Goal: Task Accomplishment & Management: Use online tool/utility

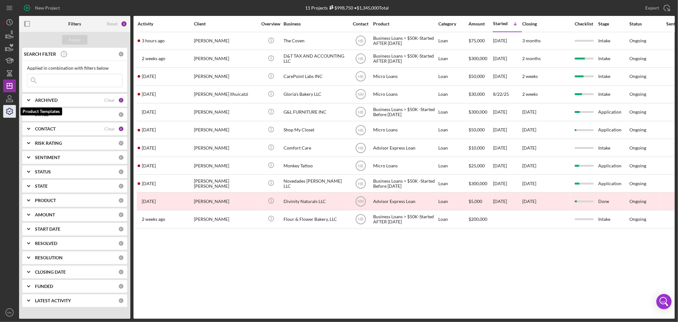
click at [10, 110] on icon "button" at bounding box center [10, 111] width 16 height 16
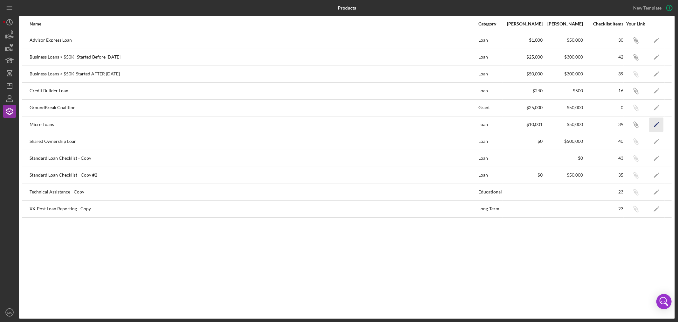
click at [655, 123] on icon "Icon/Edit" at bounding box center [657, 124] width 14 height 14
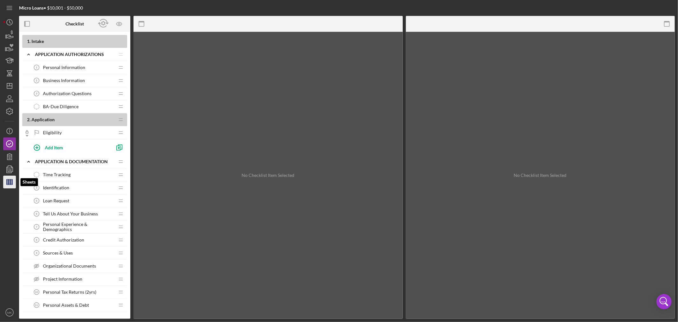
click at [10, 183] on icon "button" at bounding box center [10, 182] width 16 height 16
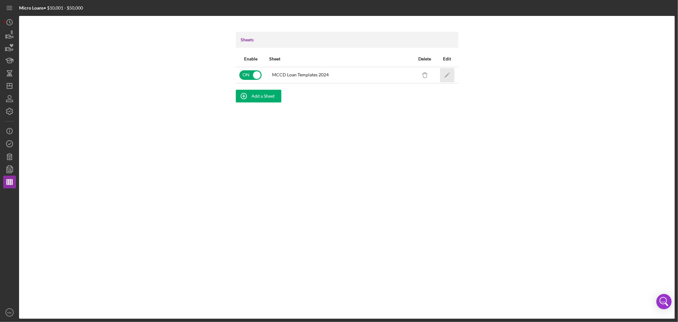
click at [447, 74] on polygon "button" at bounding box center [446, 75] width 4 height 4
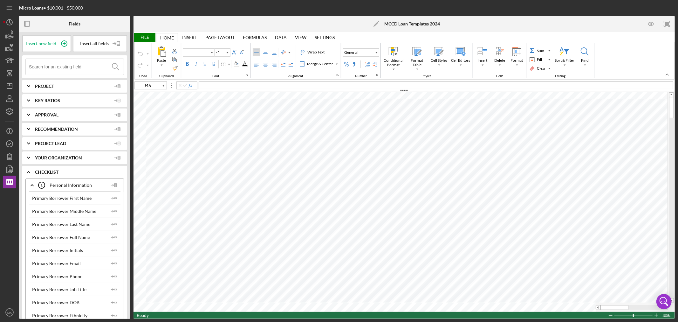
type input "Calibri"
type input "11"
type input "I56"
click at [326, 249] on span "Move or Copy..." at bounding box center [312, 251] width 38 height 5
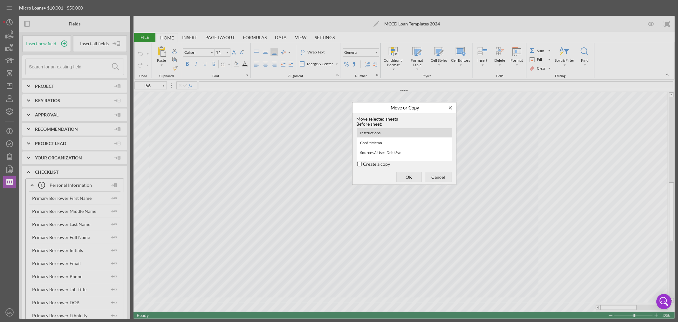
click at [357, 162] on div "Create a copy" at bounding box center [359, 164] width 5 height 5
click at [404, 154] on div "Balance Sheet" at bounding box center [404, 158] width 95 height 9
click at [411, 176] on span "OK" at bounding box center [409, 176] width 21 height 9
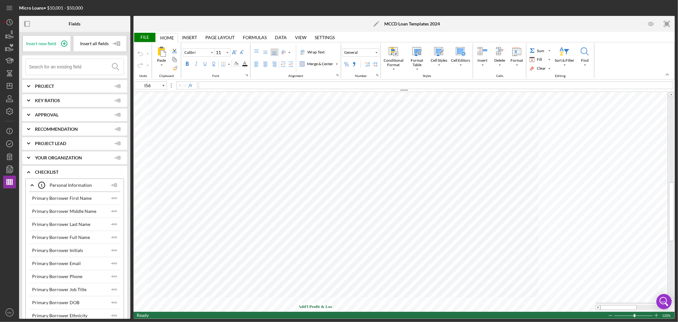
type input "Add'l Profit & Loss"
drag, startPoint x: 326, startPoint y: 306, endPoint x: 544, endPoint y: 306, distance: 218.1
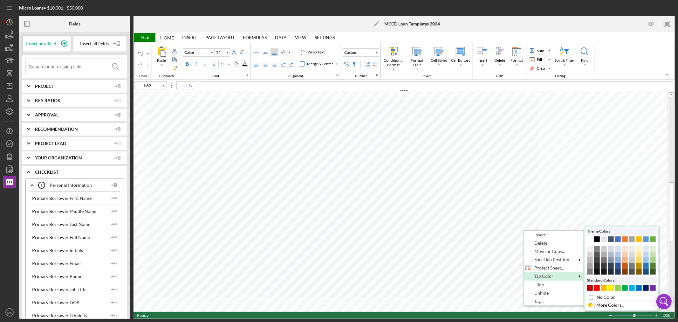
click at [612, 287] on div "#FFFF00" at bounding box center [611, 288] width 6 height 6
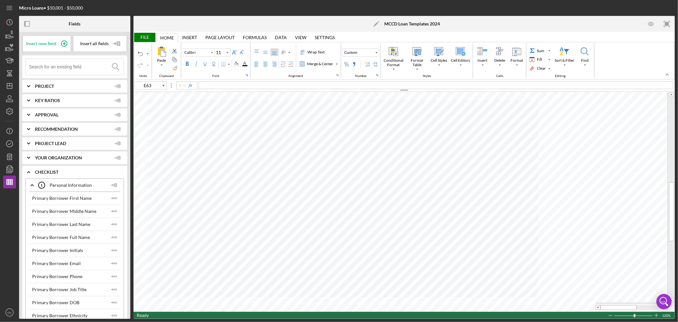
type input "L61"
click at [145, 37] on div "File" at bounding box center [145, 37] width 22 height 9
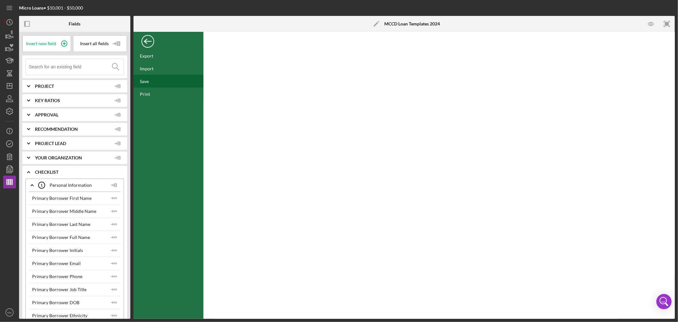
click at [143, 81] on div "Save" at bounding box center [144, 81] width 9 height 5
click at [8, 111] on icon "button" at bounding box center [10, 111] width 16 height 16
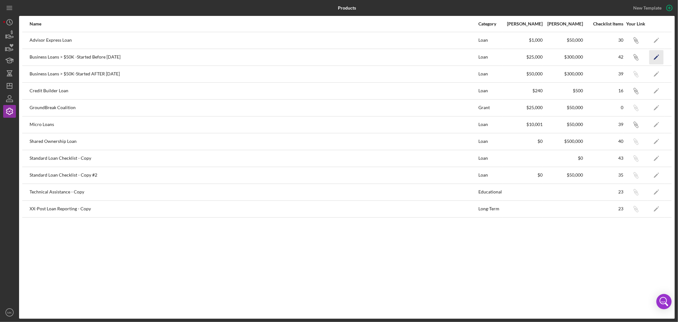
click at [657, 53] on icon "Icon/Edit" at bounding box center [657, 57] width 14 height 14
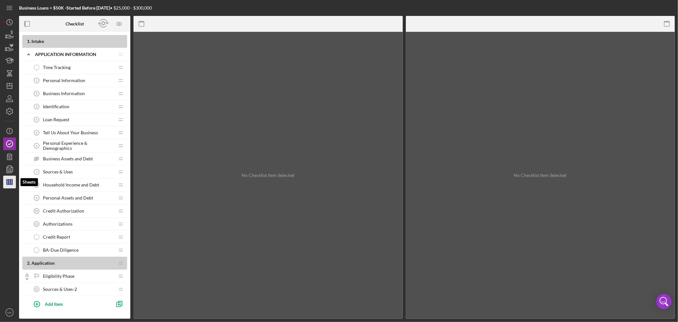
click at [9, 183] on line "button" at bounding box center [9, 181] width 0 height 5
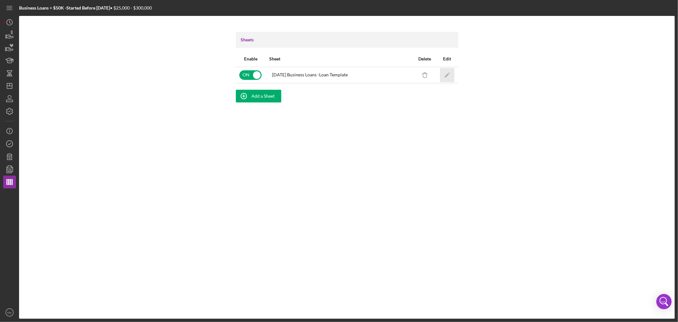
click at [448, 74] on polygon "button" at bounding box center [446, 75] width 4 height 4
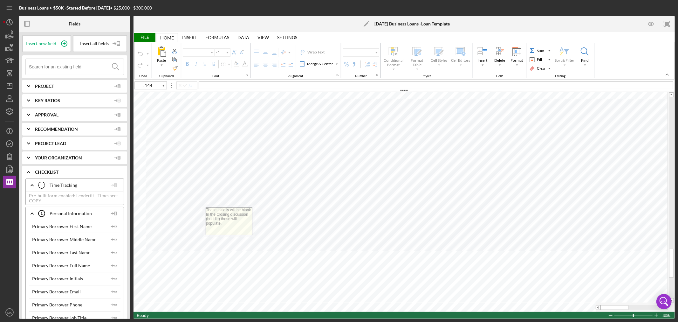
type input "Calibri"
type input "11"
type input "I56"
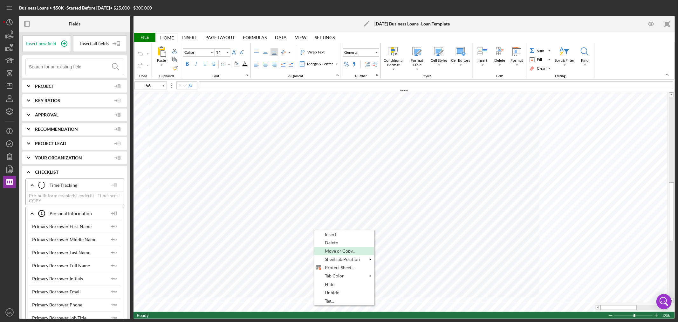
click at [360, 251] on span "Move or Copy..." at bounding box center [344, 250] width 38 height 5
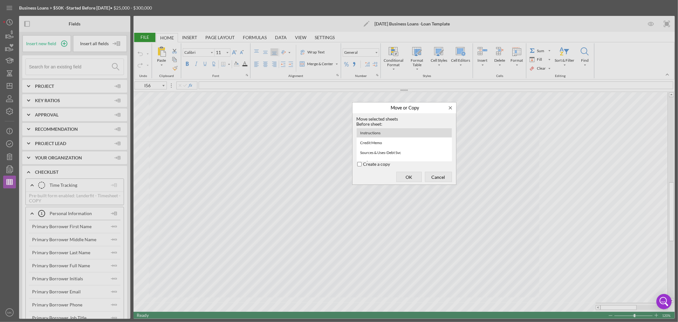
click at [359, 162] on div "Create a copy" at bounding box center [359, 164] width 5 height 5
click at [395, 148] on div "Basic Global Cashflow" at bounding box center [378, 151] width 43 height 8
click at [409, 177] on span "OK" at bounding box center [409, 176] width 21 height 9
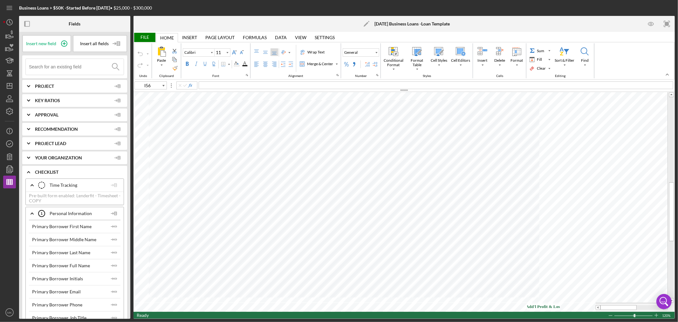
type input "Add'l Profit & Loss"
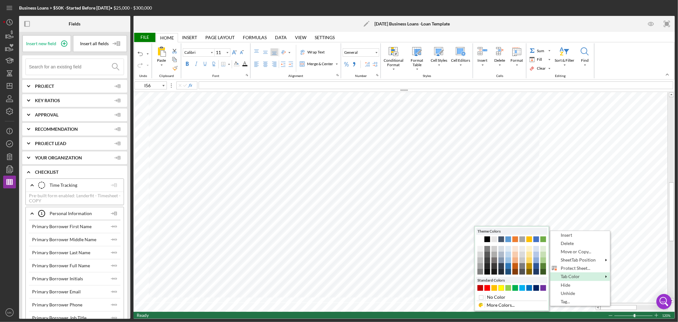
click at [501, 287] on div "#FFFF00" at bounding box center [502, 288] width 6 height 6
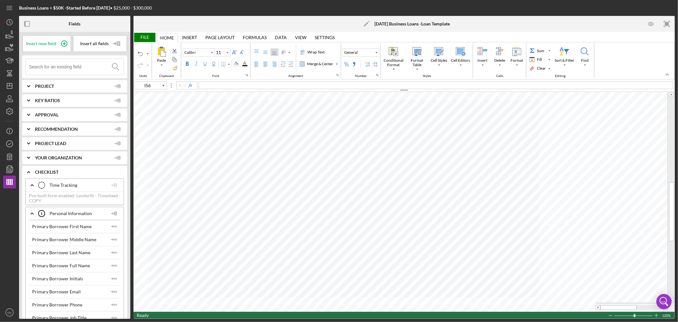
click at [147, 36] on div "File" at bounding box center [145, 37] width 22 height 9
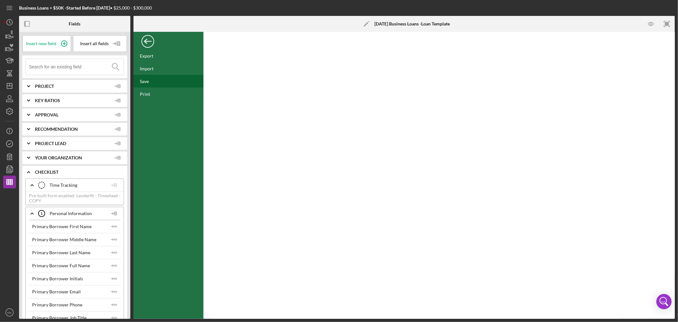
click at [148, 82] on div "Save" at bounding box center [144, 81] width 9 height 5
click at [10, 111] on polyline "button" at bounding box center [10, 111] width 2 height 1
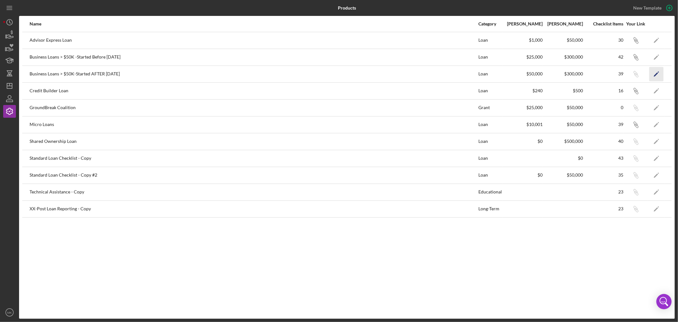
click at [657, 74] on polygon "button" at bounding box center [656, 74] width 4 height 4
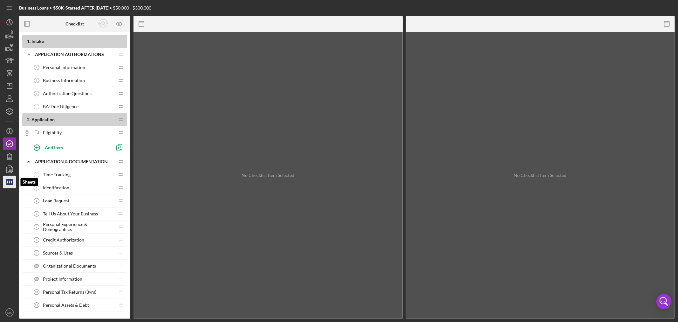
click at [10, 183] on icon "button" at bounding box center [10, 182] width 16 height 16
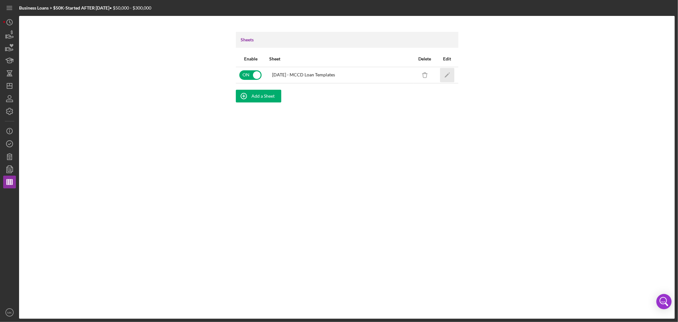
click at [447, 75] on polygon "button" at bounding box center [446, 75] width 4 height 4
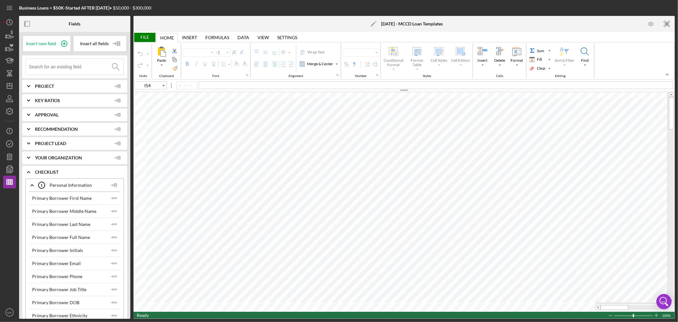
type input "Calibri"
type input "11"
type input "I56"
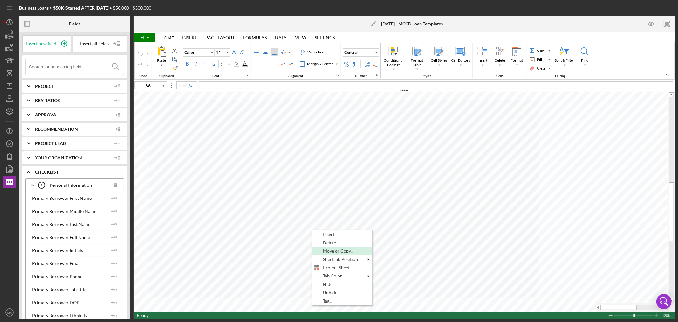
click at [347, 250] on span "Move or Copy..." at bounding box center [342, 250] width 38 height 5
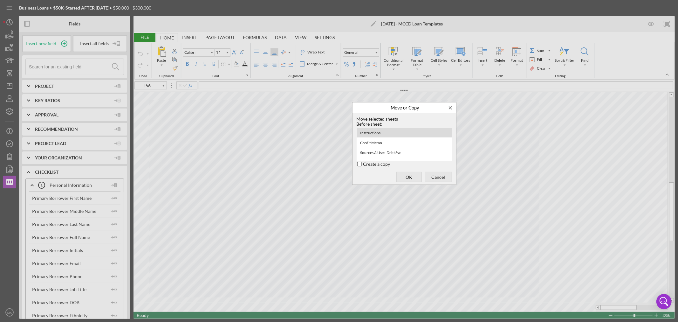
click at [358, 163] on div "Create a copy" at bounding box center [359, 164] width 5 height 5
click at [391, 150] on div "Basic Global Cashflow" at bounding box center [378, 154] width 43 height 8
click at [410, 175] on span "OK" at bounding box center [409, 176] width 21 height 9
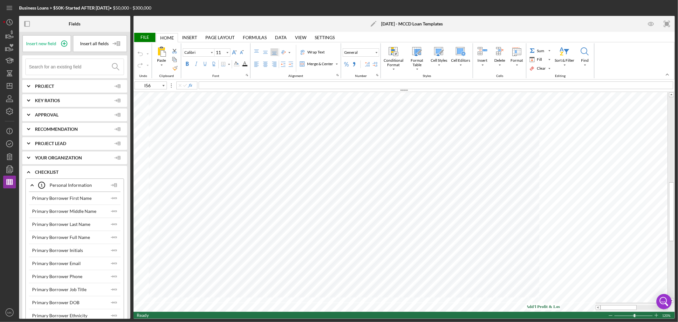
type input "Add'l Profit & Loss"
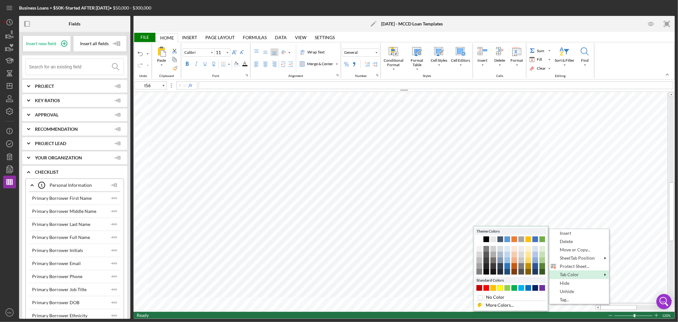
click at [500, 288] on div "#FFFF00" at bounding box center [501, 288] width 6 height 6
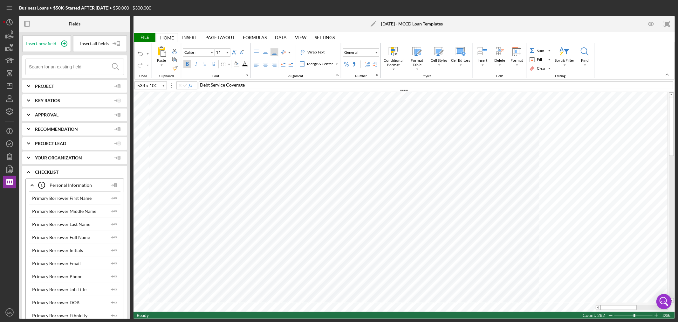
click at [477, 76] on div "File Home Home Insert Insert Page Layout Page Layout Formulas Formulas Data Dat…" at bounding box center [404, 175] width 541 height 287
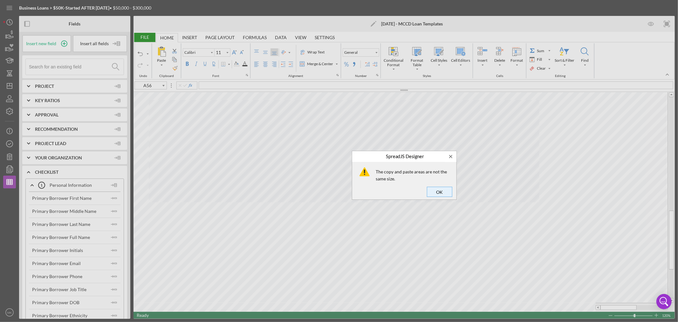
click at [441, 190] on span "OK" at bounding box center [439, 191] width 21 height 9
click at [437, 191] on span "OK" at bounding box center [439, 191] width 21 height 9
click at [443, 190] on span "OK" at bounding box center [439, 191] width 21 height 9
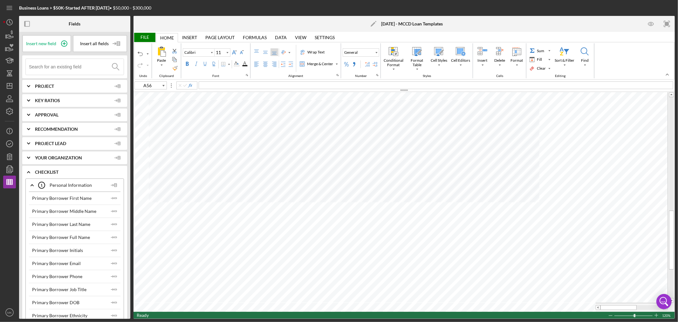
type input "B60"
drag, startPoint x: 671, startPoint y: 253, endPoint x: 667, endPoint y: 84, distance: 169.2
click at [667, 84] on div "File Home Home Insert Insert Page Layout Page Layout Formulas Formulas Data Dat…" at bounding box center [404, 175] width 541 height 287
type input "20"
type input "A1"
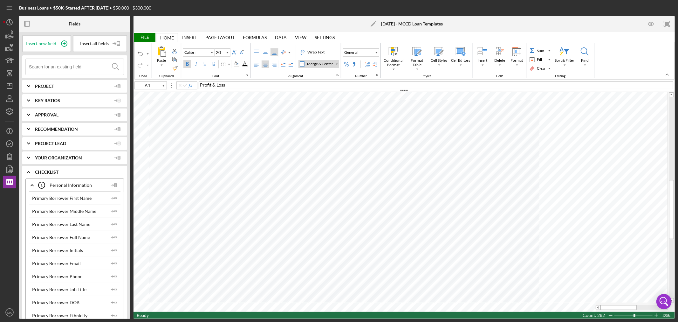
type input "11"
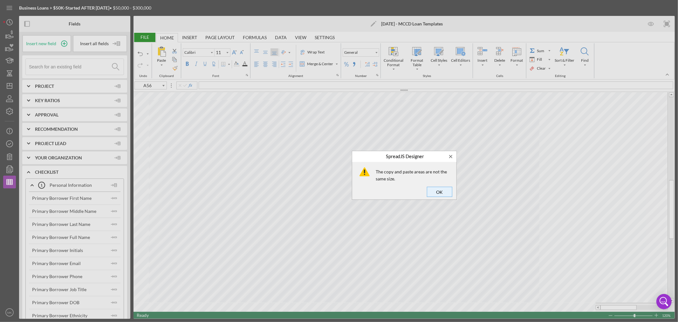
click at [442, 191] on span "OK" at bounding box center [439, 191] width 21 height 9
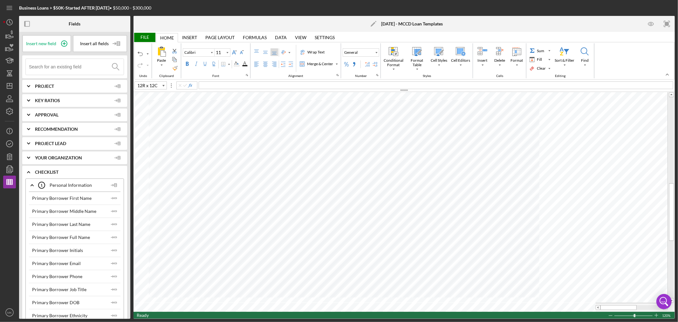
click at [129, 321] on html "Business Loans > $50K-Started AFTER [DATE] • $50,000 - $300,000 Fields Insert n…" at bounding box center [339, 161] width 678 height 322
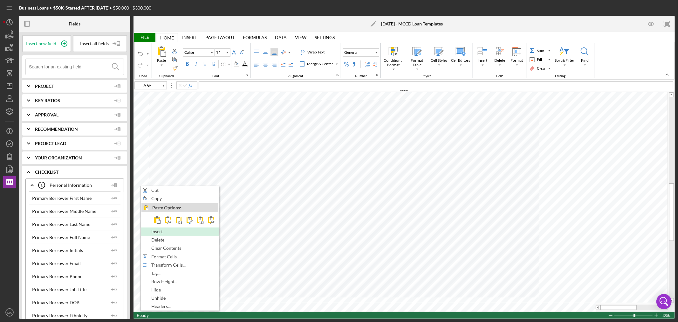
click at [192, 233] on div "Insert" at bounding box center [179, 231] width 77 height 7
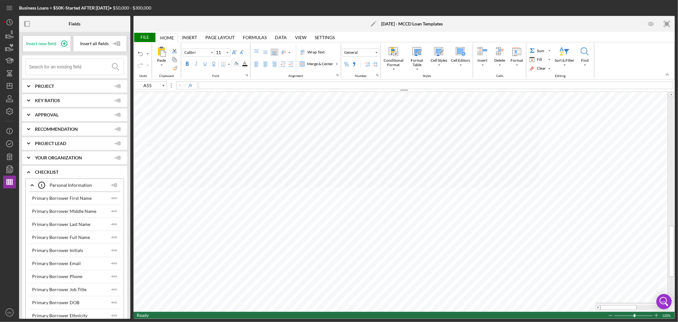
click at [672, 282] on div at bounding box center [671, 197] width 5 height 201
drag, startPoint x: 670, startPoint y: 253, endPoint x: 668, endPoint y: 218, distance: 35.0
click at [668, 218] on div at bounding box center [671, 197] width 7 height 210
click at [138, 321] on html "Business Loans > $50K-Started AFTER [DATE] • $50,000 - $300,000 Fields Insert n…" at bounding box center [339, 161] width 678 height 322
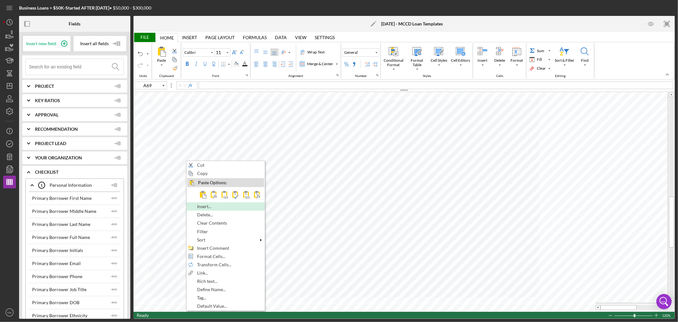
click at [244, 207] on div "Insert..." at bounding box center [225, 206] width 77 height 7
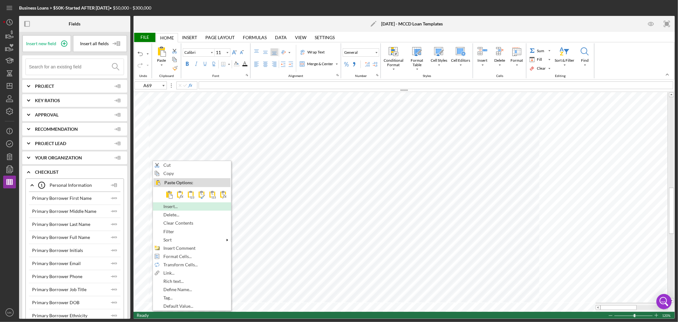
click at [176, 204] on span "Insert..." at bounding box center [174, 206] width 22 height 5
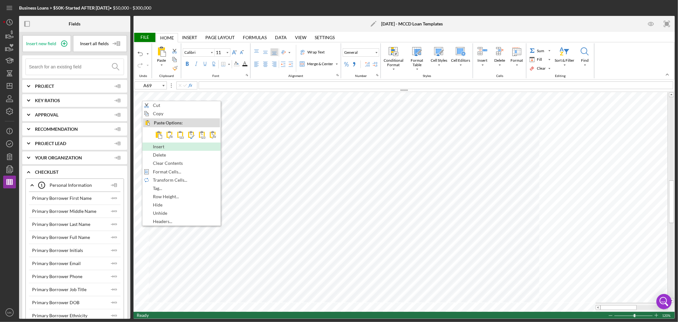
click at [191, 147] on div "Insert" at bounding box center [181, 146] width 77 height 7
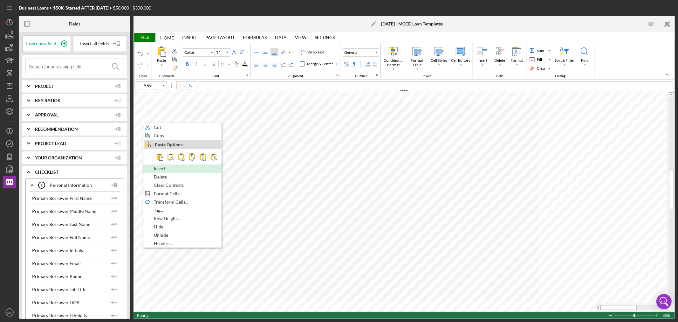
click at [195, 167] on div "Insert" at bounding box center [182, 168] width 77 height 7
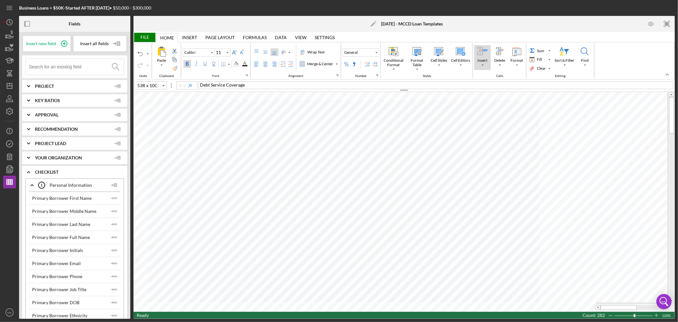
click at [478, 64] on div "File Home Home Insert Insert Page Layout Page Layout Formulas Formulas Data Dat…" at bounding box center [404, 175] width 541 height 287
type input "A57"
click at [141, 53] on div "Undo" at bounding box center [140, 53] width 5 height 5
type input "11"
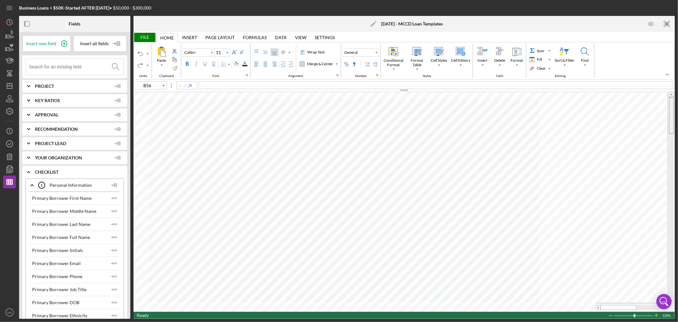
drag, startPoint x: 669, startPoint y: 195, endPoint x: 672, endPoint y: 116, distance: 78.2
click at [672, 116] on div at bounding box center [671, 115] width 5 height 37
click at [130, 321] on html "Business Loans > $50K-Started AFTER [DATE] • $50,000 - $300,000 Fields Insert n…" at bounding box center [339, 161] width 678 height 322
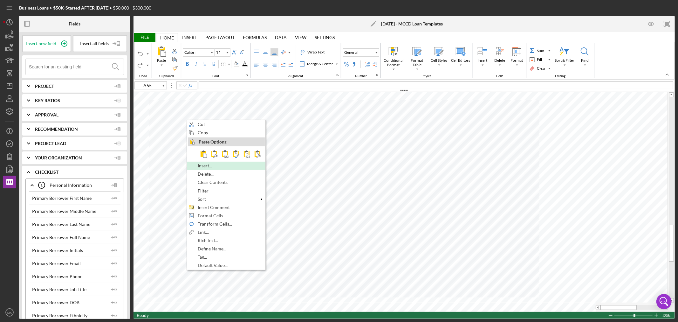
click at [247, 164] on div "Insert..." at bounding box center [226, 165] width 77 height 7
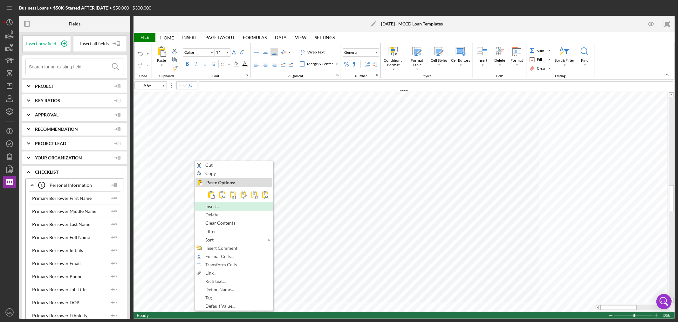
click at [224, 205] on span "Insert..." at bounding box center [216, 206] width 22 height 5
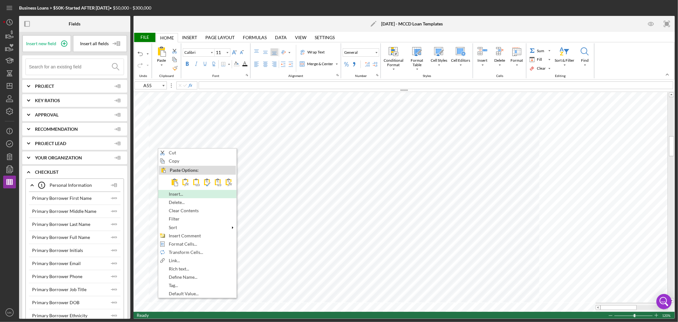
click at [185, 193] on span "Insert..." at bounding box center [180, 193] width 22 height 5
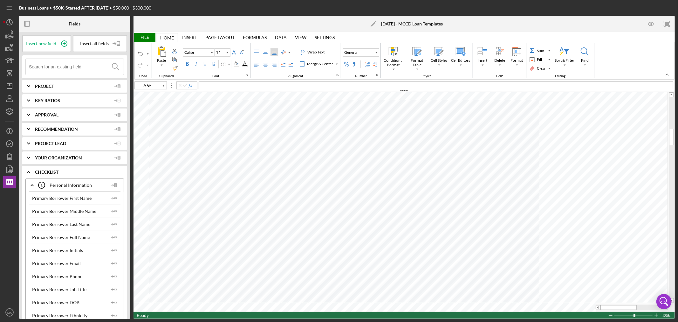
type input "C65"
click at [145, 36] on div "File" at bounding box center [145, 37] width 22 height 9
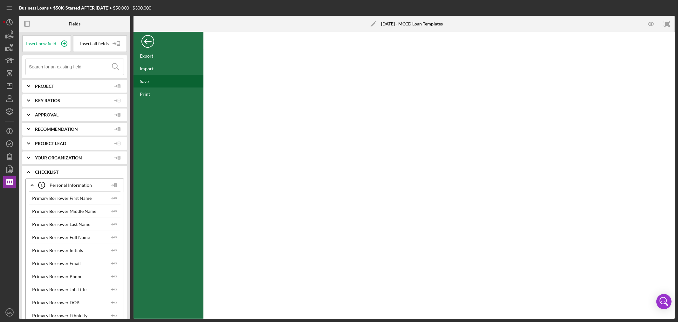
click at [151, 81] on div "Save" at bounding box center [169, 81] width 70 height 13
click at [10, 110] on icon "button" at bounding box center [10, 111] width 16 height 16
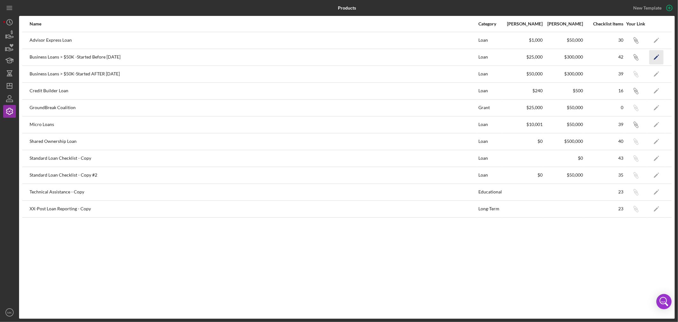
click at [657, 56] on polygon "button" at bounding box center [656, 57] width 4 height 4
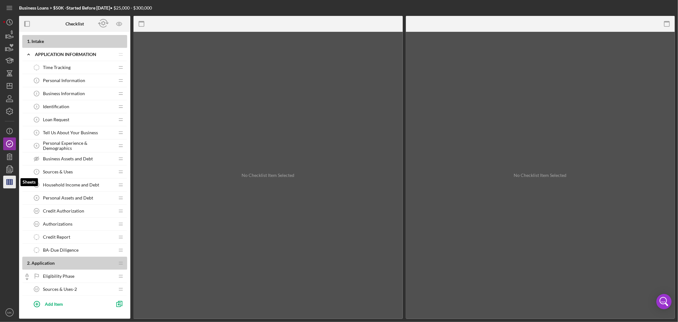
click at [10, 181] on line "button" at bounding box center [10, 181] width 6 height 0
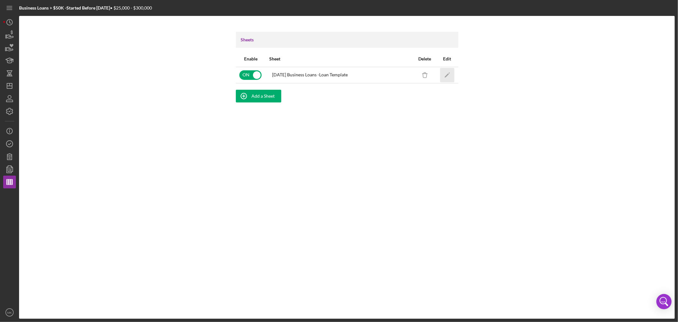
click at [449, 74] on polygon "button" at bounding box center [446, 75] width 4 height 4
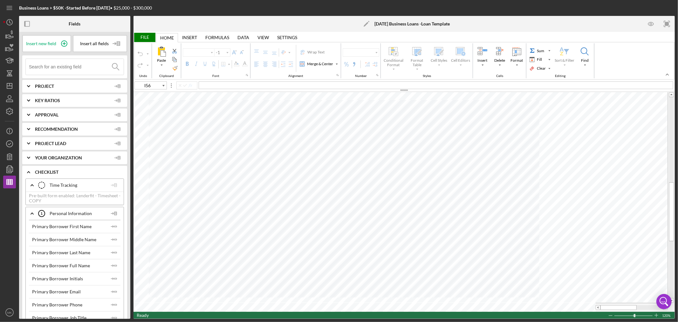
type input "Calibri"
type input "11"
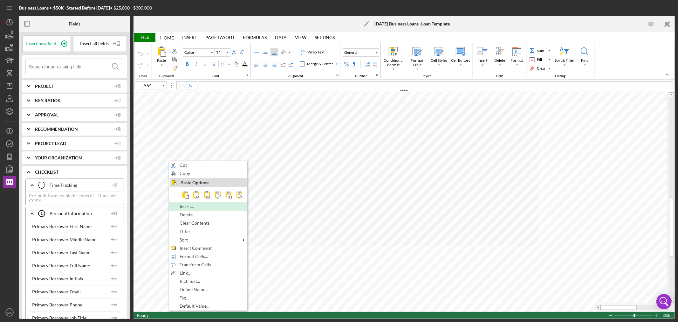
click at [198, 208] on span "Insert..." at bounding box center [191, 206] width 22 height 5
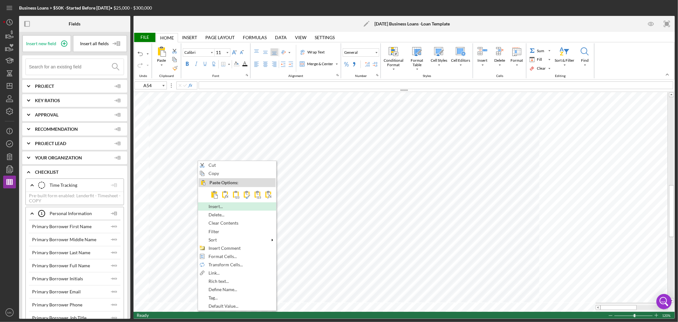
click at [226, 205] on span "Insert..." at bounding box center [220, 206] width 22 height 5
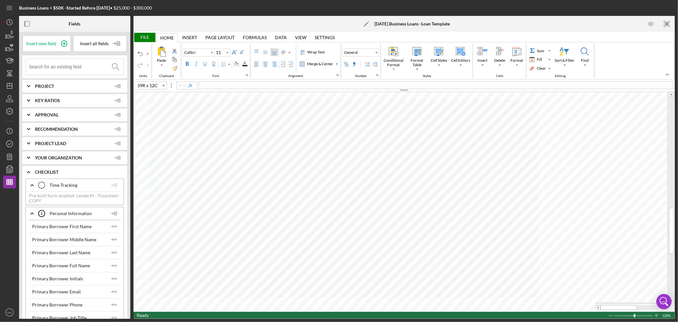
click at [149, 321] on html "Business Loans > $50K -Started Before [DATE] • $25,000 - $300,000 Fields Insert…" at bounding box center [339, 161] width 678 height 322
type input "A54"
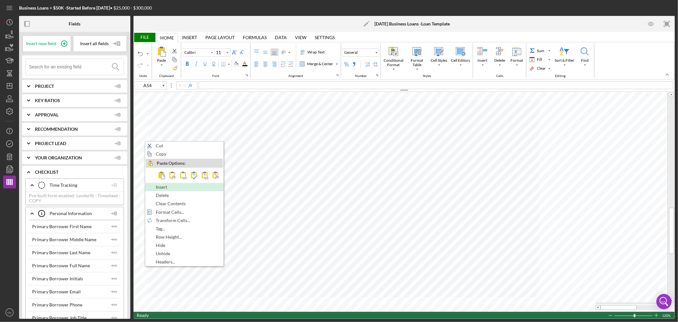
click at [200, 186] on div "Insert" at bounding box center [184, 186] width 77 height 7
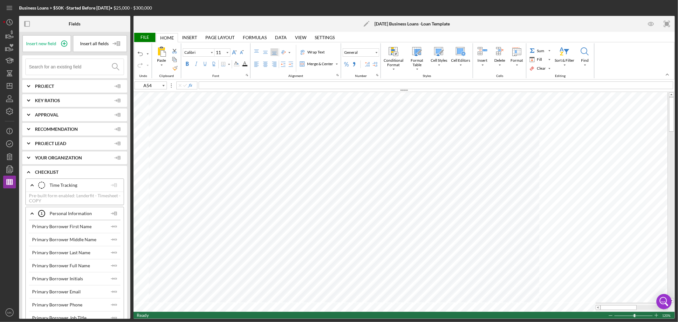
type input "20"
type input "K1"
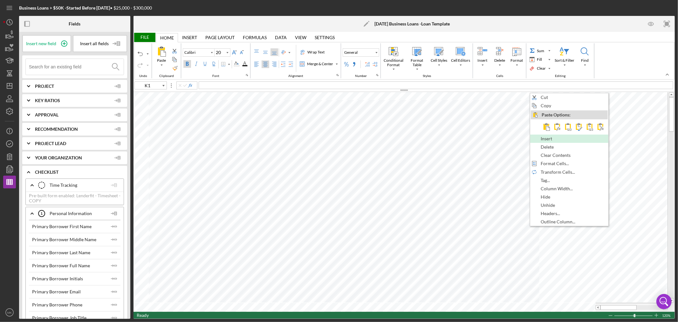
click at [567, 138] on div "Insert" at bounding box center [569, 138] width 77 height 7
type input "11"
click at [555, 142] on span "Insert" at bounding box center [548, 142] width 19 height 5
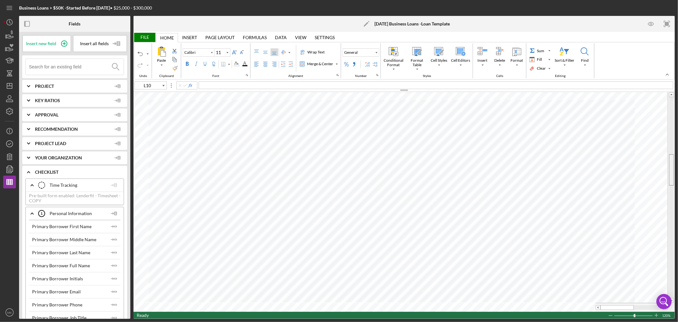
drag, startPoint x: 671, startPoint y: 116, endPoint x: 668, endPoint y: 173, distance: 57.6
click at [668, 173] on div at bounding box center [671, 197] width 7 height 210
click at [103, 321] on html "Business Loans > $50K -Started Before [DATE] • $25,000 - $300,000 Fields Insert…" at bounding box center [339, 161] width 678 height 322
type input "A55"
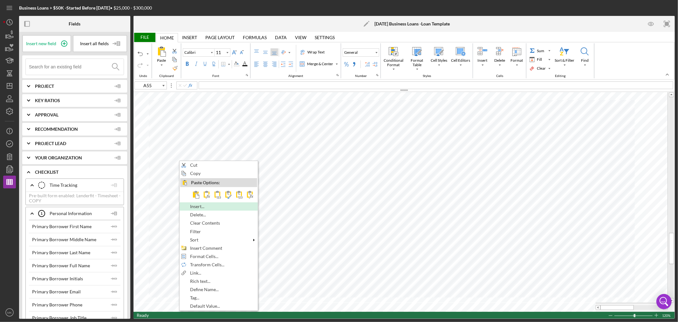
click at [207, 205] on span "Insert..." at bounding box center [201, 206] width 22 height 5
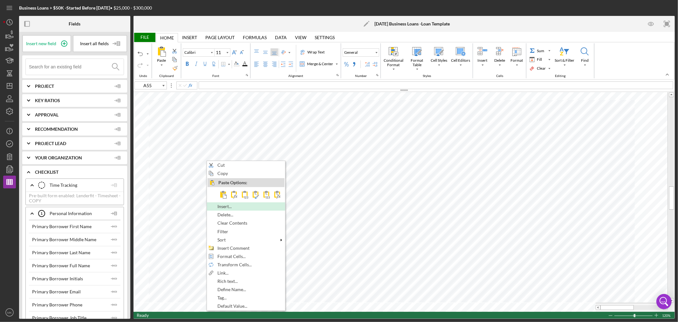
click at [234, 205] on span "Insert..." at bounding box center [228, 206] width 22 height 5
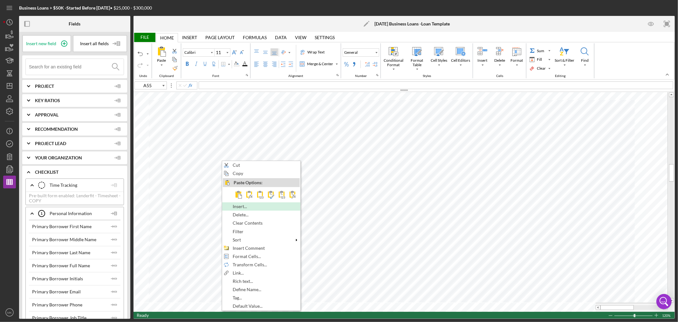
click at [251, 204] on span "Insert..." at bounding box center [244, 206] width 22 height 5
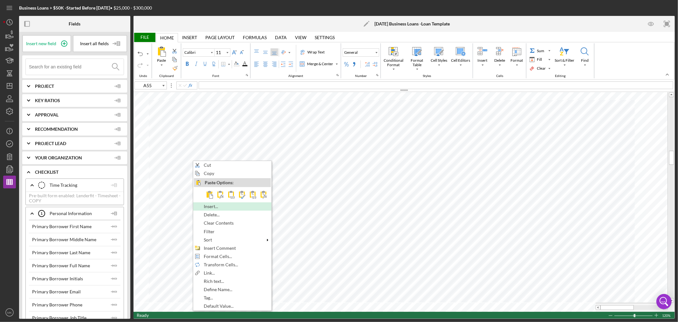
click at [233, 205] on div "Insert..." at bounding box center [232, 206] width 77 height 7
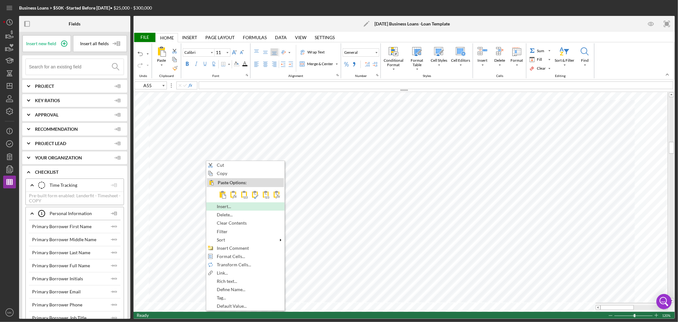
click at [248, 203] on div "Insert..." at bounding box center [245, 206] width 77 height 7
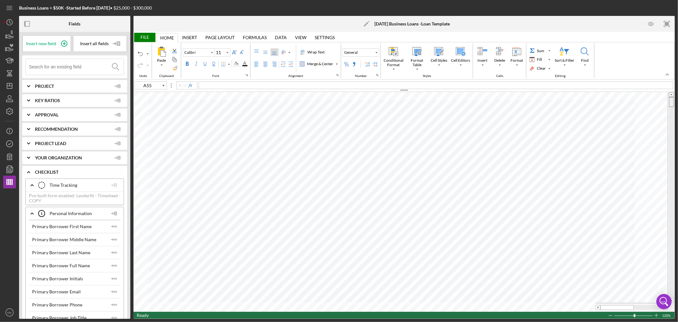
drag, startPoint x: 671, startPoint y: 139, endPoint x: 673, endPoint y: 96, distance: 43.0
click at [673, 96] on div at bounding box center [671, 197] width 5 height 210
click at [144, 37] on div "File" at bounding box center [145, 37] width 22 height 9
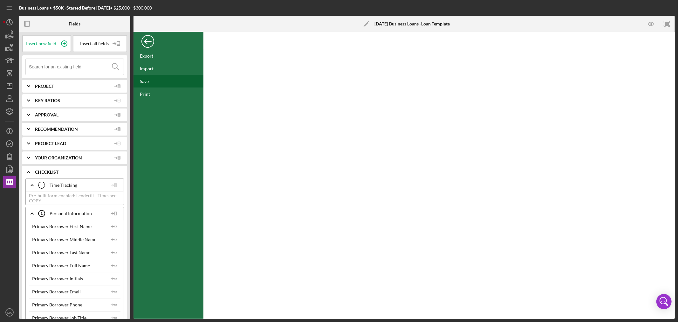
click at [148, 82] on div "Save" at bounding box center [144, 81] width 9 height 5
click at [10, 112] on polyline "button" at bounding box center [10, 111] width 2 height 1
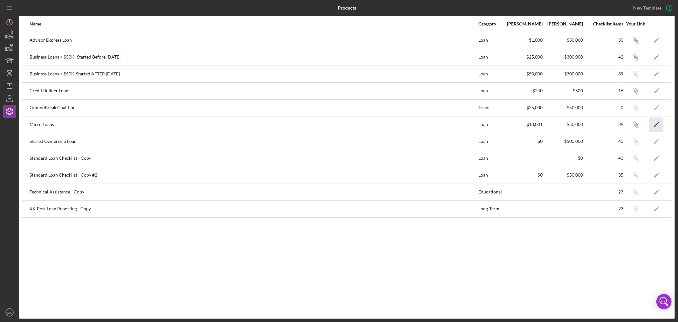
click at [657, 124] on polygon "button" at bounding box center [656, 125] width 4 height 4
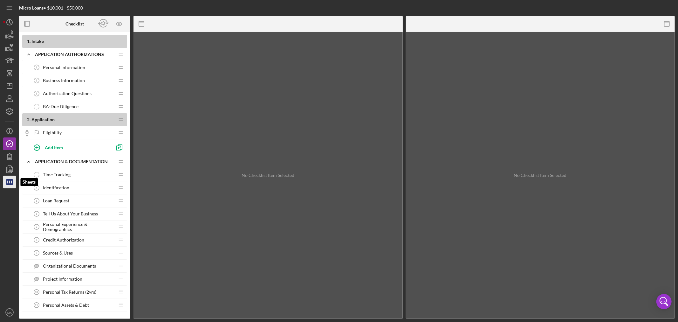
click at [10, 181] on line "button" at bounding box center [10, 181] width 6 height 0
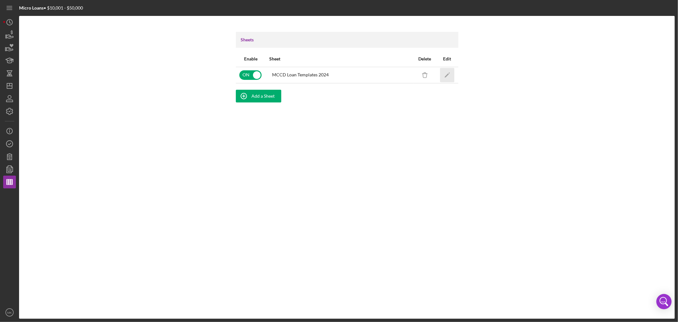
click at [446, 73] on icon "Icon/Edit" at bounding box center [447, 75] width 14 height 14
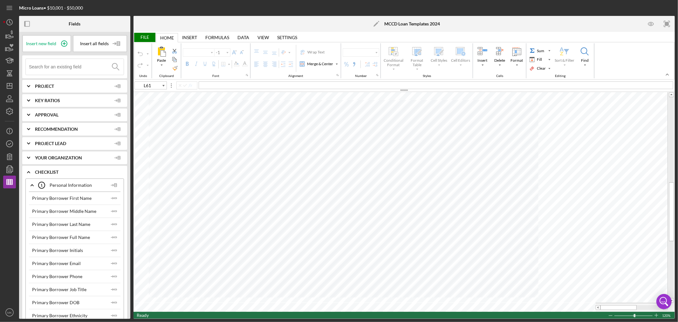
type input "Calibri"
type input "11"
drag, startPoint x: 670, startPoint y: 225, endPoint x: 674, endPoint y: 242, distance: 17.0
click at [674, 242] on div at bounding box center [671, 228] width 5 height 59
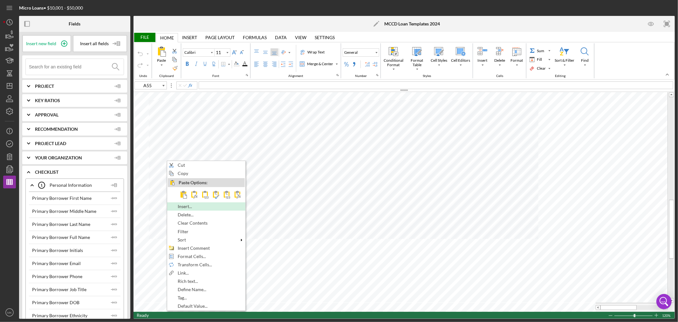
click at [193, 207] on span "Insert..." at bounding box center [189, 206] width 22 height 5
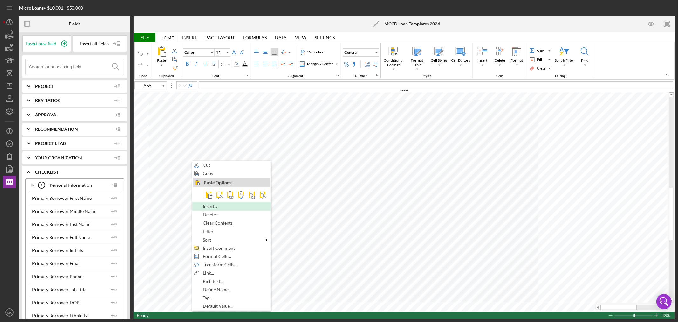
click at [230, 205] on div "Insert..." at bounding box center [231, 206] width 77 height 7
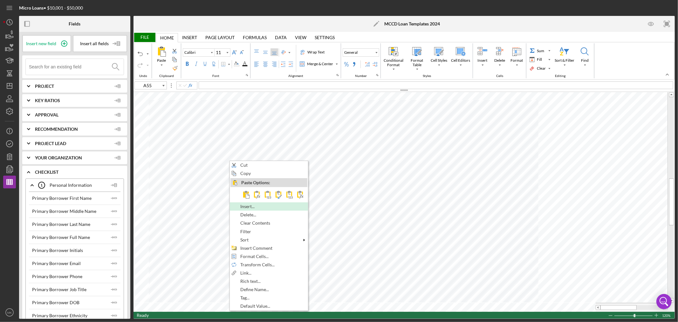
click at [269, 207] on div "Insert..." at bounding box center [269, 206] width 77 height 7
click at [262, 205] on div "Insert..." at bounding box center [261, 206] width 77 height 7
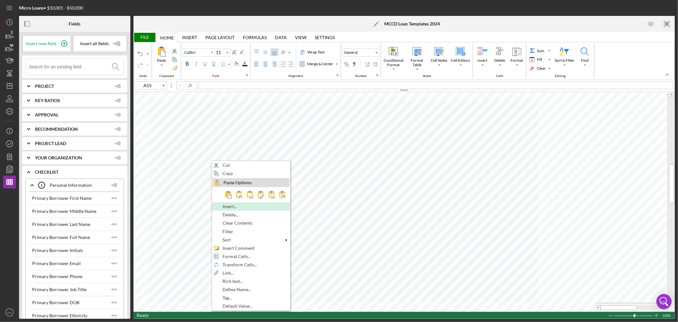
click at [257, 207] on div "Insert..." at bounding box center [251, 206] width 77 height 7
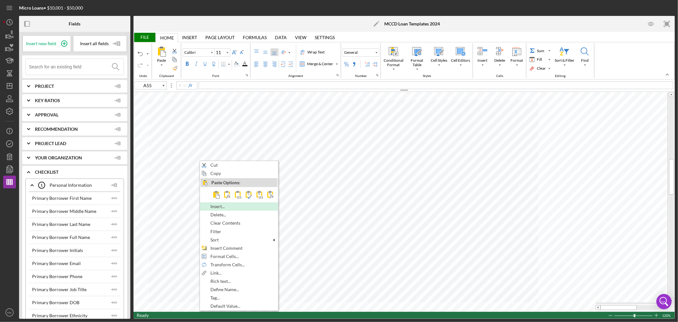
click at [239, 207] on div "Insert..." at bounding box center [239, 206] width 77 height 7
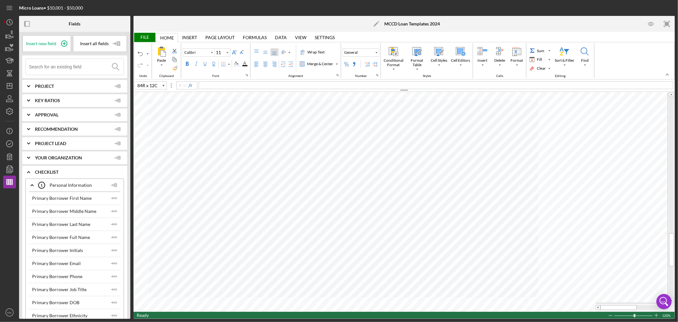
click at [130, 321] on html "Micro Loans • $10,001 - $50,000 Fields Insert new field Insert all fields Icon/…" at bounding box center [339, 161] width 678 height 322
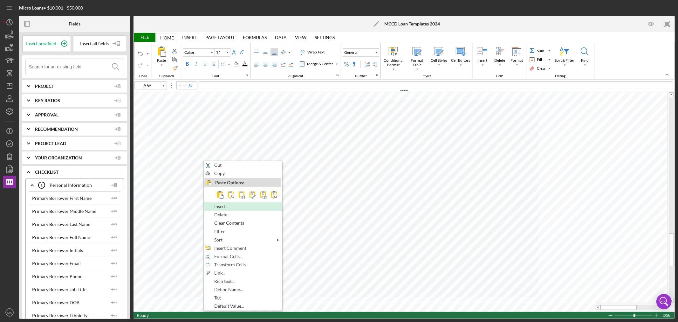
click at [243, 205] on div "Insert..." at bounding box center [242, 206] width 77 height 7
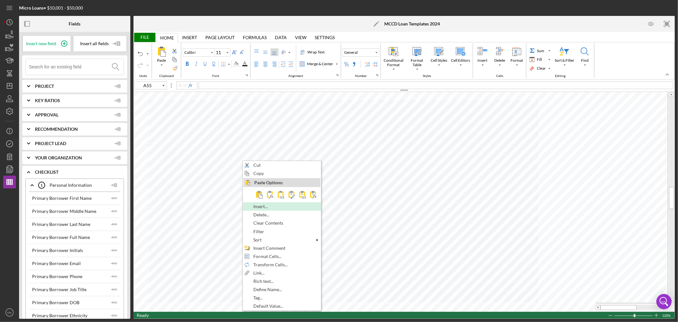
click at [281, 206] on div "Insert..." at bounding box center [282, 206] width 77 height 7
click at [277, 205] on div "Insert..." at bounding box center [280, 206] width 77 height 7
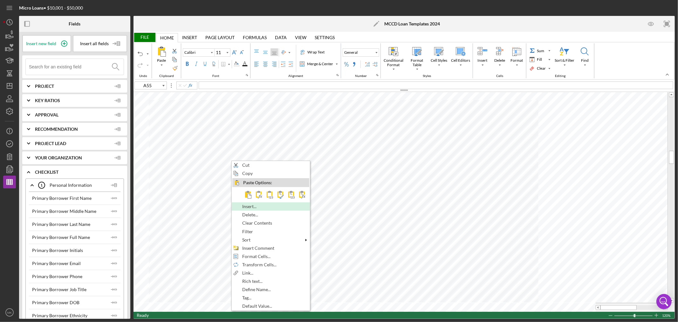
click at [262, 206] on span "Insert..." at bounding box center [253, 206] width 22 height 5
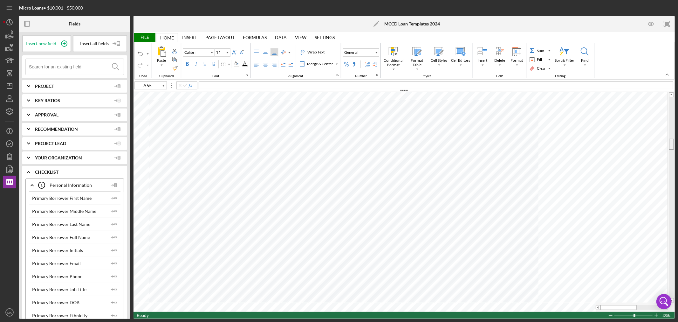
click at [667, 141] on tr at bounding box center [404, 197] width 541 height 210
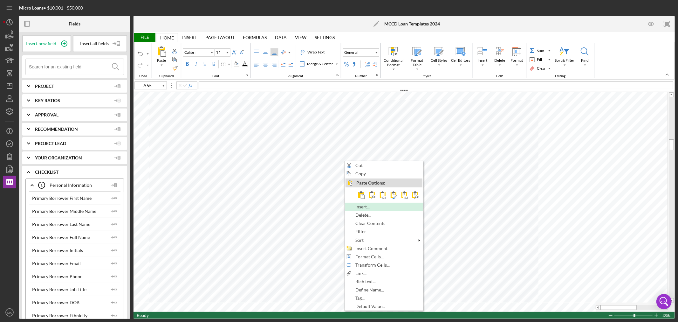
click at [375, 205] on span "Insert..." at bounding box center [366, 206] width 22 height 5
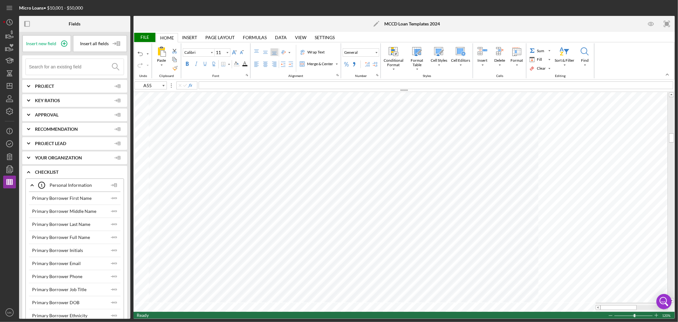
type input "I118"
drag, startPoint x: 671, startPoint y: 138, endPoint x: 661, endPoint y: 90, distance: 48.9
click at [661, 90] on div "File Home Home Insert Insert Page Layout Page Layout Formulas Formulas Data Dat…" at bounding box center [404, 175] width 541 height 287
click at [144, 37] on div "File" at bounding box center [145, 37] width 22 height 9
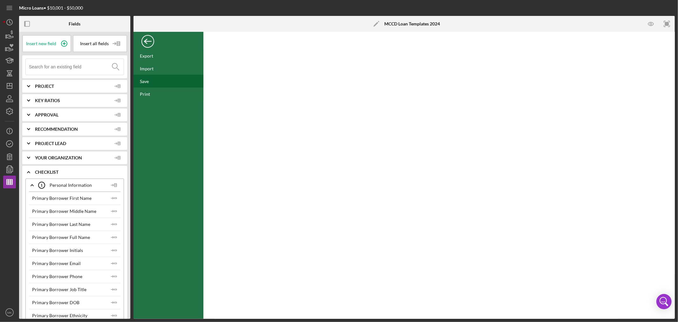
click at [151, 81] on div "Save" at bounding box center [169, 81] width 70 height 13
click at [156, 84] on div "Save" at bounding box center [169, 81] width 70 height 13
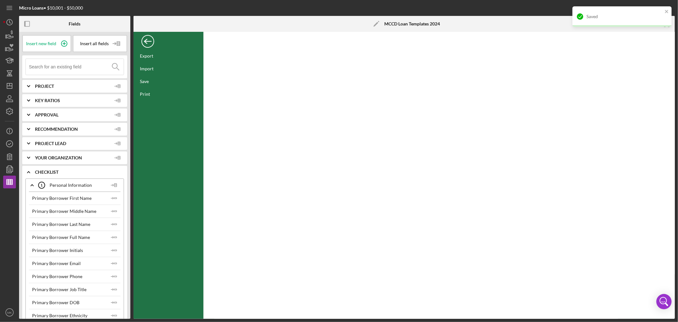
click at [149, 40] on div "Back" at bounding box center [147, 39] width 13 height 13
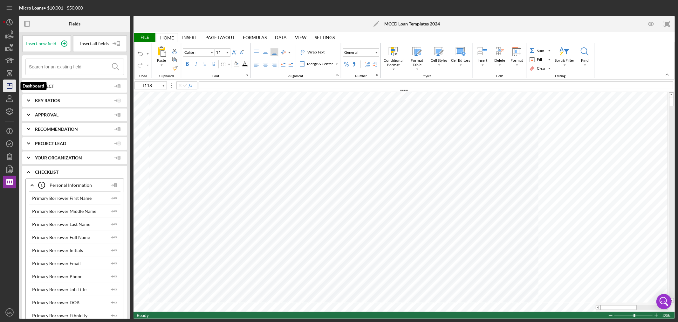
click at [9, 86] on line "button" at bounding box center [9, 86] width 5 height 0
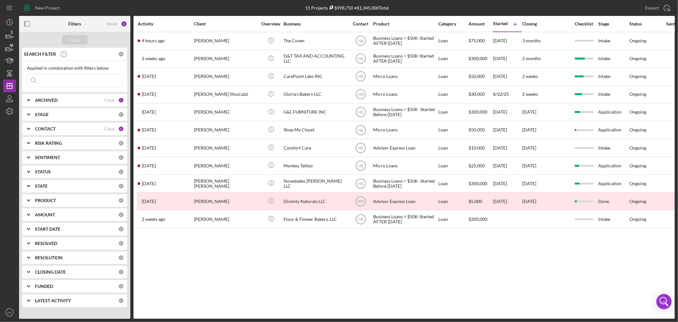
click at [45, 128] on b "CONTACT" at bounding box center [45, 128] width 21 height 5
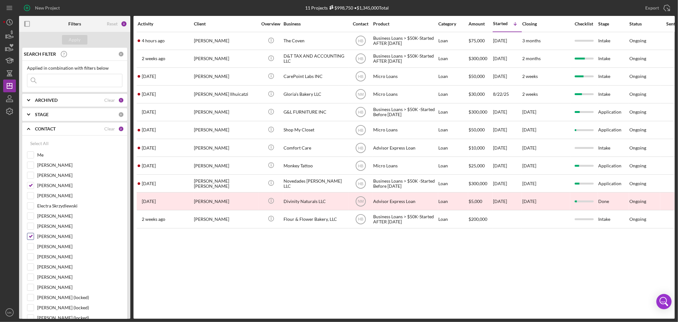
click at [31, 237] on input "[PERSON_NAME]" at bounding box center [30, 236] width 6 height 6
checkbox input "false"
drag, startPoint x: 30, startPoint y: 182, endPoint x: 32, endPoint y: 185, distance: 3.6
click at [31, 183] on div at bounding box center [30, 185] width 7 height 7
click at [31, 184] on input "[PERSON_NAME]" at bounding box center [30, 185] width 6 height 6
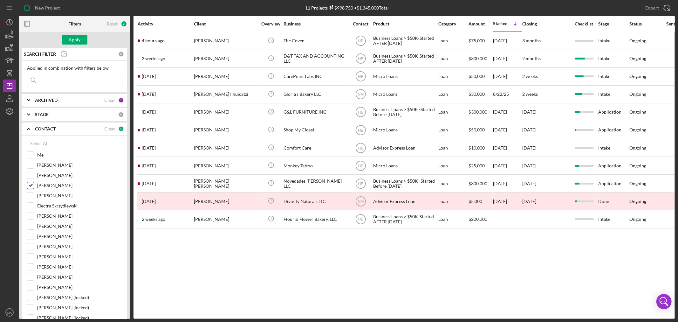
checkbox input "false"
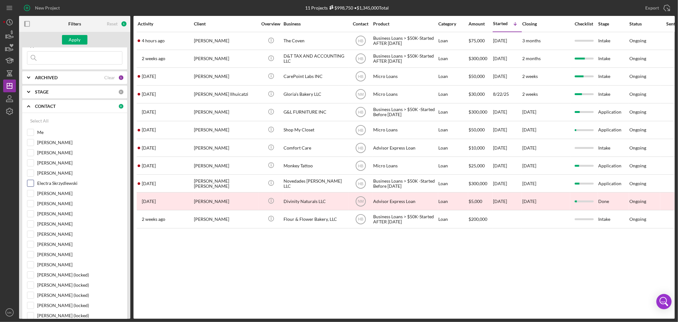
scroll to position [35, 0]
click at [30, 221] on input "[PERSON_NAME]" at bounding box center [30, 221] width 6 height 6
checkbox input "true"
click at [76, 37] on div "Apply" at bounding box center [75, 40] width 12 height 10
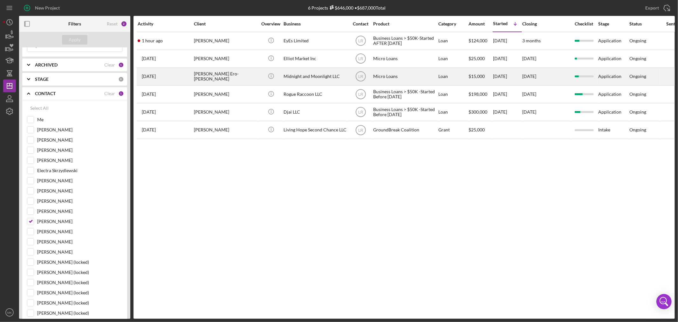
click at [318, 75] on div "Midnight and Moonlight LLC" at bounding box center [316, 76] width 64 height 17
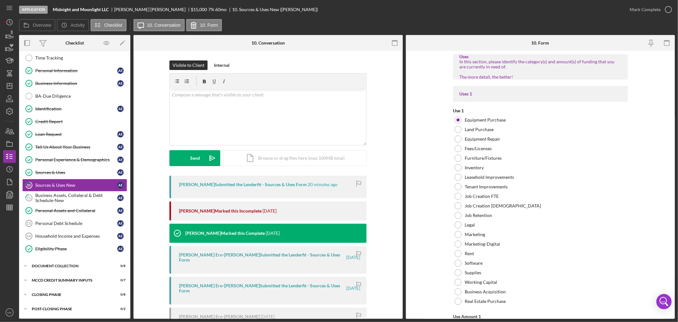
scroll to position [31, 0]
click at [9, 207] on line "button" at bounding box center [10, 207] width 6 height 0
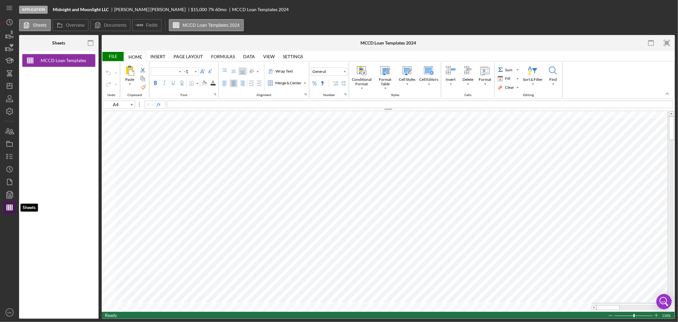
type input "Calibri"
type input "10"
click at [190, 304] on table at bounding box center [388, 211] width 573 height 200
type input "B38"
type input "11"
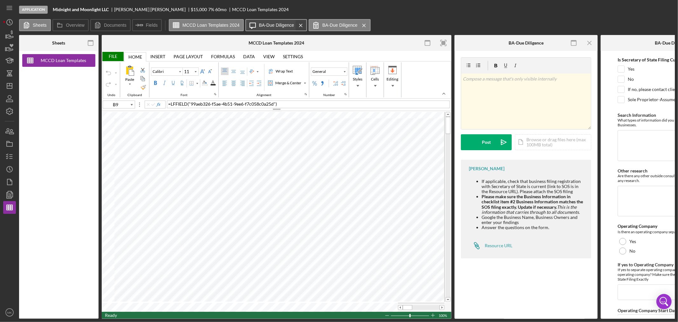
click at [299, 24] on icon "Icon/Menu Close" at bounding box center [300, 25] width 11 height 16
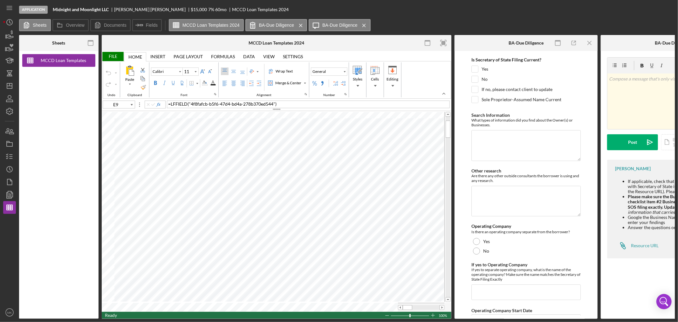
type input "E19"
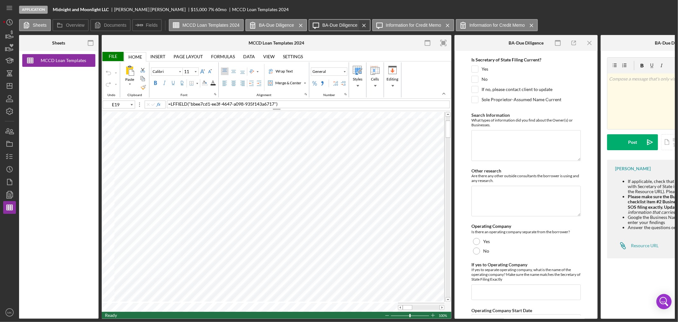
click at [359, 24] on icon "Icon/Menu Close" at bounding box center [364, 25] width 11 height 16
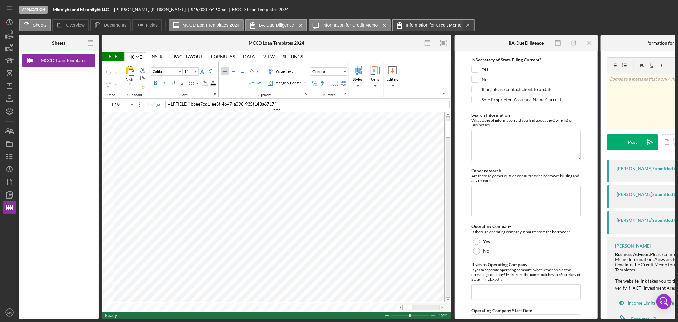
click at [465, 27] on icon "Icon/Menu Close" at bounding box center [468, 25] width 11 height 16
click at [298, 24] on icon "Icon/Menu Close" at bounding box center [300, 25] width 11 height 16
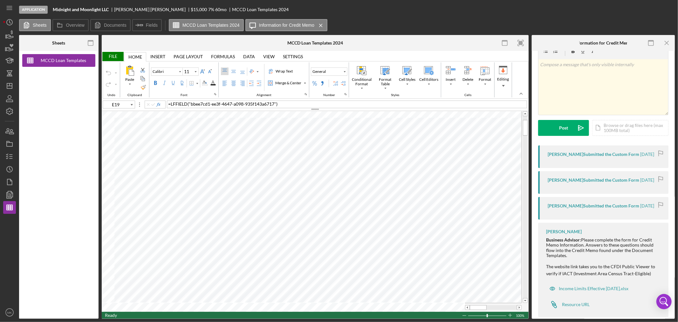
scroll to position [22, 0]
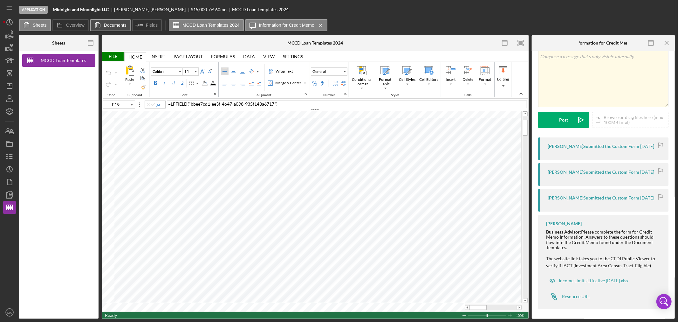
click at [111, 24] on label "Documents" at bounding box center [115, 25] width 23 height 5
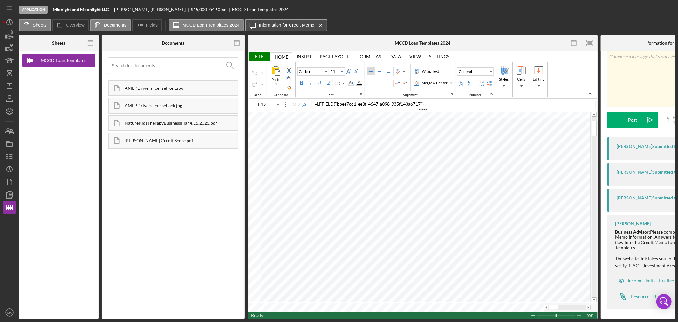
click at [289, 24] on label "Information for Credit Memo" at bounding box center [286, 25] width 55 height 5
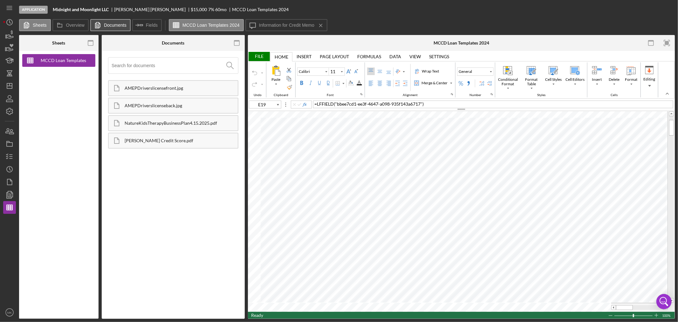
click at [114, 24] on label "Documents" at bounding box center [115, 25] width 23 height 5
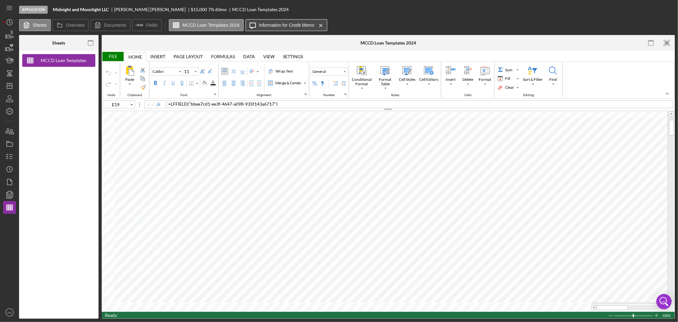
click at [294, 27] on label "Information for Credit Memo" at bounding box center [286, 25] width 55 height 5
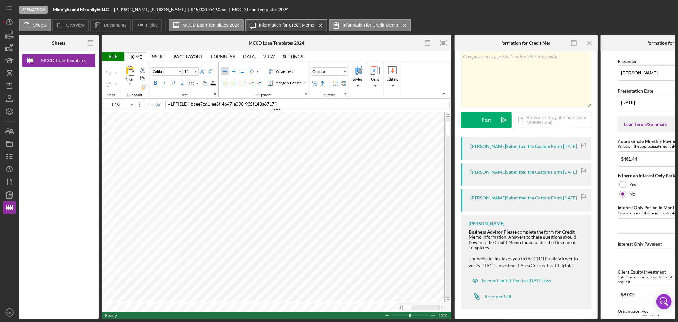
click at [317, 25] on icon "Icon/Menu Close" at bounding box center [320, 25] width 11 height 16
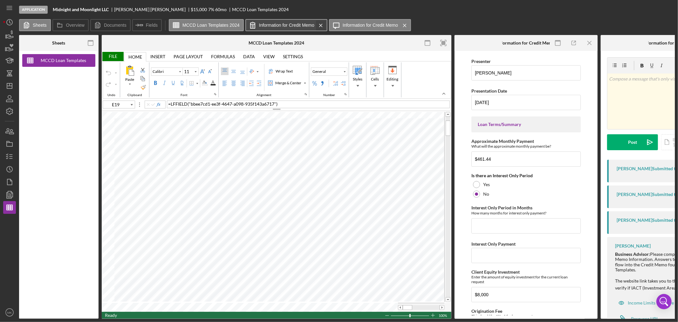
click at [318, 24] on icon "Icon/Menu Close" at bounding box center [320, 25] width 11 height 16
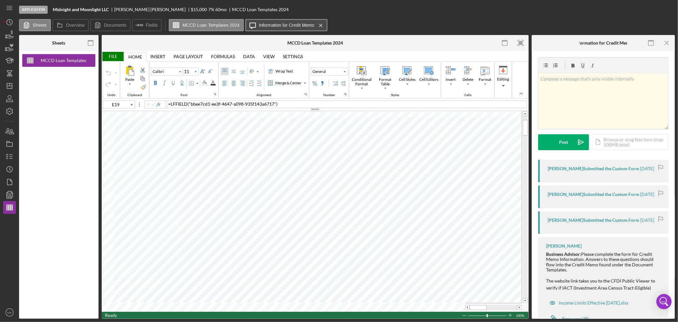
click at [274, 23] on label "Information for Credit Memo" at bounding box center [286, 25] width 55 height 5
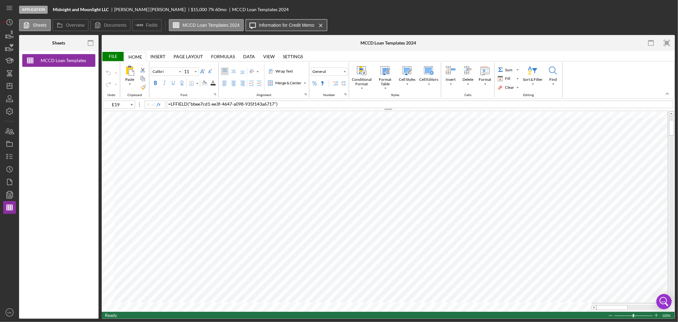
click at [295, 26] on label "Information for Credit Memo" at bounding box center [286, 25] width 55 height 5
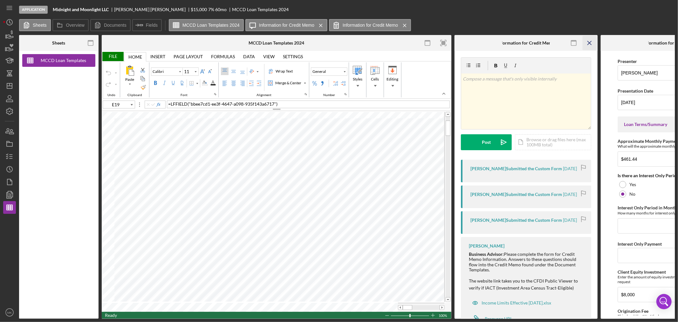
click at [589, 41] on icon "Icon/Menu Close" at bounding box center [590, 43] width 14 height 14
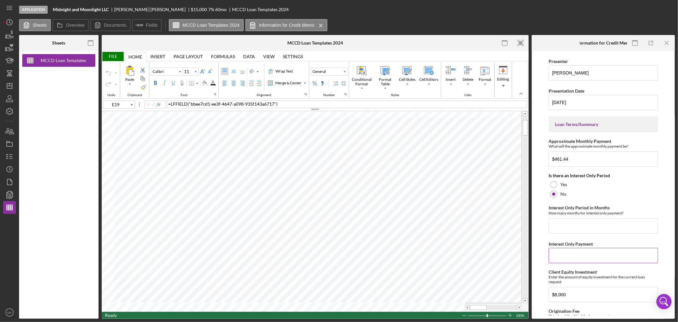
click at [577, 254] on input "Interest Only Payment" at bounding box center [603, 255] width 109 height 15
type input "$0"
click at [608, 225] on input "Interest Only Period in Months" at bounding box center [603, 225] width 109 height 15
type input "0"
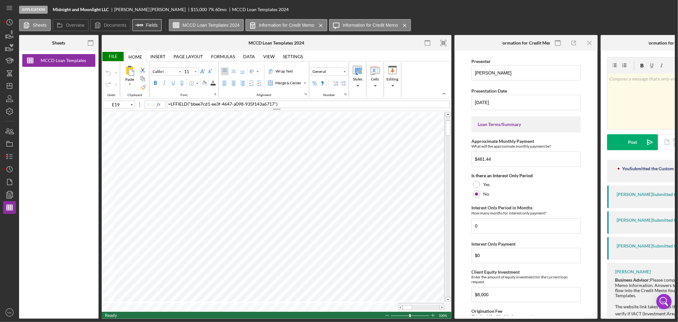
click at [141, 26] on icon "Icon/Insert Field" at bounding box center [140, 25] width 16 height 16
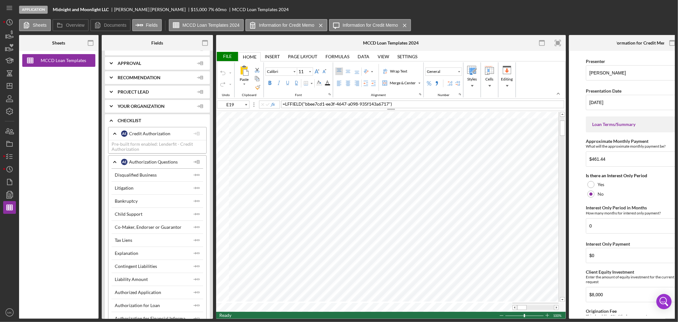
scroll to position [106, 0]
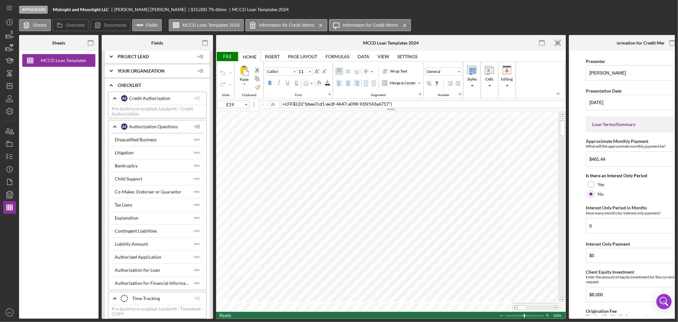
click at [112, 83] on icon "Icon/Expander" at bounding box center [111, 85] width 16 height 16
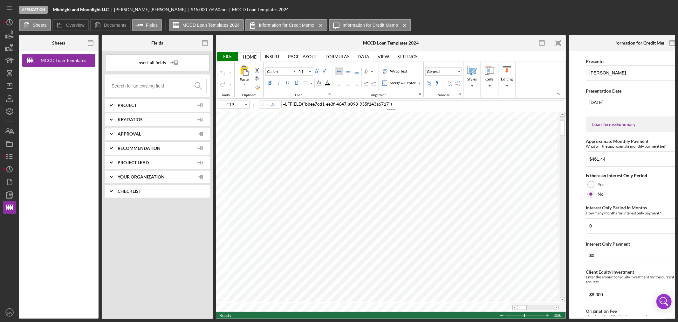
click at [110, 191] on icon "Icon/Expander" at bounding box center [111, 191] width 16 height 16
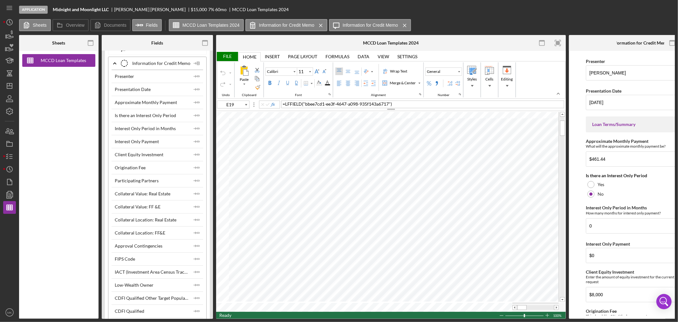
scroll to position [4098, 0]
click at [196, 121] on icon "Icon/Insert Field" at bounding box center [196, 115] width 13 height 13
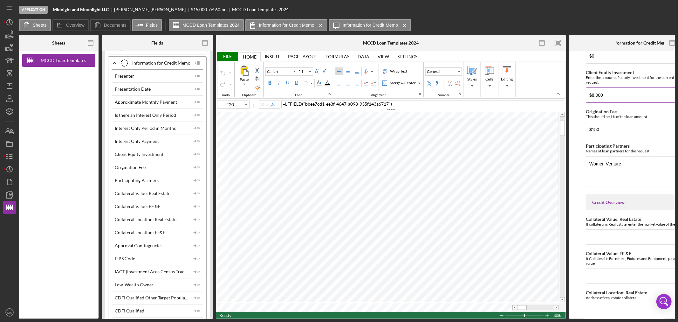
scroll to position [212, 0]
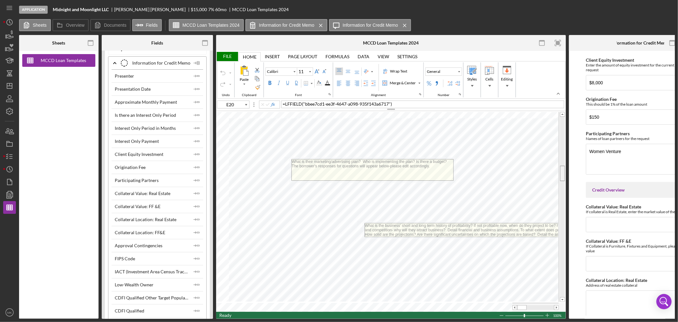
click at [553, 174] on tr at bounding box center [391, 206] width 350 height 191
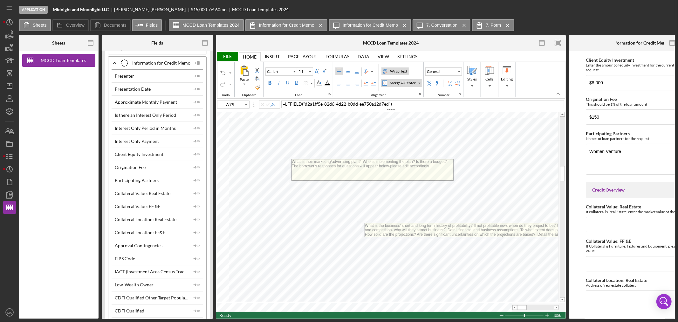
click at [399, 70] on div "Wrap Text" at bounding box center [399, 71] width 20 height 6
click at [404, 69] on div "Wrap Text" at bounding box center [399, 71] width 20 height 6
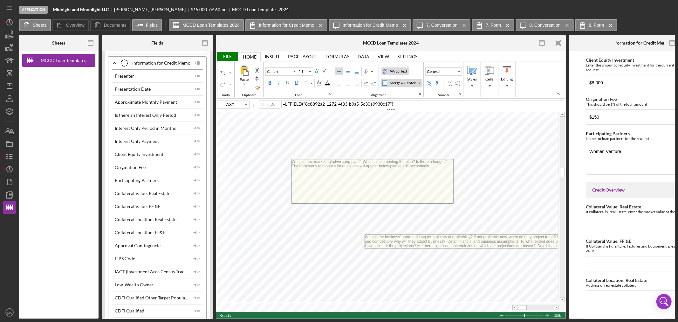
type input "A79"
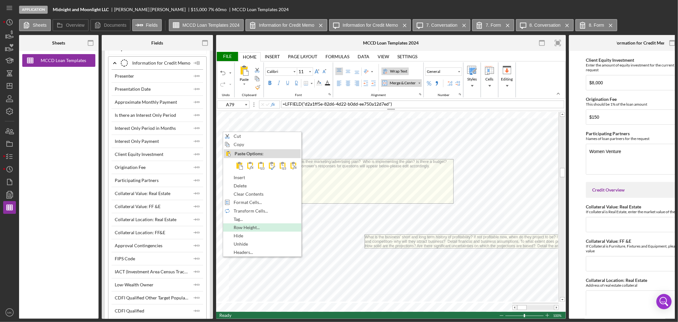
click at [274, 229] on div "Row Height..." at bounding box center [262, 227] width 77 height 7
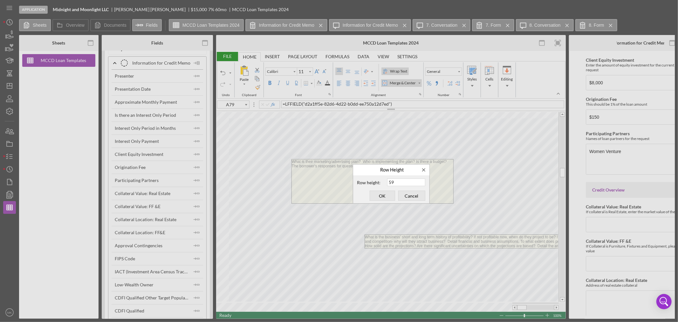
type input "5"
type input "75"
click at [385, 195] on span "OK" at bounding box center [382, 195] width 21 height 9
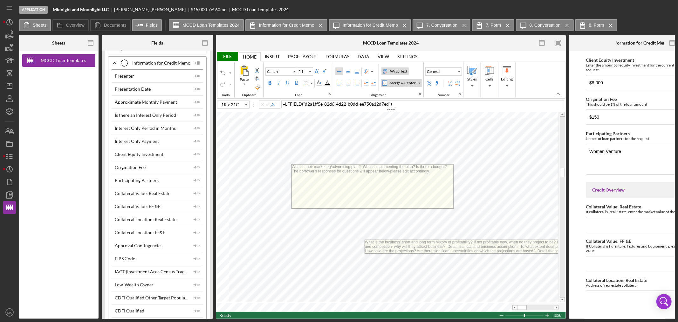
type input "2R x 21C"
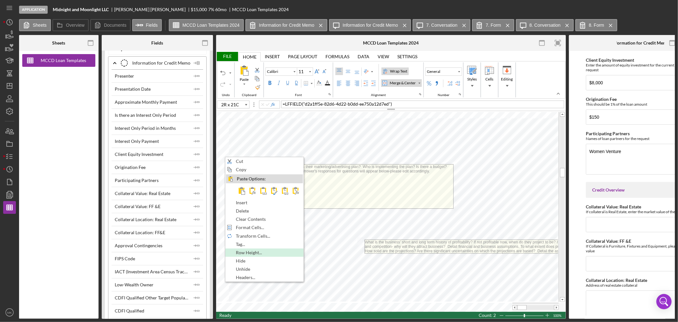
click at [268, 251] on span "Row Height..." at bounding box center [252, 252] width 33 height 5
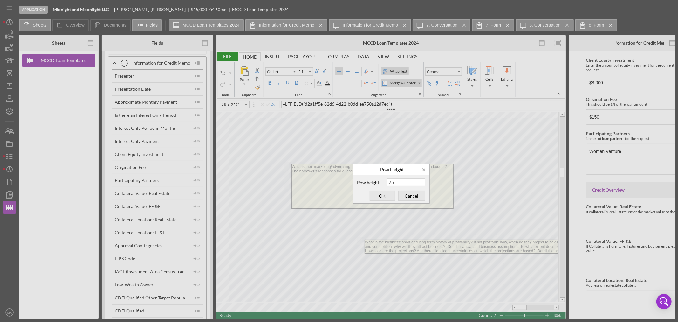
type input "7"
type input "100"
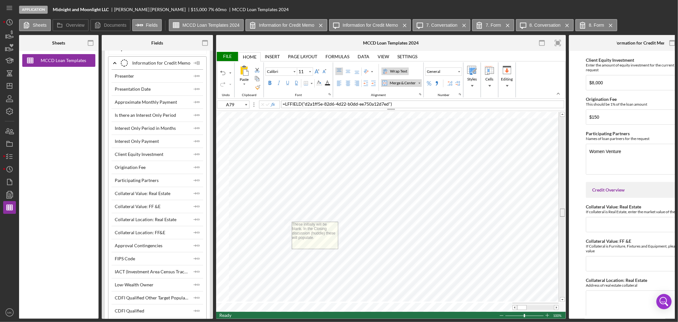
drag, startPoint x: 562, startPoint y: 137, endPoint x: 562, endPoint y: 212, distance: 74.4
click at [562, 212] on span at bounding box center [563, 212] width 4 height 4
click at [204, 43] on icon "button" at bounding box center [205, 43] width 14 height 14
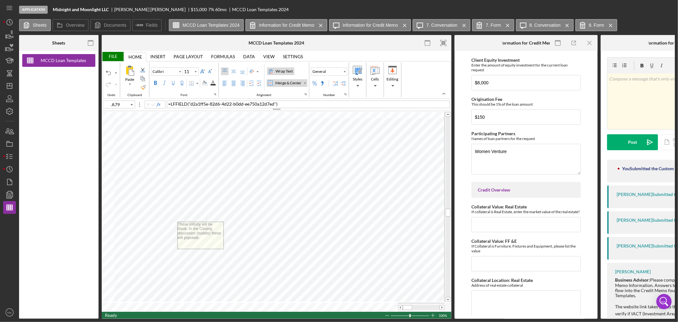
type input "F42"
type input "Calibri"
type input "I56"
type input "Calibri"
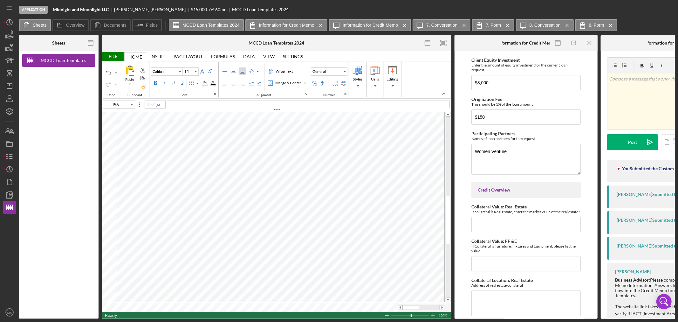
type input "B1"
type input "20"
type input "I27"
type input "11"
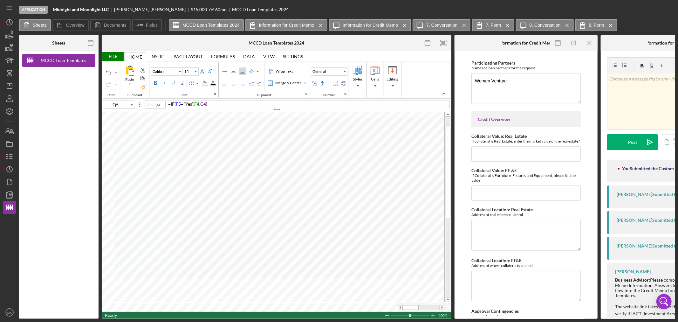
scroll to position [247, 0]
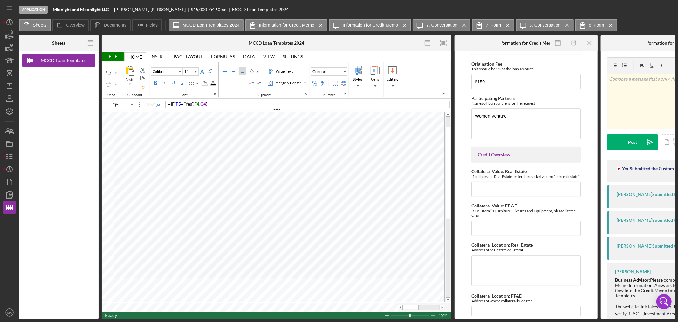
type input "F13"
type input "Arial"
type input "10"
type input "J46"
type input "Calibri"
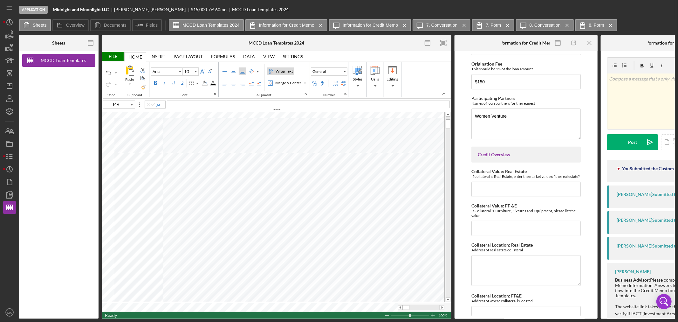
type input "11"
click at [460, 24] on icon "Icon/Menu Close" at bounding box center [464, 25] width 11 height 16
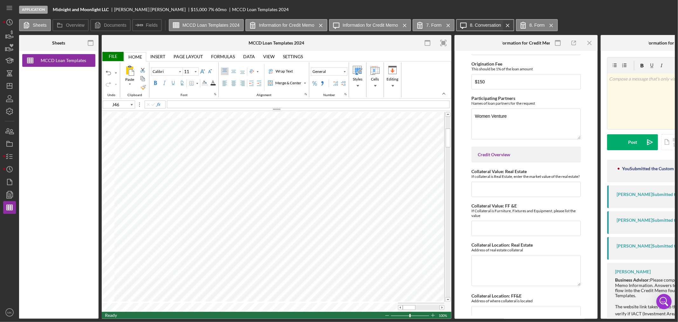
click at [504, 24] on icon "Icon/Menu Close" at bounding box center [507, 25] width 11 height 16
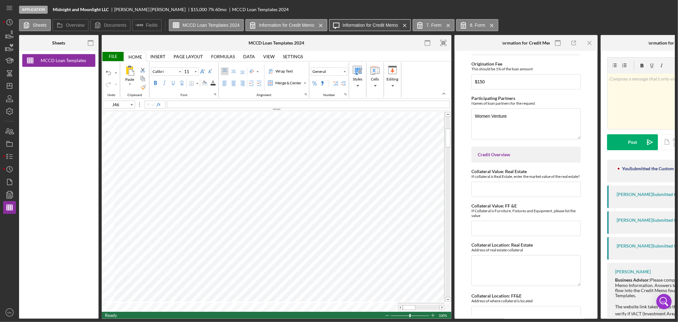
click at [401, 24] on icon "Icon/Menu Close" at bounding box center [404, 25] width 11 height 16
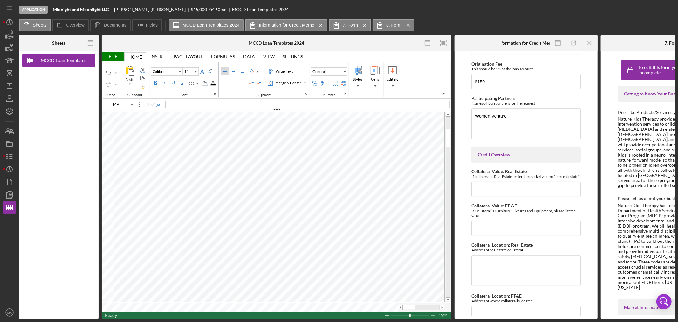
type input "A79"
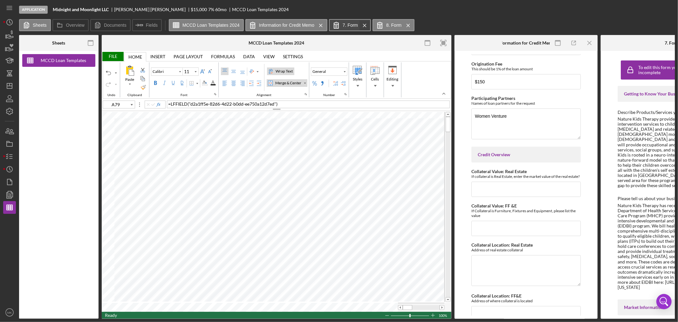
click at [361, 23] on icon "Icon/Menu Close" at bounding box center [364, 25] width 11 height 16
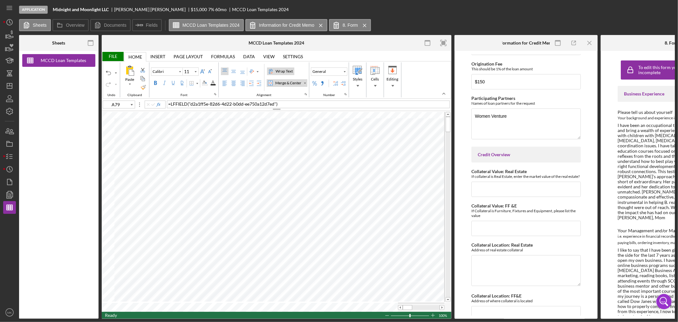
click at [361, 23] on icon "Icon/Menu Close" at bounding box center [364, 25] width 11 height 16
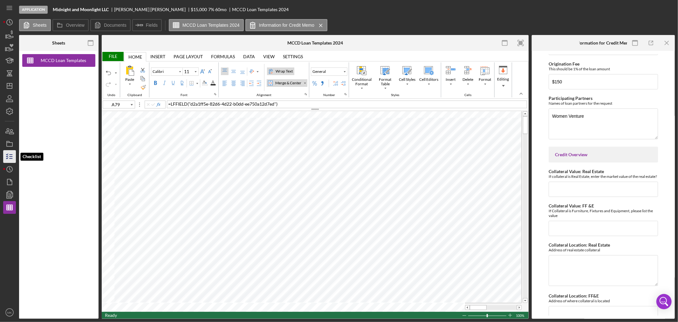
click at [13, 156] on icon "button" at bounding box center [10, 156] width 16 height 16
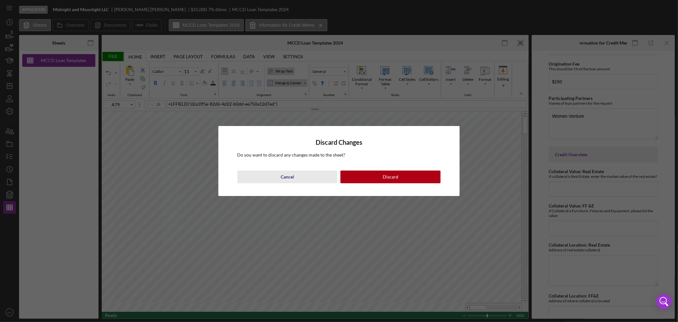
click at [294, 175] on button "Cancel" at bounding box center [288, 176] width 100 height 13
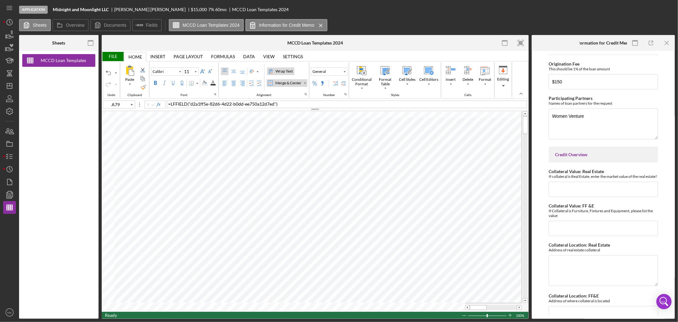
click at [113, 57] on div "File" at bounding box center [113, 56] width 22 height 9
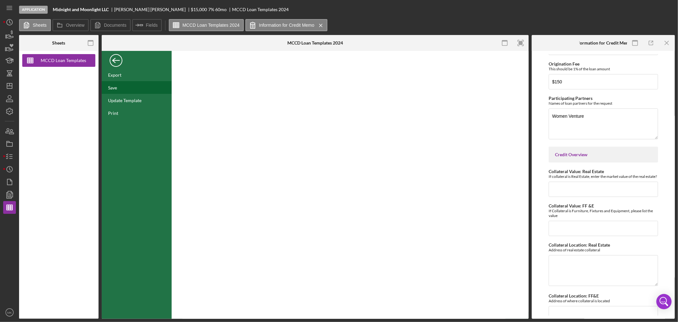
click at [117, 87] on div "Save" at bounding box center [137, 87] width 70 height 13
click at [10, 156] on icon "button" at bounding box center [10, 156] width 16 height 16
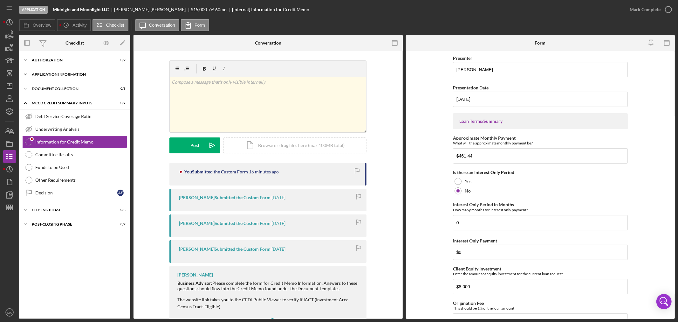
click at [26, 72] on icon "Icon/Expander" at bounding box center [25, 74] width 13 height 13
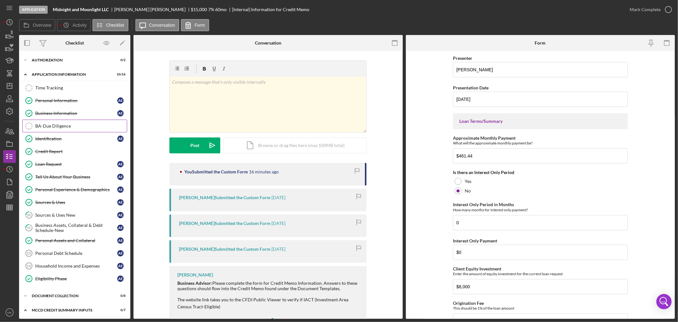
click at [71, 127] on div "BA-Due Diligence" at bounding box center [81, 125] width 92 height 5
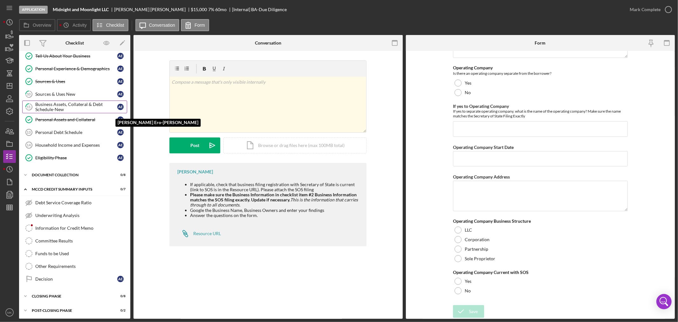
scroll to position [124, 0]
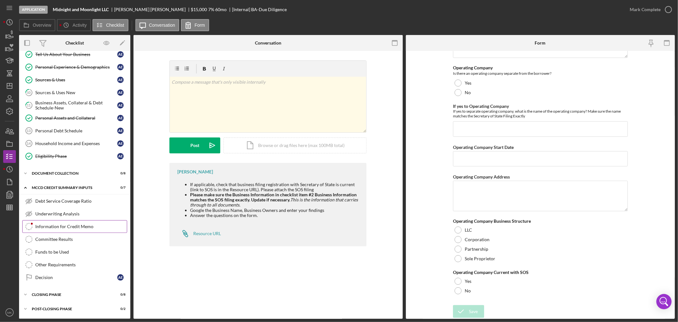
click at [100, 226] on div "Information for Credit Memo" at bounding box center [81, 226] width 92 height 5
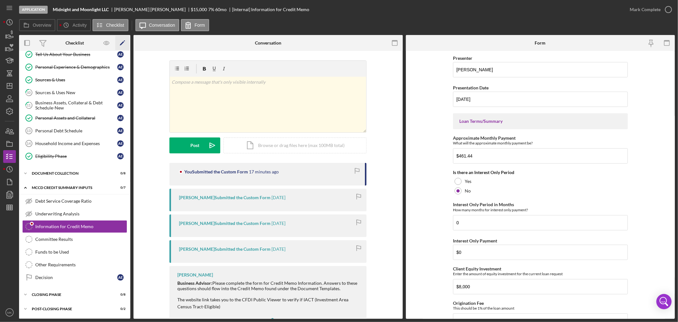
click at [122, 43] on polygon "button" at bounding box center [122, 43] width 4 height 4
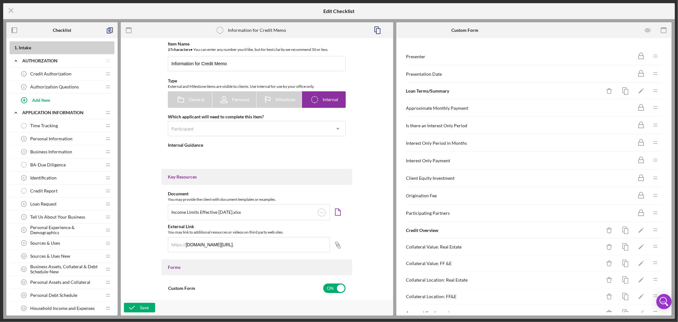
type textarea "<div><strong>Business Advisor:</strong> Please complete the form for Credit Mem…"
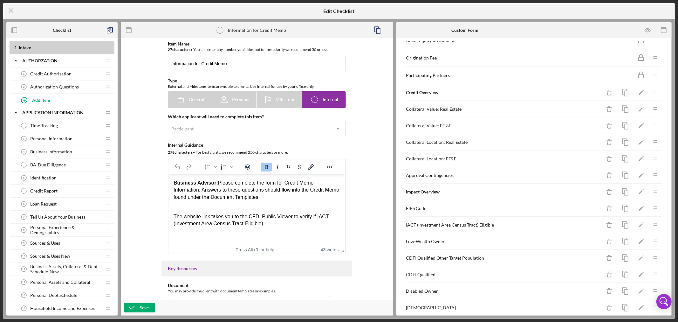
scroll to position [215, 0]
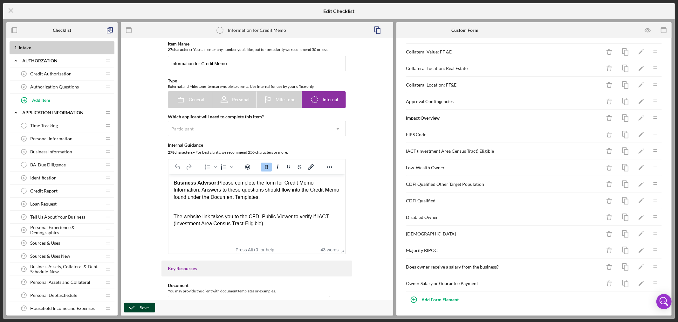
click at [141, 306] on div "Save" at bounding box center [144, 308] width 9 height 10
click at [10, 9] on icon "Icon/Menu Close" at bounding box center [11, 11] width 16 height 16
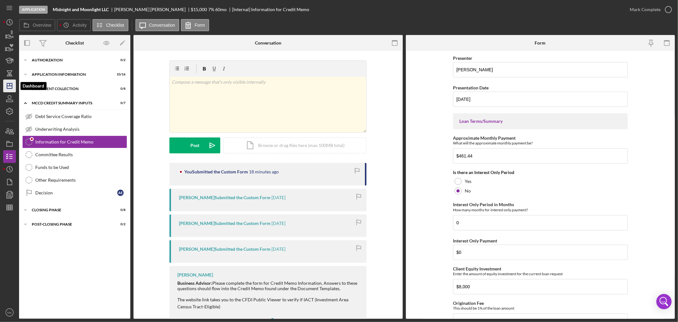
click at [11, 85] on icon "Icon/Dashboard" at bounding box center [10, 86] width 16 height 16
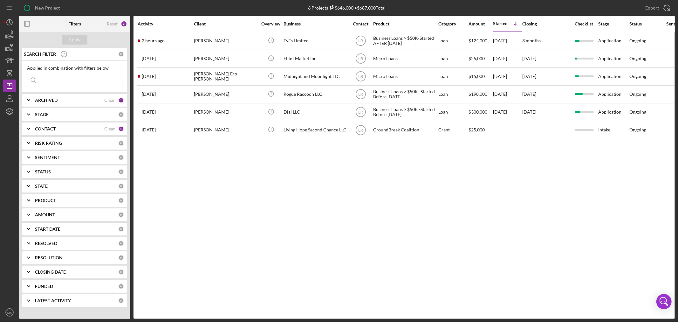
click at [44, 128] on b "CONTACT" at bounding box center [45, 128] width 21 height 5
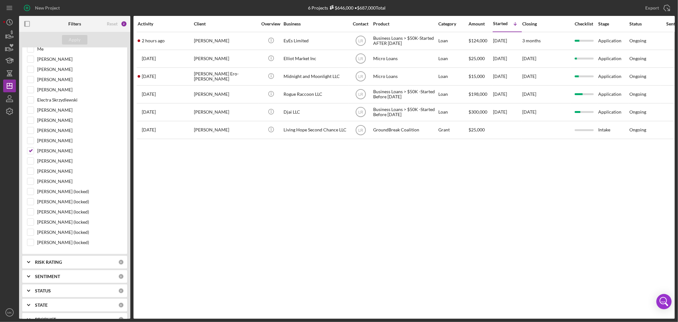
scroll to position [71, 0]
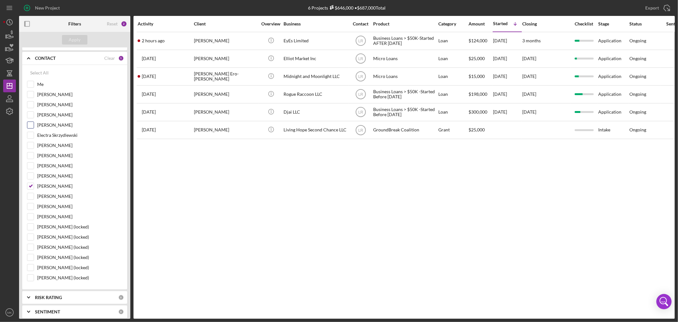
click at [33, 124] on input "[PERSON_NAME]" at bounding box center [30, 125] width 6 height 6
checkbox input "true"
click at [75, 39] on div "Apply" at bounding box center [75, 40] width 12 height 10
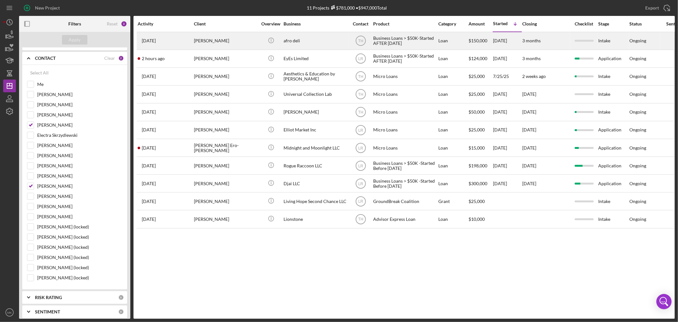
click at [296, 41] on div "afro deli" at bounding box center [316, 40] width 64 height 17
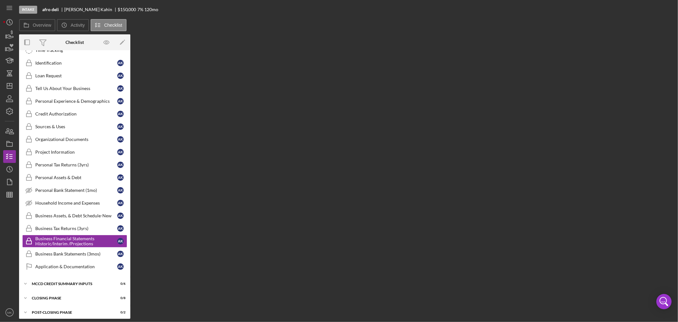
scroll to position [41, 0]
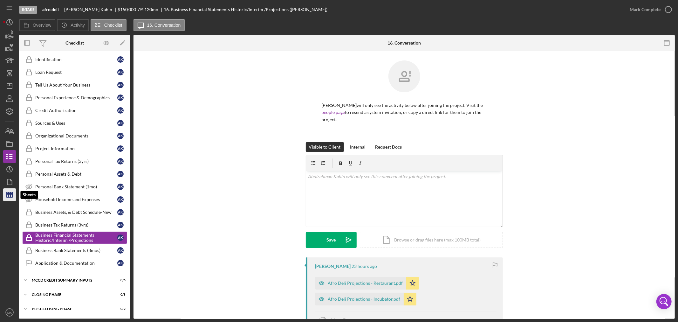
click at [11, 196] on icon "button" at bounding box center [10, 195] width 16 height 16
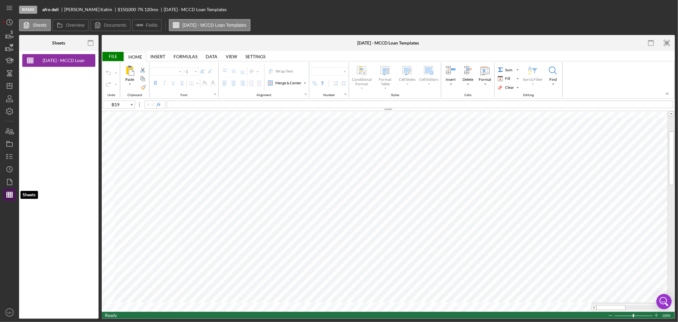
type input "Calibri"
type input "11"
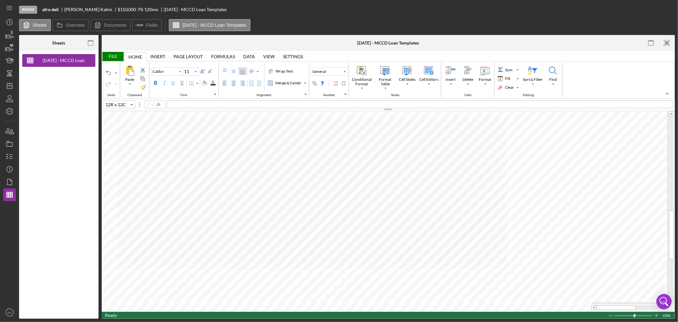
click at [101, 265] on div "Sheets [DATE] - MCCD Loan Templates Overview Internal Workflow Stage Intake Ico…" at bounding box center [347, 177] width 656 height 284
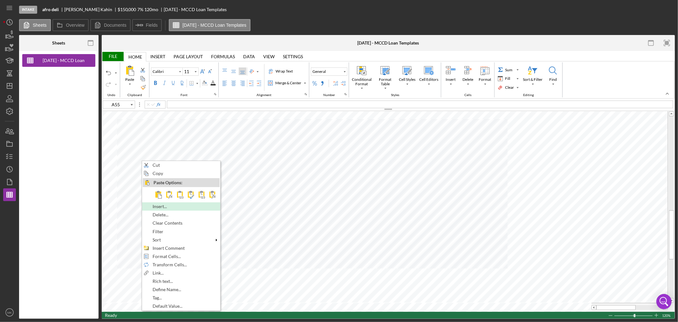
click at [201, 208] on div "Insert..." at bounding box center [181, 206] width 77 height 7
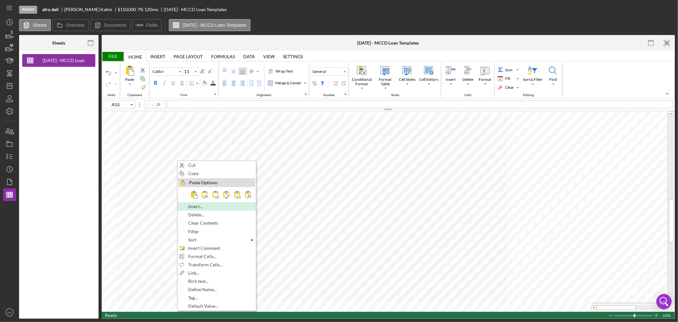
click at [203, 205] on span "Insert..." at bounding box center [199, 206] width 22 height 5
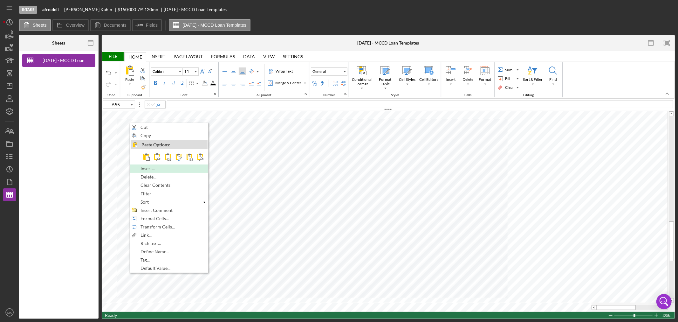
click at [177, 169] on div "Insert..." at bounding box center [169, 168] width 77 height 7
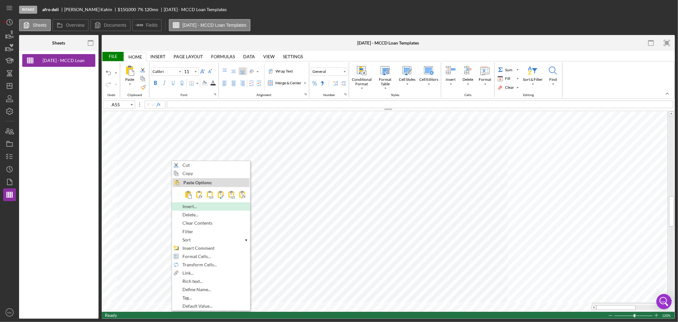
click at [196, 205] on span "Insert..." at bounding box center [194, 206] width 22 height 5
click at [195, 207] on span "Insert..." at bounding box center [192, 206] width 22 height 5
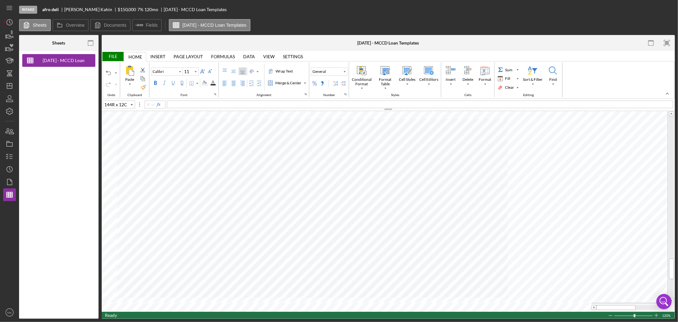
click at [120, 321] on html "Intake afro deli [PERSON_NAME] $150,000 $75,000 7 % 120 [DATE] - MCCD Loan Temp…" at bounding box center [339, 161] width 678 height 322
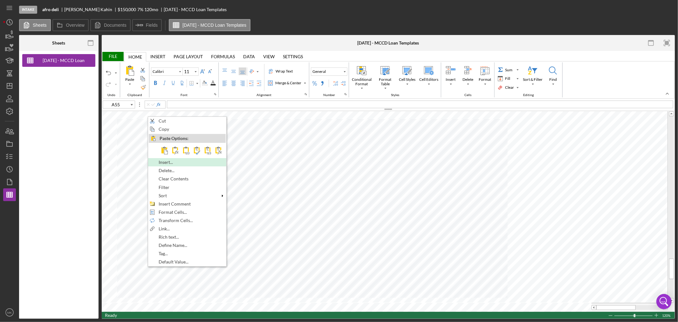
click at [206, 162] on div "Insert..." at bounding box center [187, 162] width 77 height 7
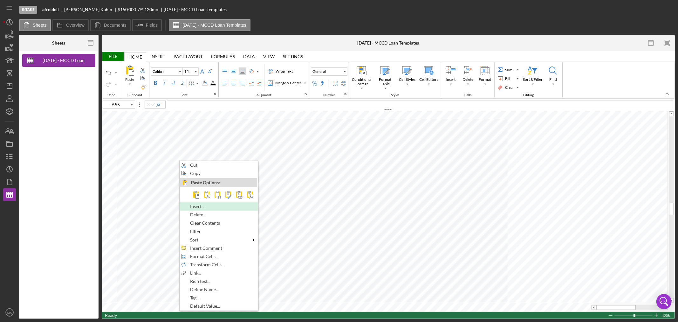
click at [221, 206] on div "Insert..." at bounding box center [218, 206] width 77 height 7
click at [214, 205] on span "Insert..." at bounding box center [208, 206] width 22 height 5
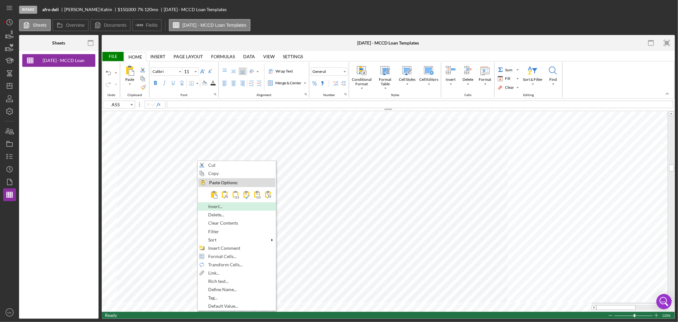
click at [220, 203] on div "Insert..." at bounding box center [236, 206] width 77 height 7
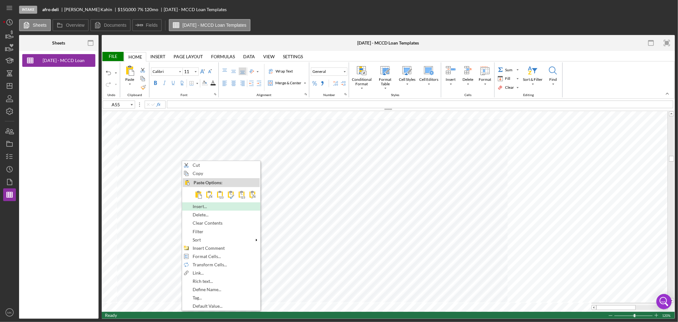
click at [209, 206] on span "Insert..." at bounding box center [204, 206] width 22 height 5
click at [207, 206] on span "Insert..." at bounding box center [201, 206] width 22 height 5
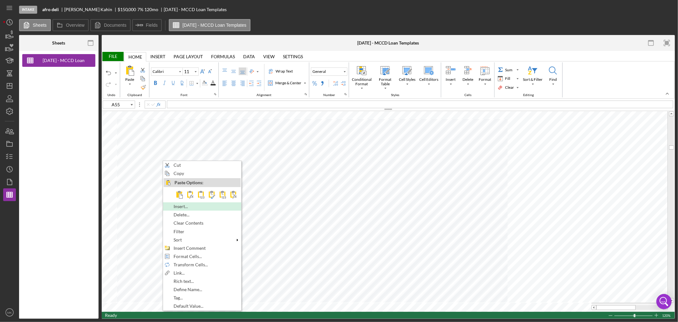
click at [198, 205] on div "Insert..." at bounding box center [202, 206] width 77 height 7
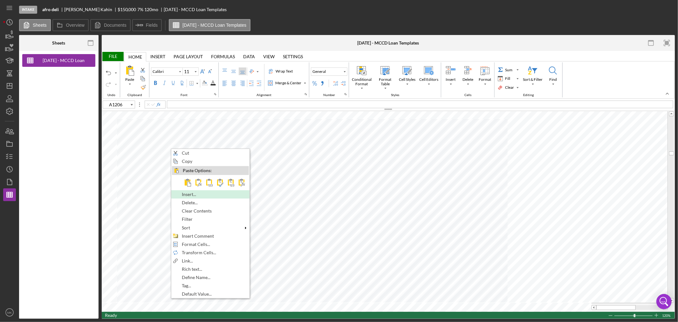
click at [214, 193] on div "Insert..." at bounding box center [210, 194] width 77 height 7
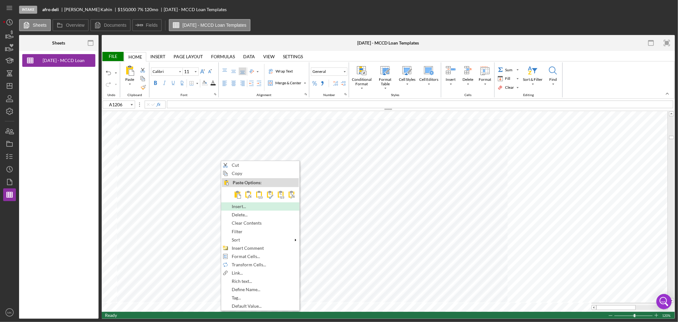
click at [245, 206] on span "Insert..." at bounding box center [243, 206] width 22 height 5
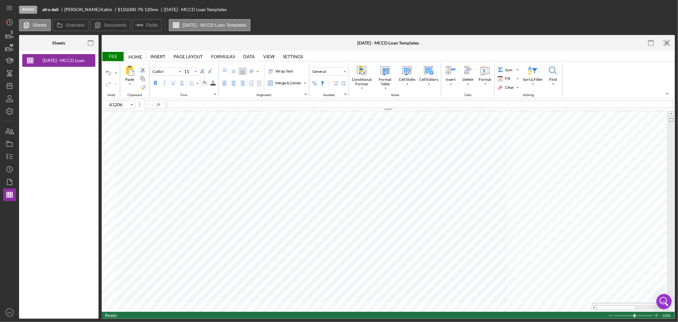
click at [657, 119] on tr at bounding box center [388, 206] width 573 height 191
drag, startPoint x: 670, startPoint y: 131, endPoint x: 37, endPoint y: 338, distance: 666.6
click at [37, 321] on html "Intake afro deli [PERSON_NAME] $150,000 $75,000 7 % 120 [DATE] - MCCD Loan Temp…" at bounding box center [339, 161] width 678 height 322
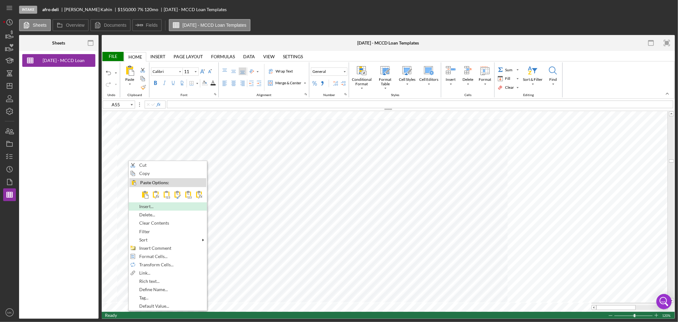
click at [173, 206] on div "Insert..." at bounding box center [167, 206] width 77 height 7
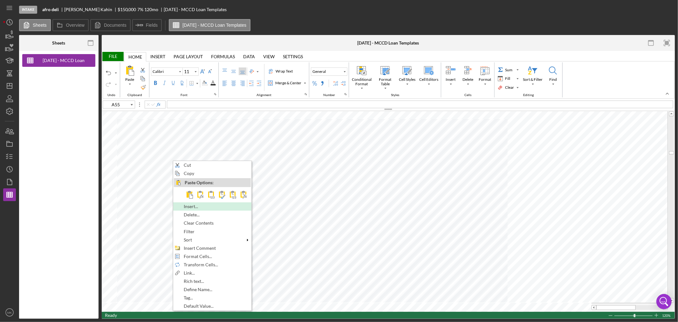
click at [205, 205] on span "Insert..." at bounding box center [195, 206] width 22 height 5
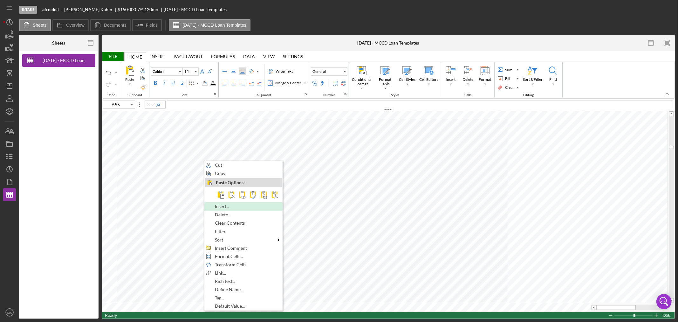
click at [239, 207] on div "Insert..." at bounding box center [243, 206] width 77 height 7
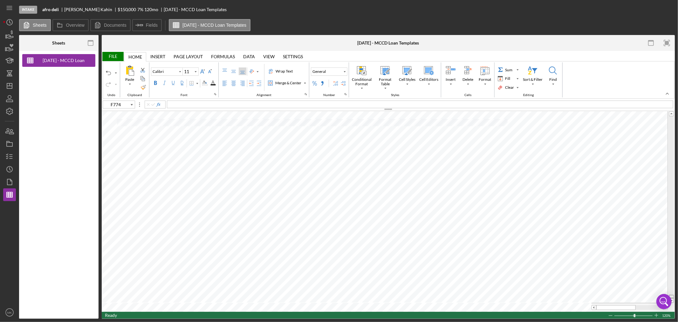
drag, startPoint x: 671, startPoint y: 141, endPoint x: 672, endPoint y: 298, distance: 156.4
click at [672, 298] on div at bounding box center [671, 206] width 5 height 191
drag, startPoint x: 670, startPoint y: 290, endPoint x: 670, endPoint y: 131, distance: 158.3
click at [670, 131] on div at bounding box center [671, 207] width 5 height 182
drag, startPoint x: 672, startPoint y: 289, endPoint x: 669, endPoint y: 112, distance: 177.8
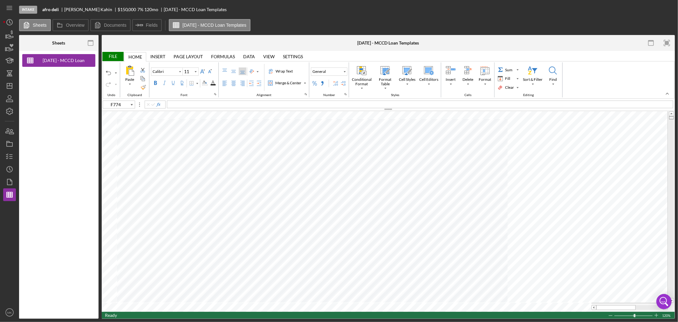
click at [669, 112] on div at bounding box center [671, 206] width 7 height 191
click at [115, 56] on div "File" at bounding box center [113, 56] width 22 height 9
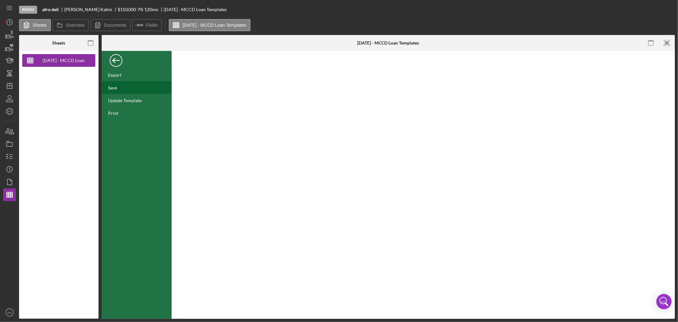
click at [120, 89] on div "Save" at bounding box center [137, 87] width 70 height 13
click at [117, 58] on div "Back" at bounding box center [116, 58] width 13 height 13
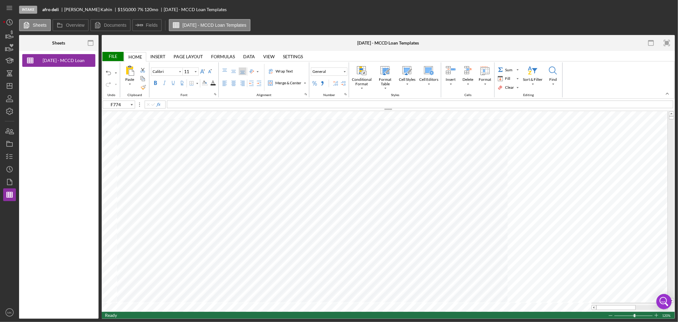
type input "I54"
click at [10, 85] on icon "Icon/Dashboard" at bounding box center [10, 86] width 16 height 16
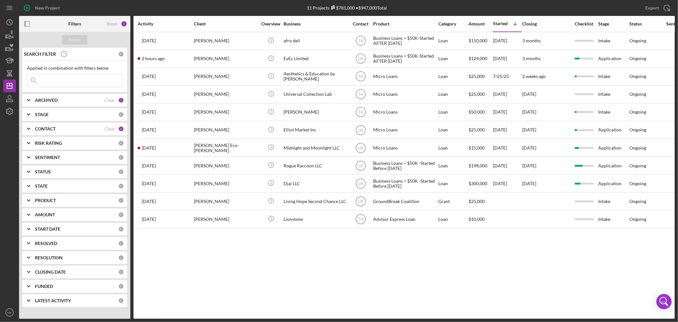
click at [49, 129] on b "CONTACT" at bounding box center [45, 128] width 21 height 5
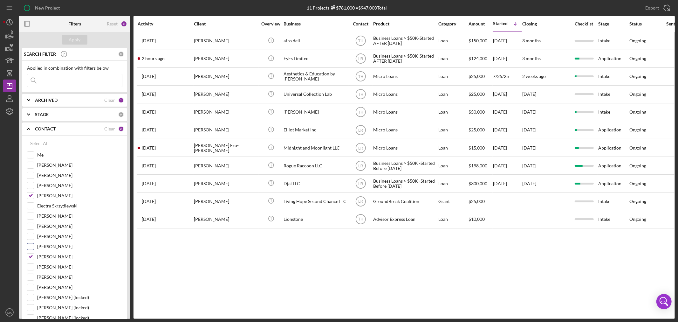
click at [30, 246] on input "[PERSON_NAME]" at bounding box center [30, 246] width 6 height 6
checkbox input "true"
click at [76, 38] on div "Apply" at bounding box center [75, 40] width 12 height 10
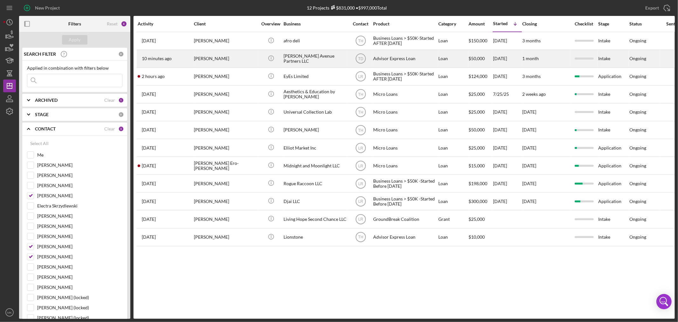
click at [220, 58] on div "[PERSON_NAME]" at bounding box center [226, 58] width 64 height 17
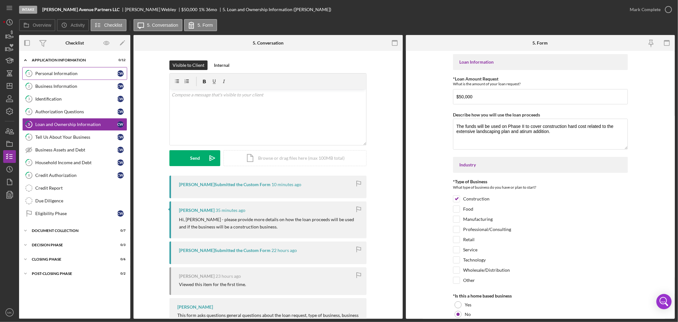
click at [67, 73] on div "Personal Information" at bounding box center [76, 73] width 82 height 5
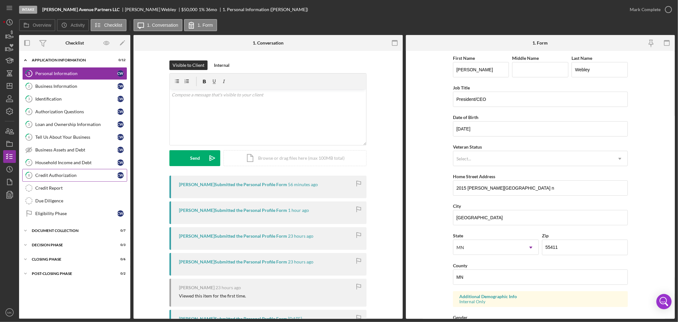
click at [93, 175] on div "Credit Authorization" at bounding box center [76, 175] width 82 height 5
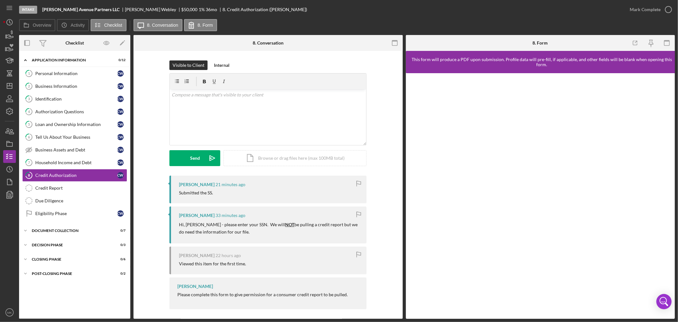
scroll to position [3, 0]
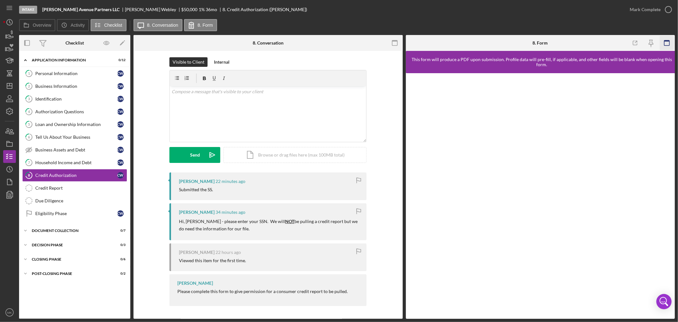
click at [669, 42] on icon "button" at bounding box center [667, 43] width 14 height 14
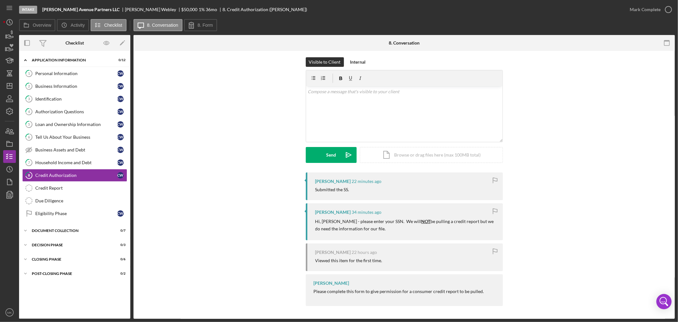
click at [669, 42] on icon "button" at bounding box center [667, 43] width 14 height 14
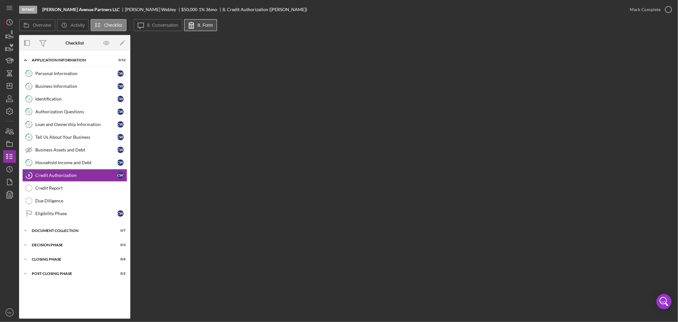
click at [205, 26] on label "8. Form" at bounding box center [205, 25] width 15 height 5
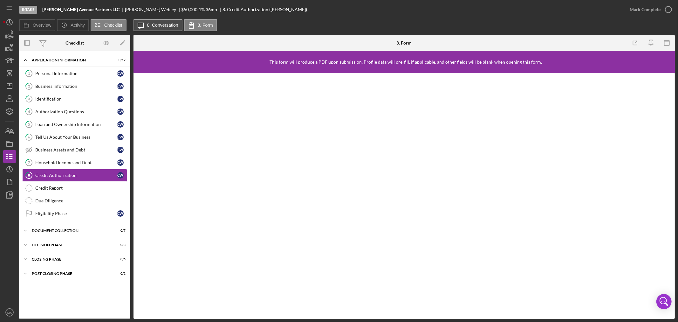
click at [169, 28] on button "Icon/Message 8. Conversation" at bounding box center [158, 25] width 49 height 12
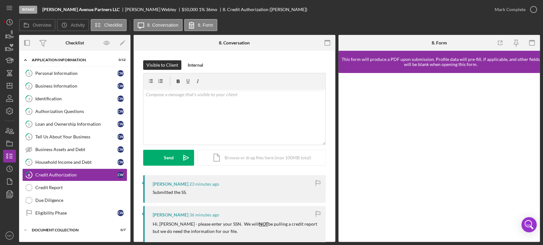
scroll to position [40, 0]
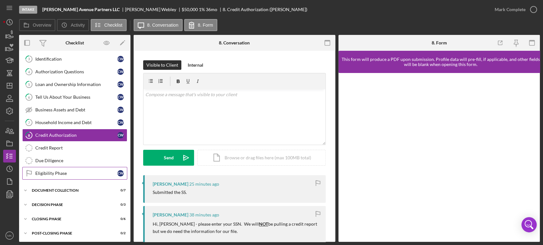
click at [74, 174] on div "Eligibility Phase" at bounding box center [76, 173] width 82 height 5
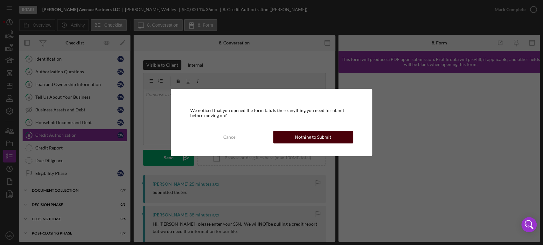
click at [308, 136] on div "Nothing to Submit" at bounding box center [313, 137] width 36 height 13
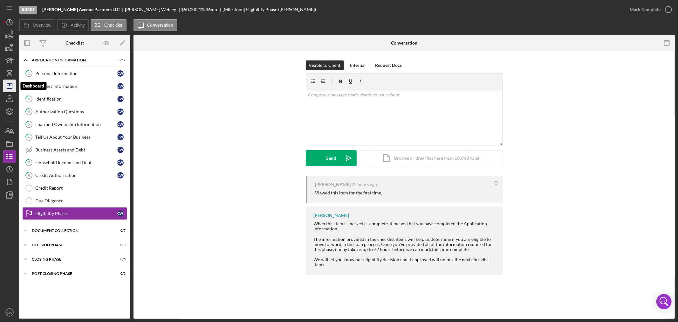
click at [11, 85] on icon "Icon/Dashboard" at bounding box center [10, 86] width 16 height 16
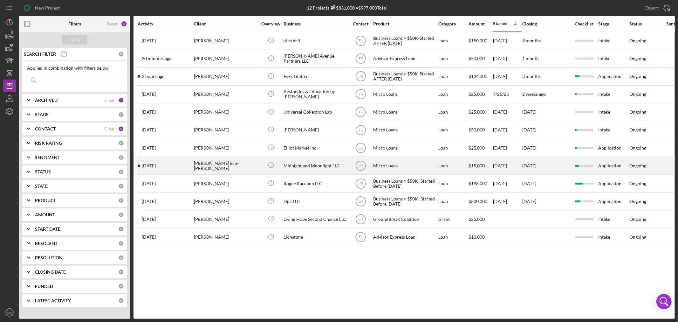
click at [324, 167] on div "Midnight and Moonlight LLC" at bounding box center [316, 165] width 64 height 17
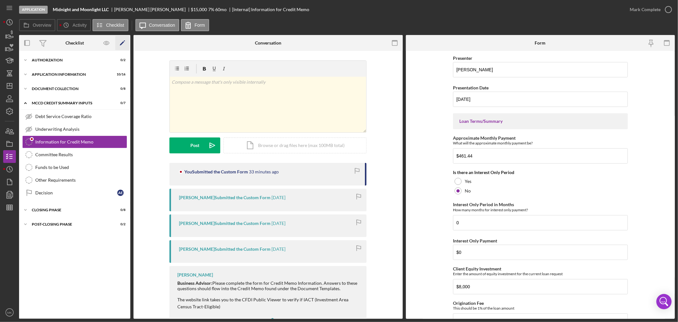
click at [122, 42] on icon "Icon/Edit" at bounding box center [122, 43] width 14 height 14
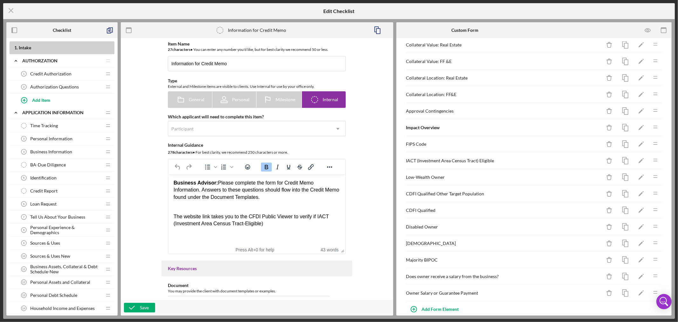
scroll to position [215, 0]
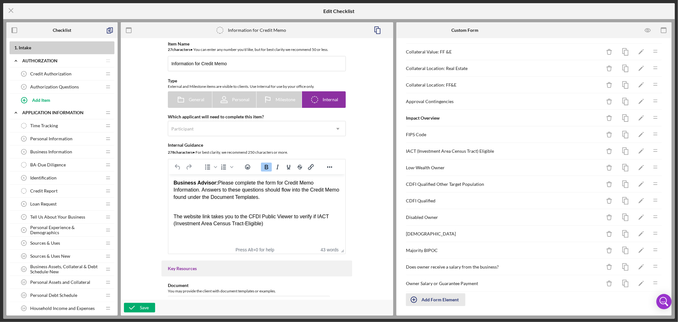
click at [435, 300] on div "Add Form Element" at bounding box center [440, 299] width 37 height 13
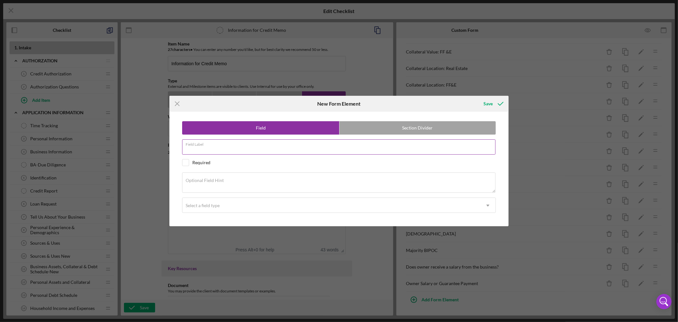
click at [233, 143] on div "Field Label" at bounding box center [339, 147] width 314 height 16
type input "Single or Multiple Draw"
click at [240, 180] on textarea "Optional Field Hint" at bounding box center [339, 182] width 314 height 20
click at [216, 183] on textarea "Optional Field Hint" at bounding box center [339, 182] width 314 height 20
paste textarea "Type in Single or Multiple"
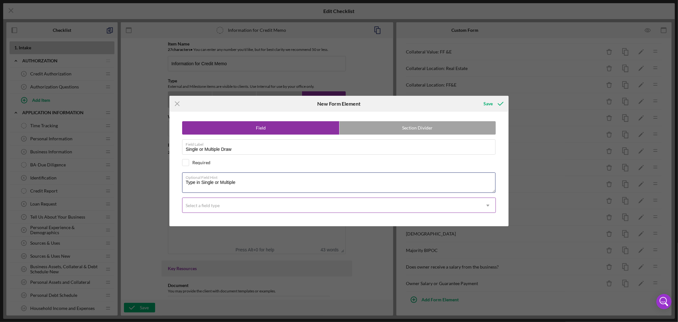
type textarea "Type in Single or Multiple"
click at [371, 208] on div "Select a field type" at bounding box center [332, 205] width 298 height 15
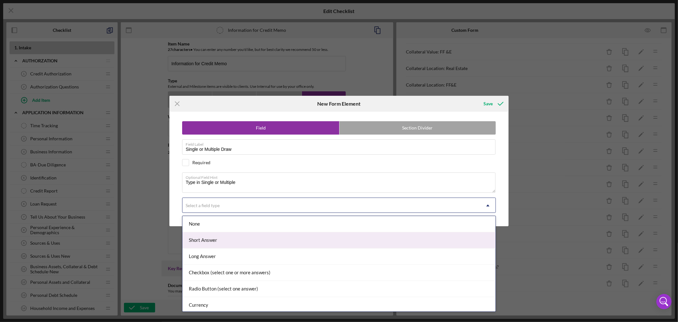
click at [240, 238] on div "Short Answer" at bounding box center [339, 240] width 313 height 16
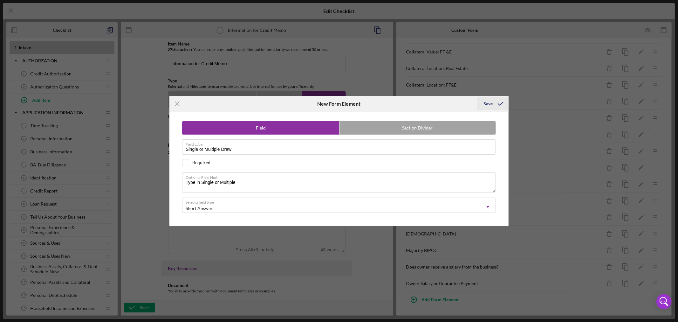
click at [489, 104] on div "Save" at bounding box center [488, 103] width 9 height 13
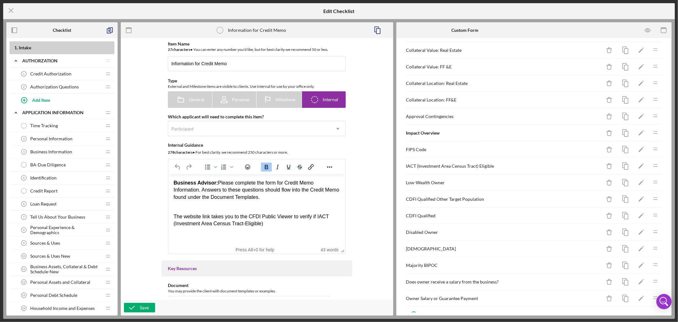
scroll to position [232, 0]
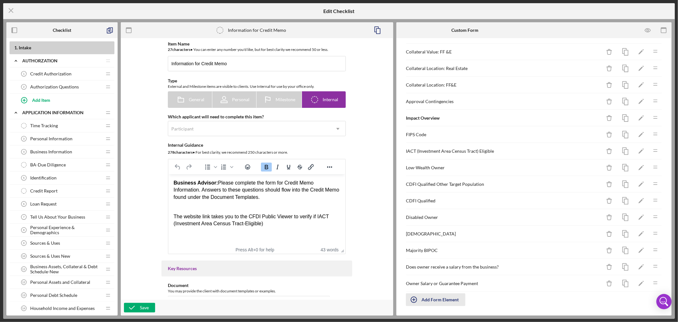
click at [431, 300] on div "Add Form Element" at bounding box center [440, 299] width 37 height 13
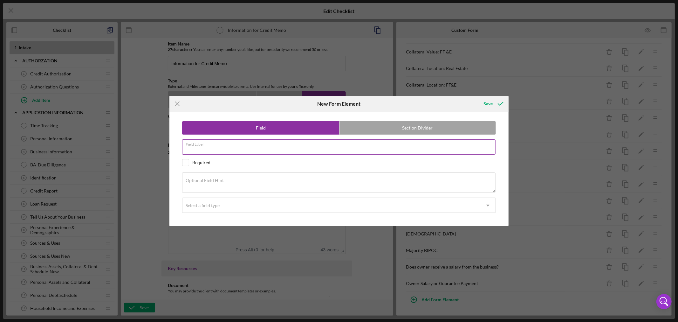
click at [226, 148] on input "Field Label" at bounding box center [339, 146] width 314 height 15
paste input "Multiple Draw"
type input "Multiple Draw"
click at [242, 181] on textarea "Optional Field Hint" at bounding box center [339, 182] width 314 height 20
paste textarea "If Multiple Draw loan, how many months will draw period last?"
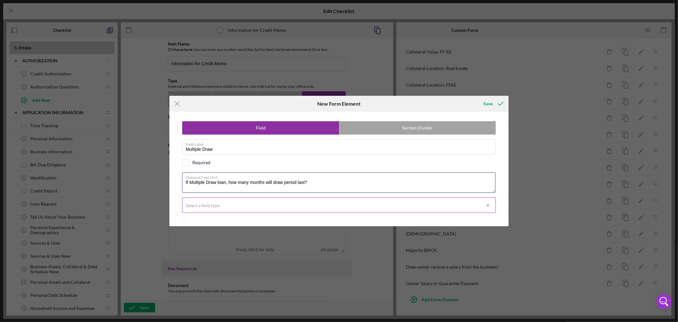
type textarea "If Multiple Draw loan, how many months will draw period last?"
click at [241, 207] on div "Select a field type" at bounding box center [332, 205] width 298 height 15
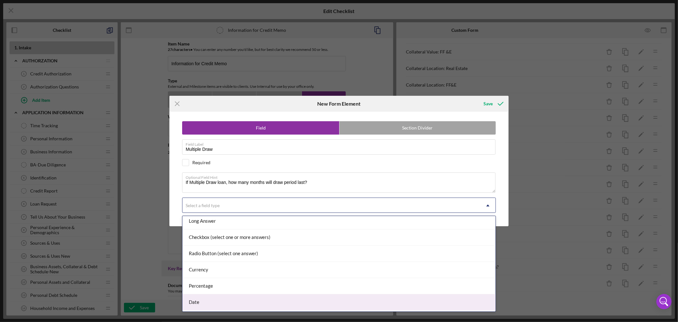
scroll to position [67, 0]
click at [313, 303] on div "Number" at bounding box center [339, 303] width 313 height 16
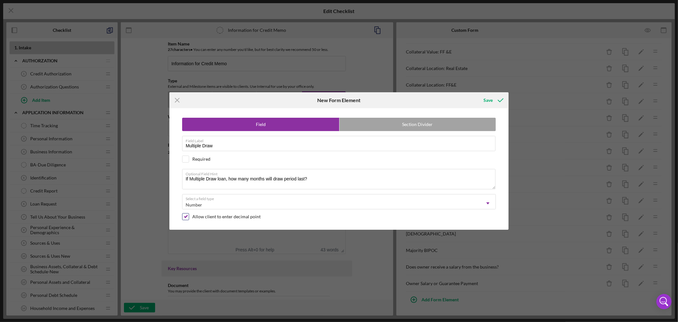
click at [186, 216] on input "checkbox" at bounding box center [186, 216] width 6 height 6
checkbox input "false"
click at [490, 99] on div "Save" at bounding box center [488, 100] width 9 height 13
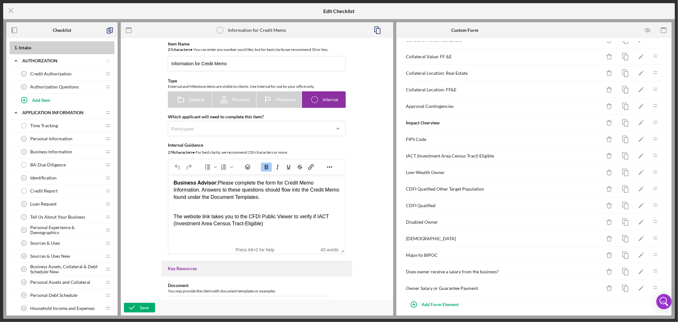
scroll to position [249, 0]
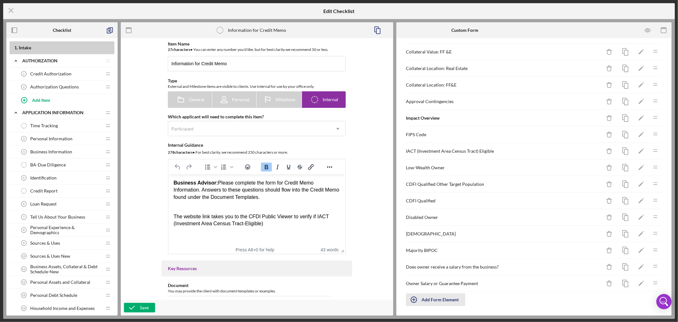
click at [445, 298] on div "Add Form Element" at bounding box center [440, 299] width 37 height 13
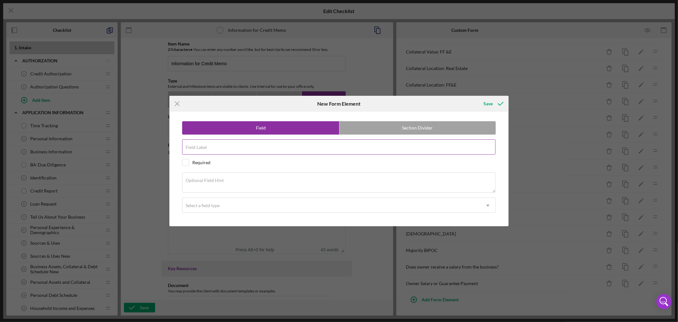
click at [223, 147] on input "Field Label" at bounding box center [339, 146] width 314 height 15
paste input "Amortization Period"
type input "Amortization Period"
click at [233, 184] on textarea "Optional Field Hint" at bounding box center [339, 182] width 314 height 20
paste textarea "How many months will loan be amortized over?"
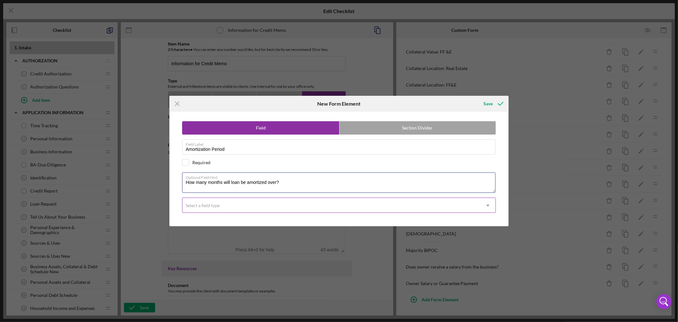
type textarea "How many months will loan be amortized over?"
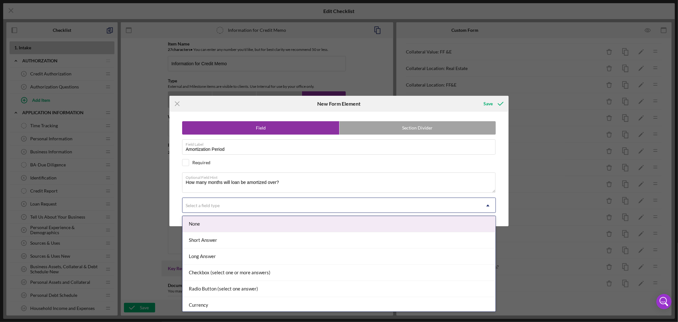
click at [488, 204] on icon "Icon/Dropdown Arrow" at bounding box center [487, 205] width 15 height 15
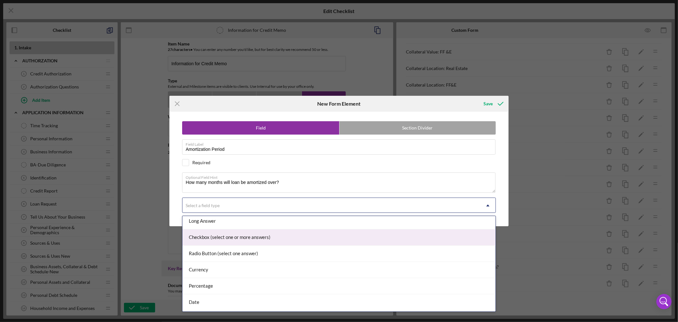
scroll to position [67, 0]
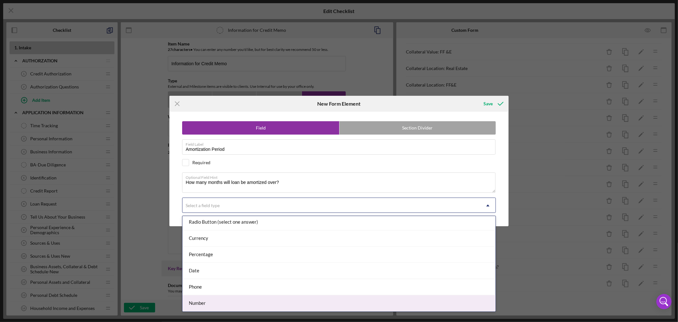
click at [362, 304] on div "Number" at bounding box center [339, 303] width 313 height 16
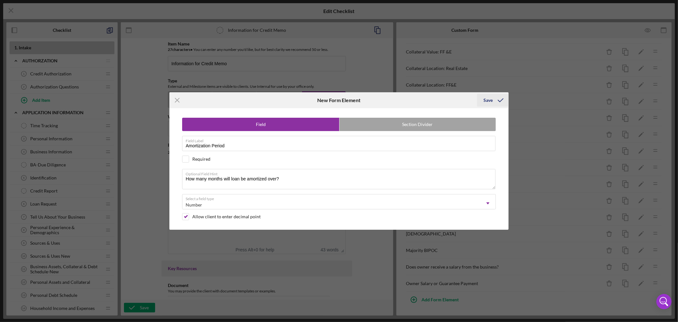
click at [486, 99] on div "Save" at bounding box center [488, 100] width 9 height 13
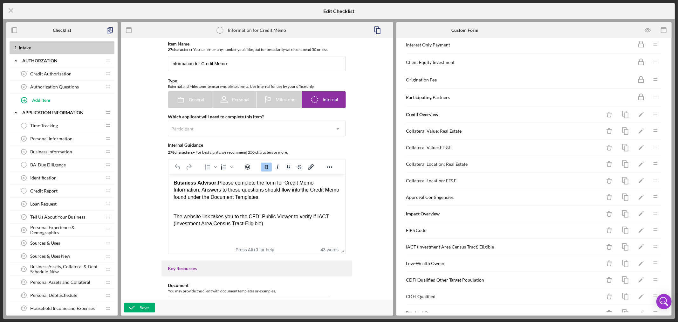
scroll to position [176, 0]
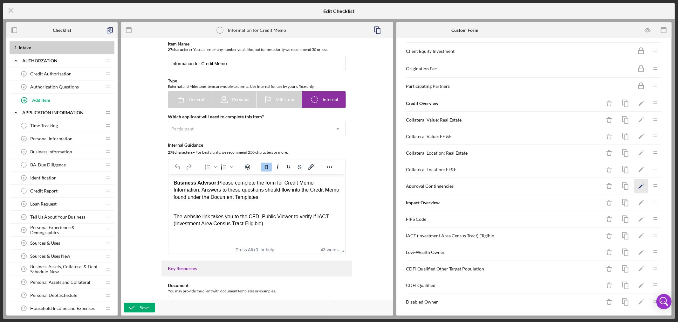
click at [636, 188] on icon "Icon/Edit" at bounding box center [641, 186] width 14 height 14
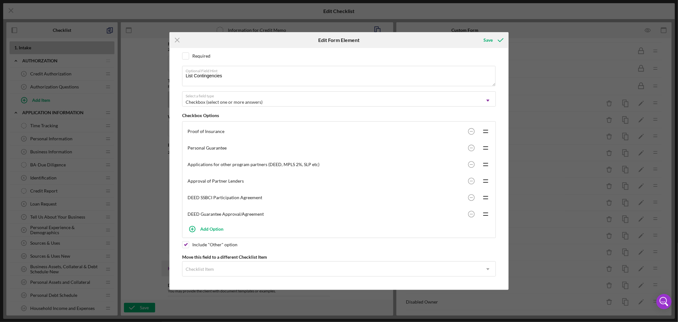
scroll to position [55, 0]
click at [491, 38] on div "Save" at bounding box center [488, 40] width 9 height 13
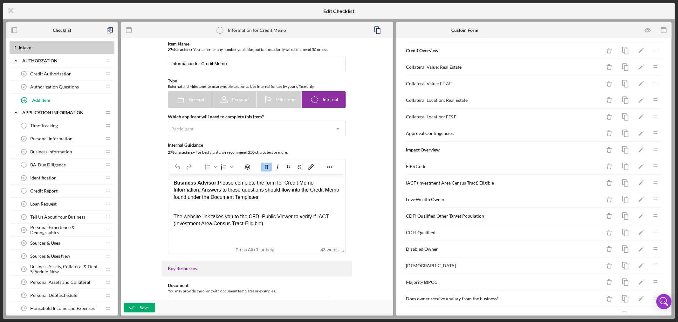
scroll to position [247, 0]
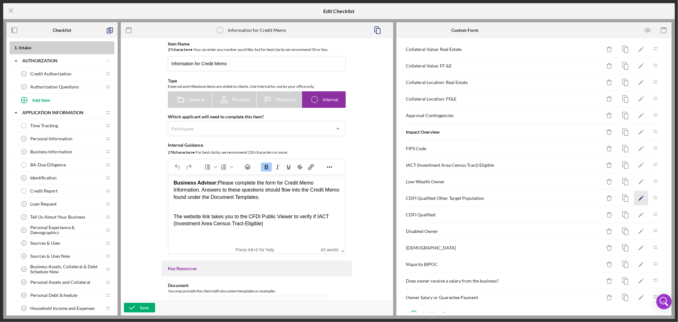
click at [637, 201] on icon "Icon/Edit" at bounding box center [641, 198] width 14 height 14
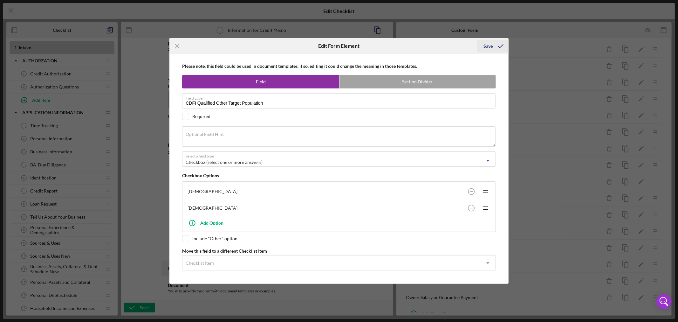
click at [493, 43] on icon "submit" at bounding box center [501, 46] width 16 height 16
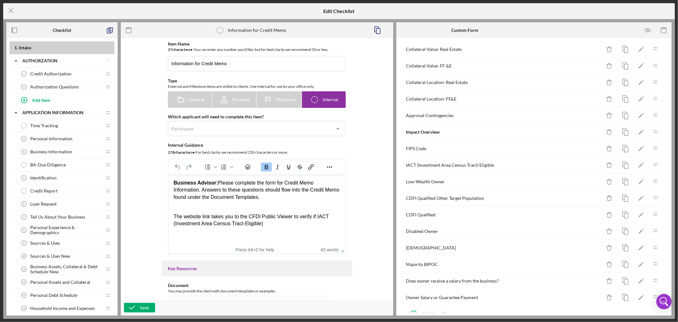
scroll to position [265, 0]
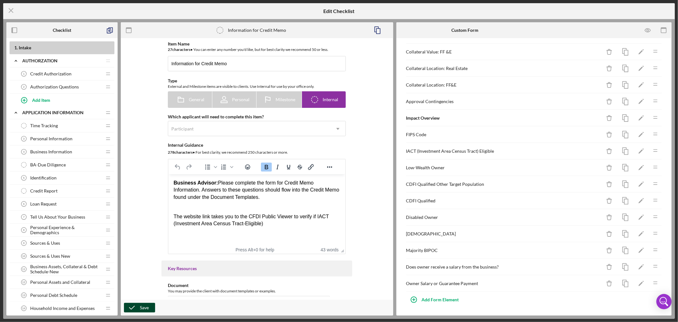
click at [144, 307] on div "Save" at bounding box center [144, 308] width 9 height 10
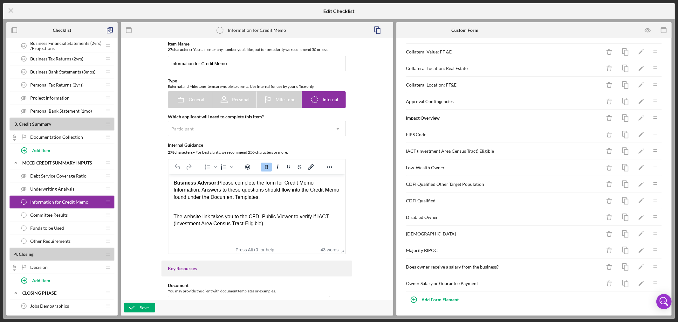
scroll to position [353, 0]
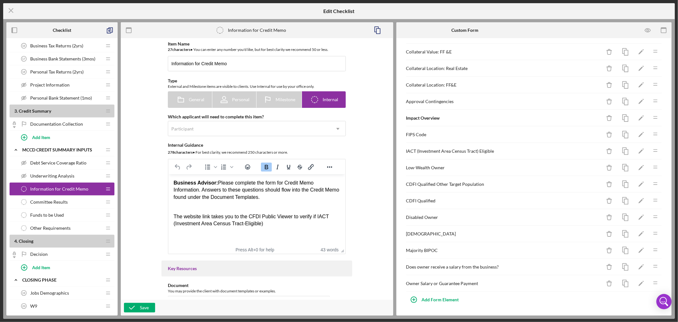
click at [86, 228] on div "Other Requirements Other Requirements" at bounding box center [59, 228] width 84 height 13
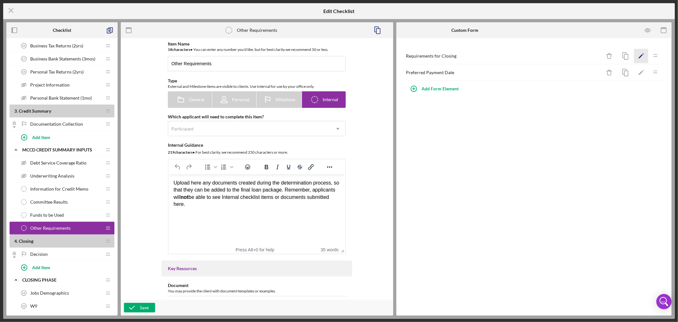
click at [642, 53] on icon "Icon/Edit" at bounding box center [641, 56] width 14 height 14
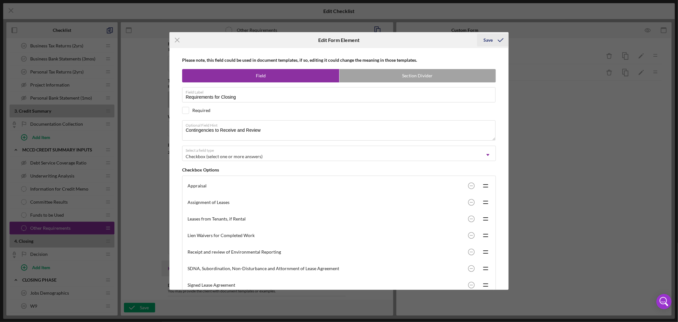
click at [490, 40] on div "Save" at bounding box center [488, 40] width 9 height 13
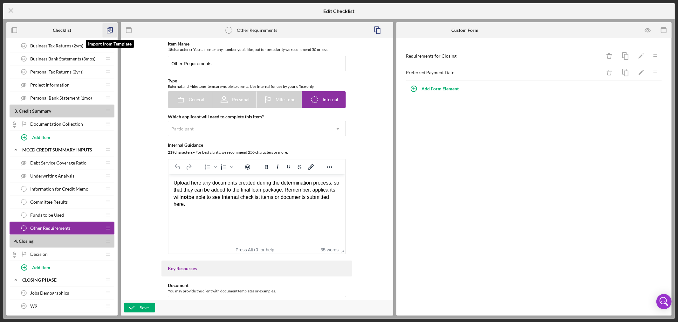
click at [110, 29] on polyline "button" at bounding box center [109, 31] width 4 height 4
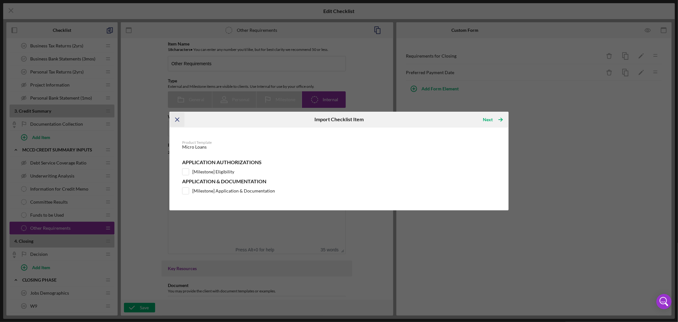
click at [176, 119] on line "button" at bounding box center [177, 119] width 3 height 3
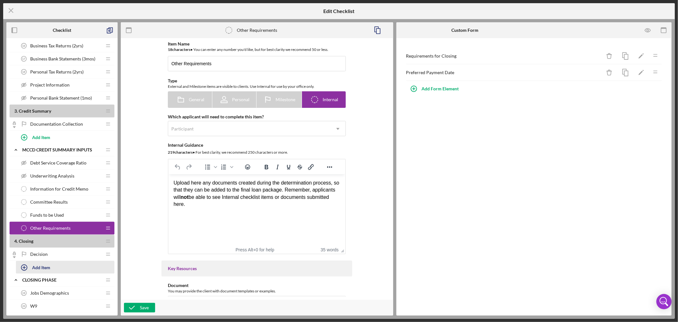
click at [24, 269] on icon "button" at bounding box center [24, 267] width 16 height 16
type input "Credit Report"
click at [23, 285] on div "Add" at bounding box center [23, 285] width 8 height 10
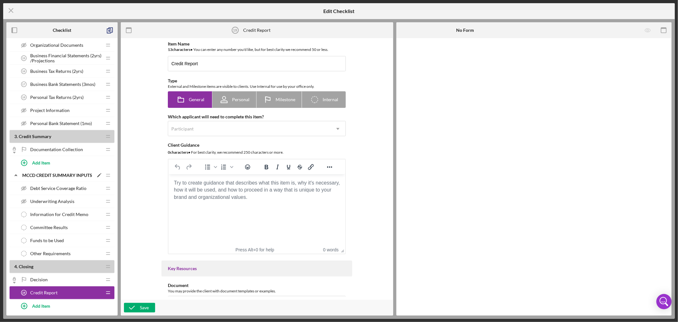
scroll to position [353, 0]
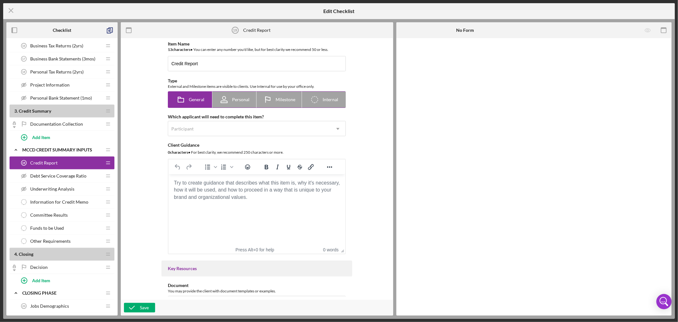
click at [332, 99] on span "Internal" at bounding box center [331, 99] width 16 height 5
radio input "false"
radio input "true"
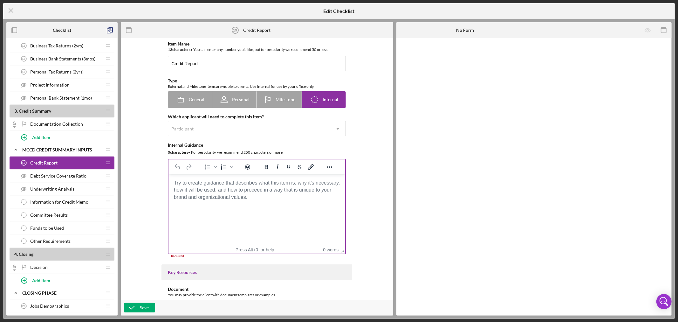
click at [176, 181] on body "Rich Text Area. Press ALT-0 for help." at bounding box center [257, 182] width 167 height 7
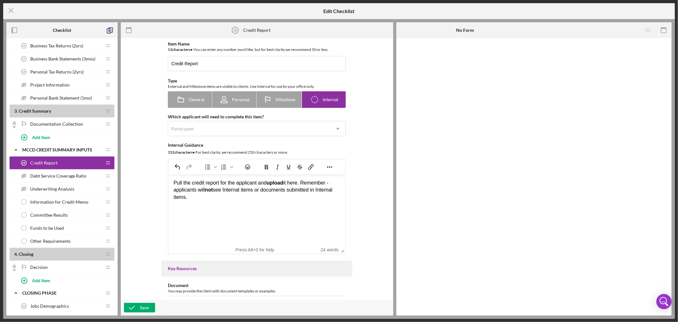
click at [223, 206] on html "Pull the credit report for the applicant and upload it here. Remember - applica…" at bounding box center [257, 189] width 177 height 31
click at [145, 307] on div "Save" at bounding box center [144, 308] width 9 height 10
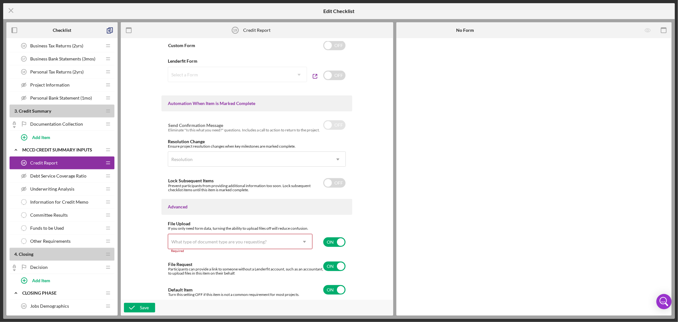
scroll to position [338, 0]
click at [340, 239] on input "checkbox" at bounding box center [334, 242] width 22 height 10
checkbox input "false"
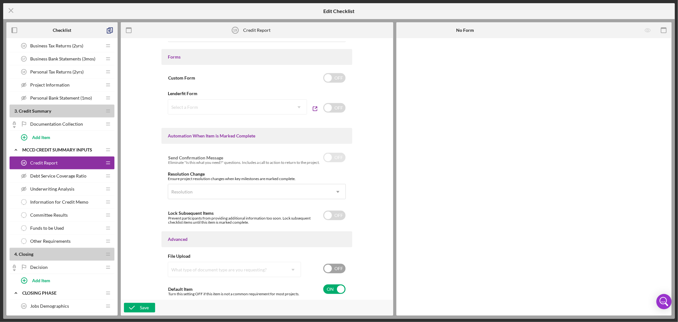
scroll to position [305, 0]
click at [12, 10] on line at bounding box center [11, 11] width 4 height 4
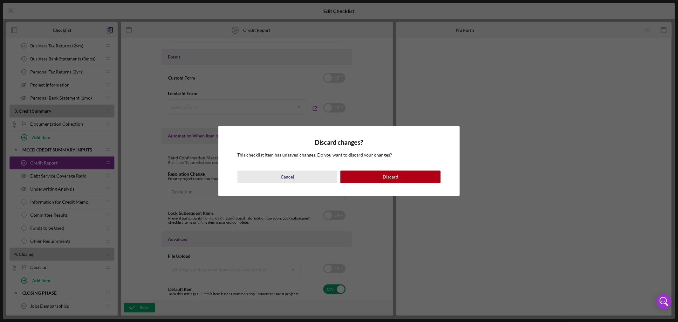
click at [287, 175] on div "Cancel" at bounding box center [287, 176] width 13 height 13
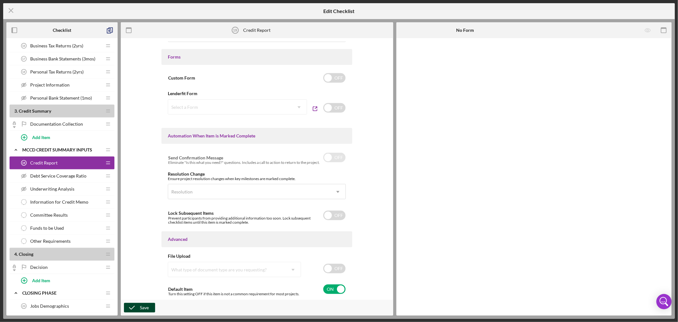
click at [139, 308] on button "Save" at bounding box center [139, 308] width 31 height 10
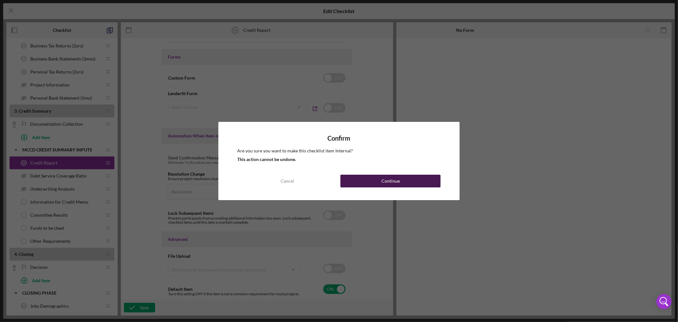
click at [395, 179] on div "Continue" at bounding box center [391, 181] width 18 height 13
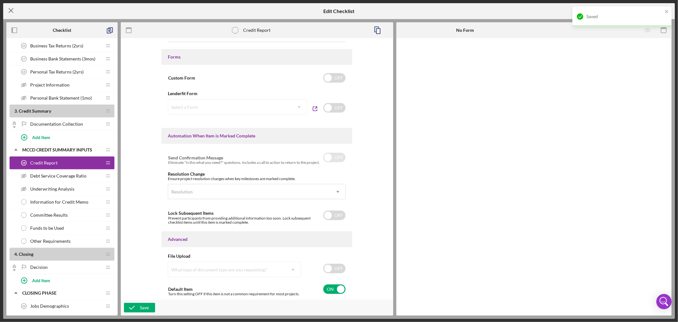
click at [11, 9] on icon "Icon/Menu Close" at bounding box center [11, 11] width 16 height 16
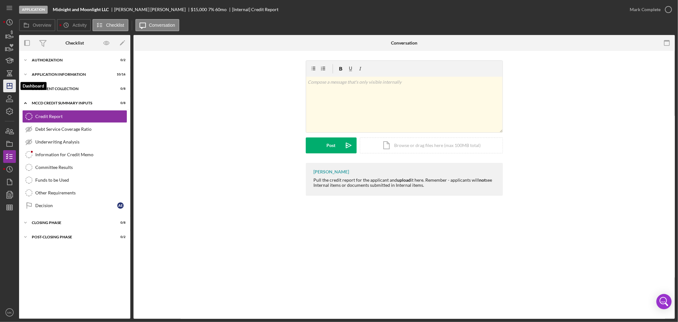
click at [10, 86] on icon "Icon/Dashboard" at bounding box center [10, 86] width 16 height 16
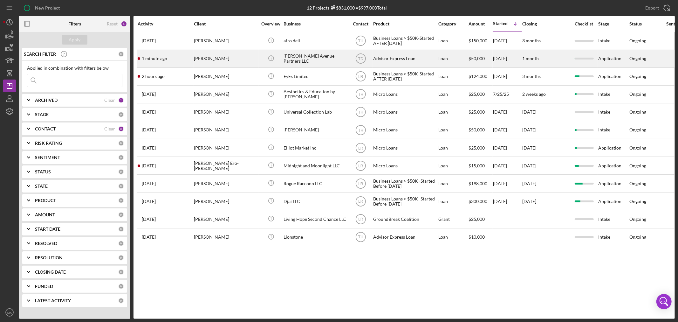
click at [316, 59] on div "[PERSON_NAME] Avenue Partners LLC" at bounding box center [316, 58] width 64 height 17
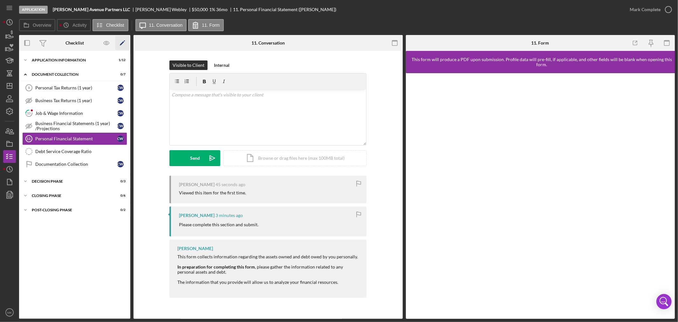
click at [122, 41] on icon "Icon/Edit" at bounding box center [122, 43] width 14 height 14
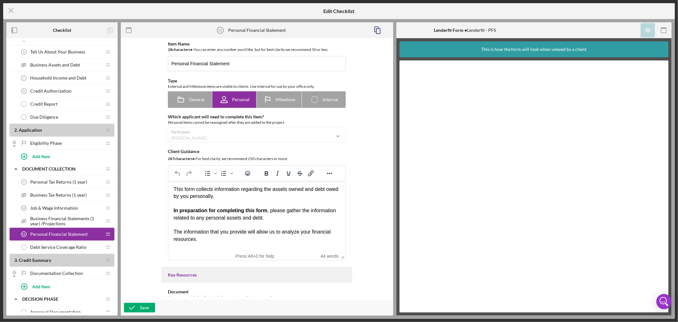
scroll to position [106, 0]
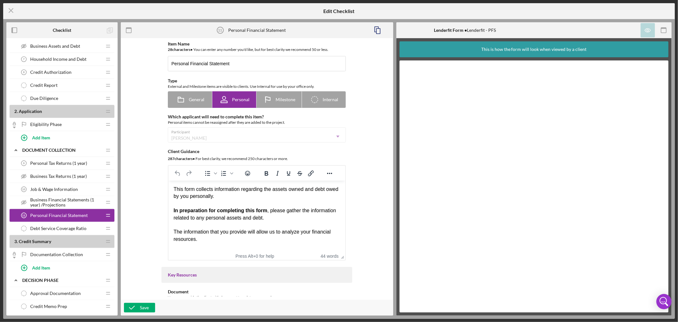
click at [71, 176] on span "Business Tax Returns (1 year)" at bounding box center [58, 176] width 57 height 5
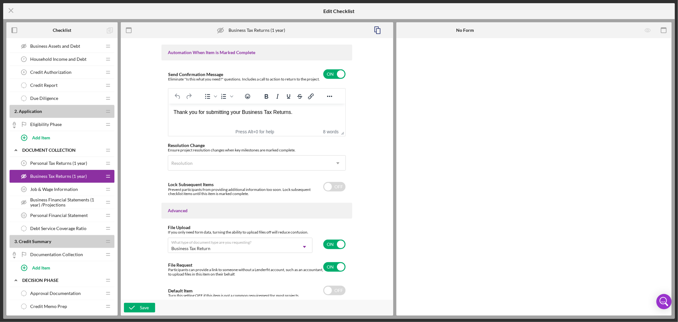
scroll to position [396, 0]
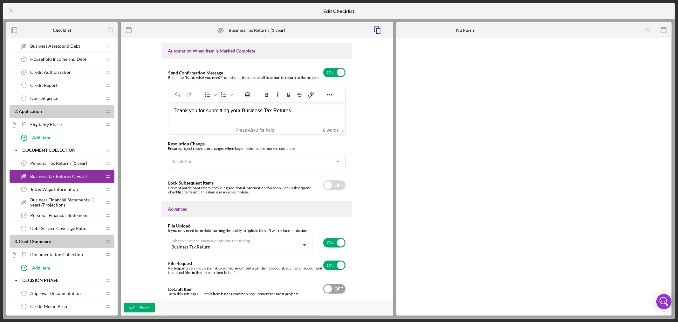
click at [328, 287] on input "checkbox" at bounding box center [334, 289] width 22 height 10
checkbox input "true"
click at [140, 310] on div "Save" at bounding box center [144, 308] width 9 height 10
click at [141, 306] on div "Save" at bounding box center [144, 308] width 9 height 10
click at [70, 162] on span "Personal Tax Returns (1 year)" at bounding box center [58, 163] width 57 height 5
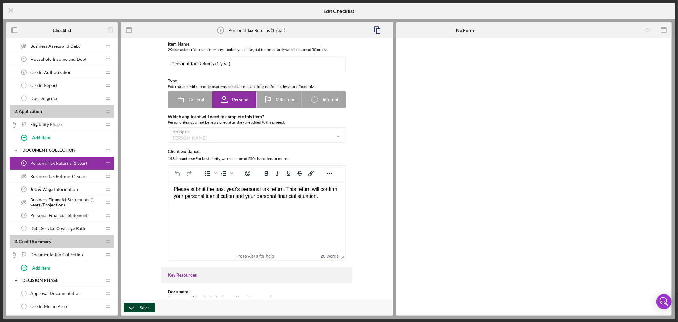
click at [146, 309] on div "Save" at bounding box center [144, 308] width 9 height 10
click at [59, 174] on span "Business Tax Returns (1 year)" at bounding box center [58, 176] width 57 height 5
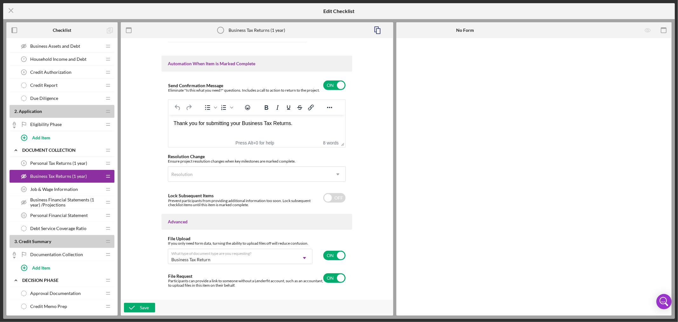
scroll to position [396, 0]
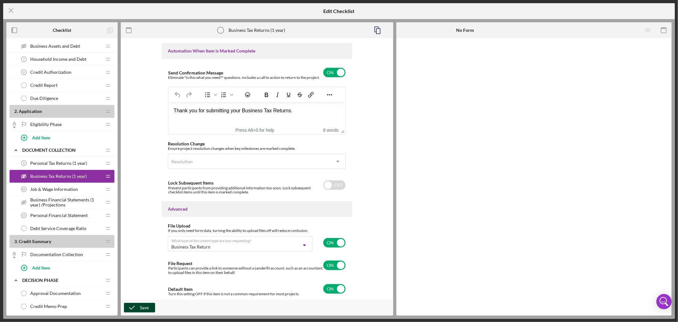
click at [144, 304] on div "Save" at bounding box center [144, 308] width 9 height 10
click at [11, 9] on icon "Icon/Menu Close" at bounding box center [11, 11] width 16 height 16
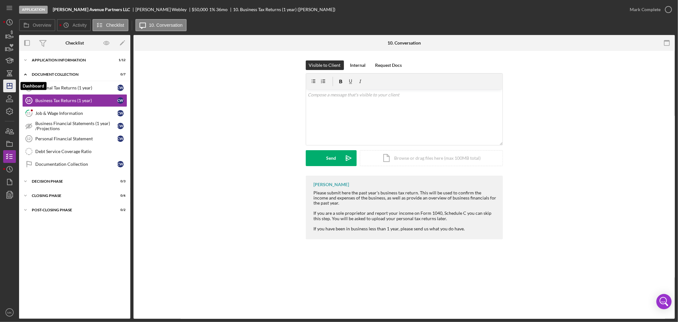
click at [9, 86] on line "button" at bounding box center [9, 86] width 5 height 0
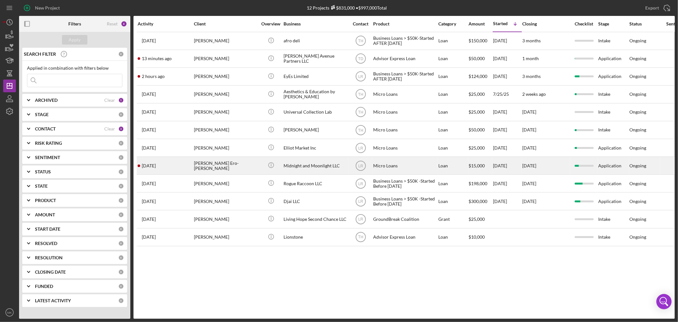
click at [227, 167] on div "[PERSON_NAME] Ero-[PERSON_NAME]" at bounding box center [226, 165] width 64 height 17
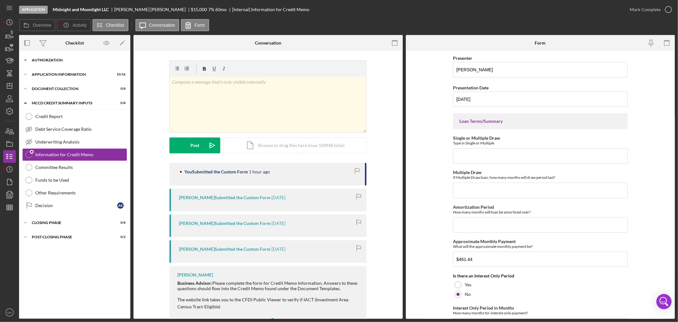
click at [25, 58] on icon "Icon/Expander" at bounding box center [25, 60] width 13 height 13
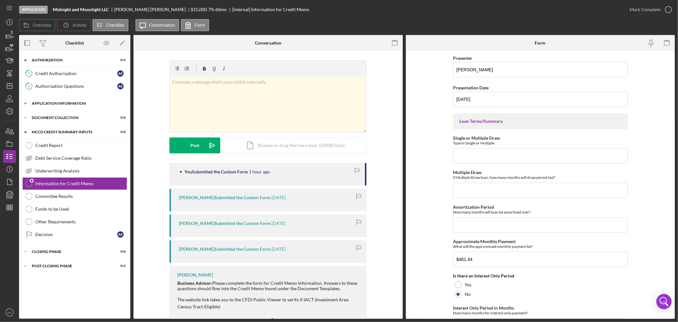
click at [24, 103] on polyline at bounding box center [25, 103] width 2 height 1
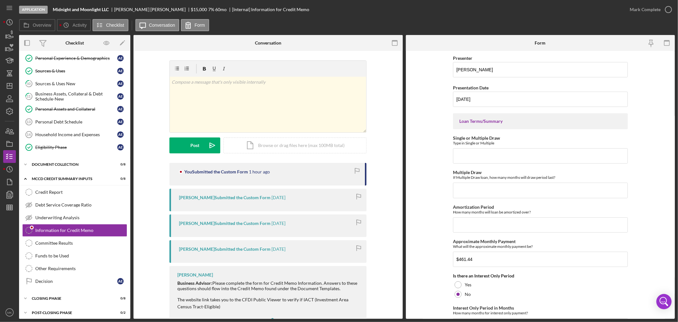
scroll to position [166, 0]
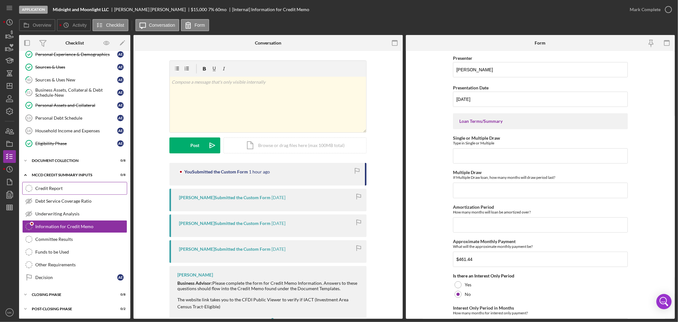
click at [97, 186] on div "Credit Report" at bounding box center [81, 188] width 92 height 5
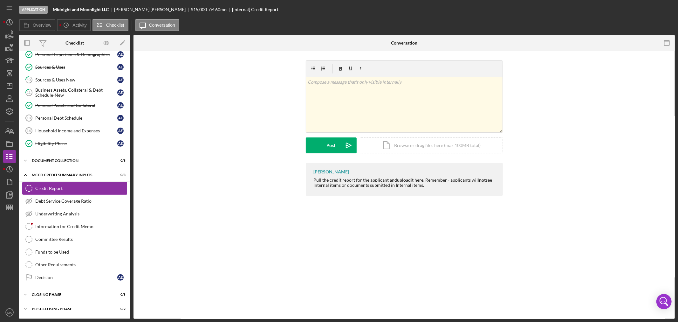
scroll to position [166, 0]
click at [122, 42] on icon "Icon/Edit" at bounding box center [122, 43] width 14 height 14
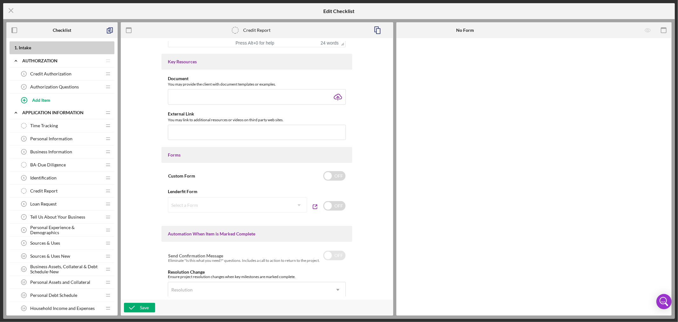
scroll to position [212, 0]
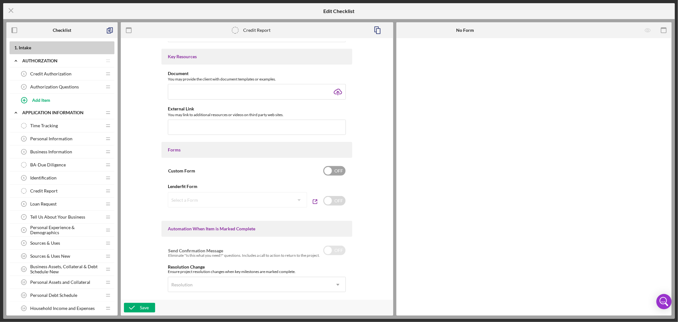
click at [327, 170] on input "checkbox" at bounding box center [334, 171] width 22 height 10
checkbox input "true"
click at [55, 190] on span "Credit Report" at bounding box center [43, 190] width 27 height 5
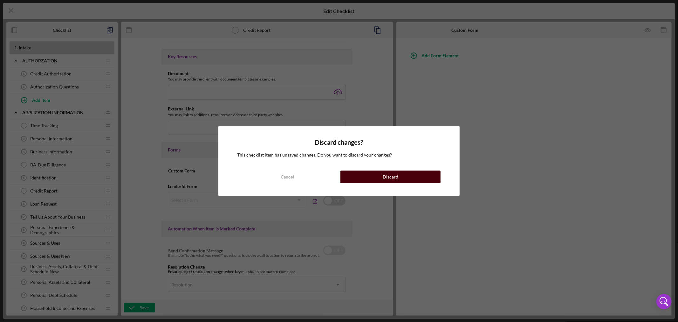
click at [403, 176] on button "Discard" at bounding box center [391, 176] width 100 height 13
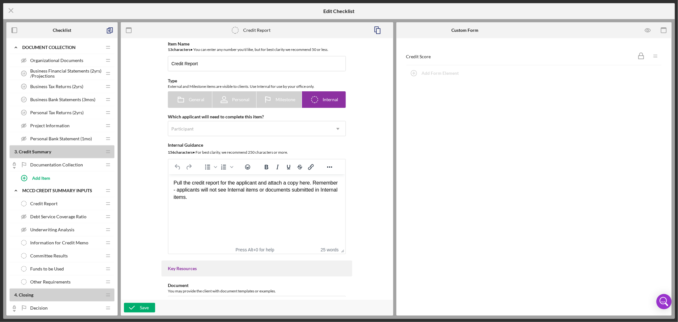
scroll to position [318, 0]
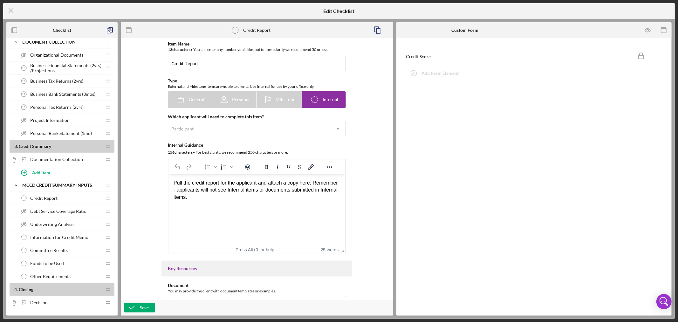
click at [69, 198] on div "Credit Report Credit Report" at bounding box center [59, 198] width 84 height 13
click at [97, 200] on div "Credit Report Credit Report" at bounding box center [59, 198] width 84 height 13
click at [10, 9] on icon "Icon/Menu Close" at bounding box center [11, 11] width 16 height 16
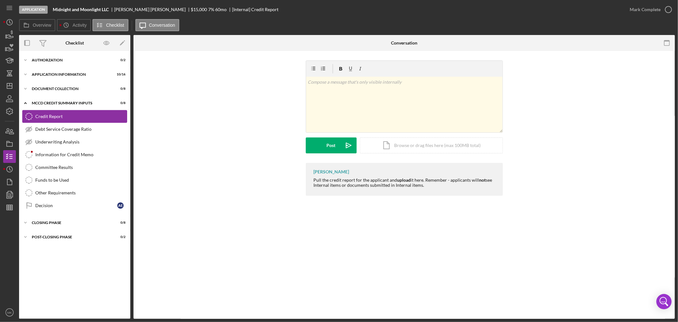
click at [107, 118] on div "Credit Report" at bounding box center [81, 116] width 92 height 5
click at [122, 42] on icon "Icon/Edit" at bounding box center [122, 43] width 14 height 14
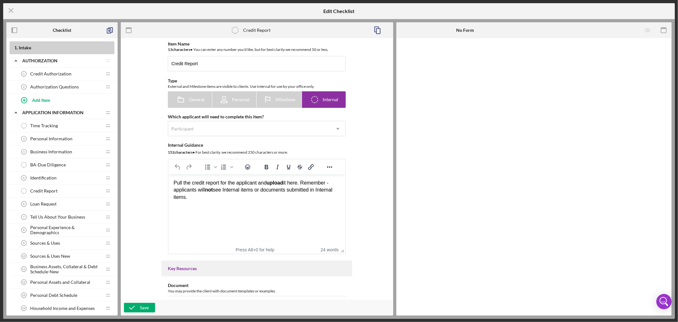
click at [235, 28] on icon "Credit Report" at bounding box center [235, 30] width 16 height 16
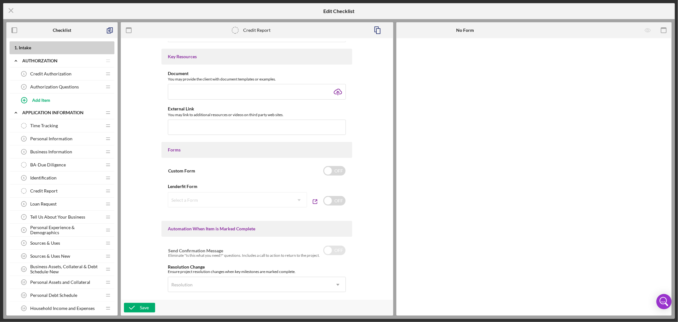
scroll to position [305, 0]
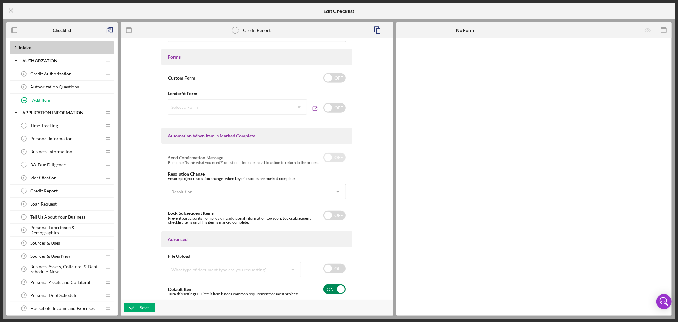
click at [341, 288] on input "checkbox" at bounding box center [334, 289] width 22 height 10
checkbox input "false"
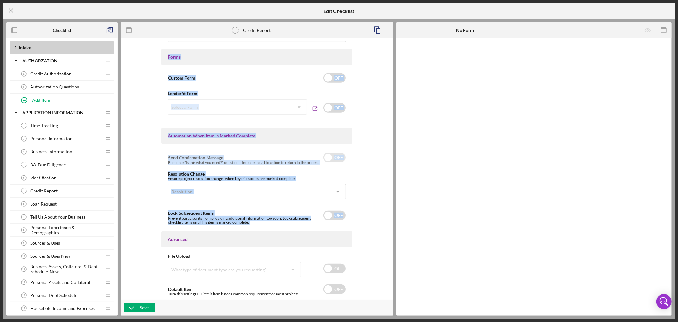
drag, startPoint x: 388, startPoint y: 209, endPoint x: 379, endPoint y: 40, distance: 169.1
click at [379, 40] on div "Item Name 13 character s • You can enter any number you'd like, but for best cl…" at bounding box center [257, 176] width 272 height 277
click at [367, 139] on div "Item Name 13 character s • You can enter any number you'd like, but for best cl…" at bounding box center [257, 168] width 266 height 255
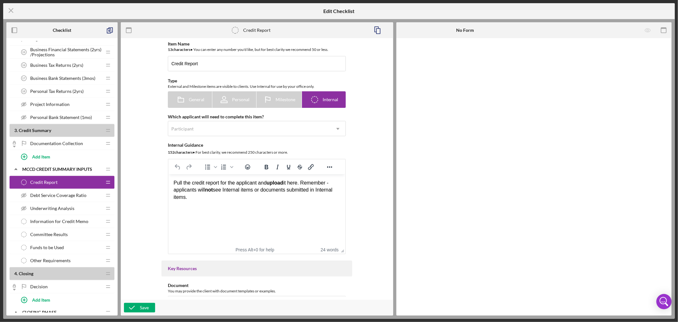
scroll to position [353, 0]
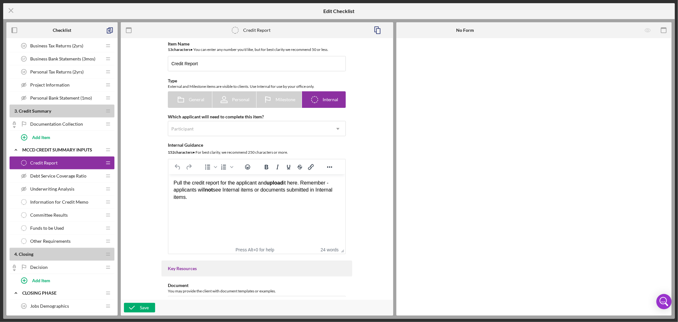
click at [100, 164] on div "Credit Report Credit Report" at bounding box center [59, 162] width 84 height 13
click at [91, 163] on div "Credit Report Credit Report" at bounding box center [59, 162] width 84 height 13
click at [148, 307] on button "Save" at bounding box center [139, 308] width 31 height 10
drag, startPoint x: 195, startPoint y: 197, endPoint x: 168, endPoint y: 175, distance: 35.0
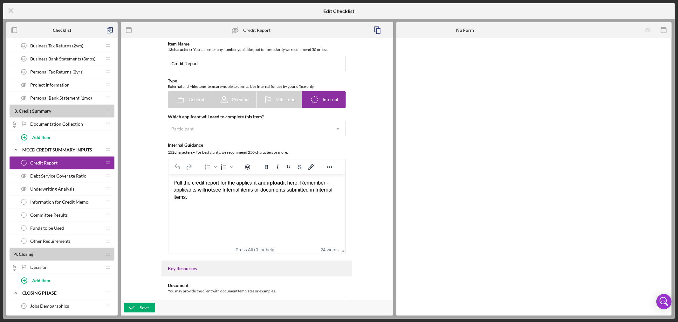
click at [169, 175] on html "Pull the credit report for the applicant and upload it here. Remember - applica…" at bounding box center [257, 189] width 177 height 31
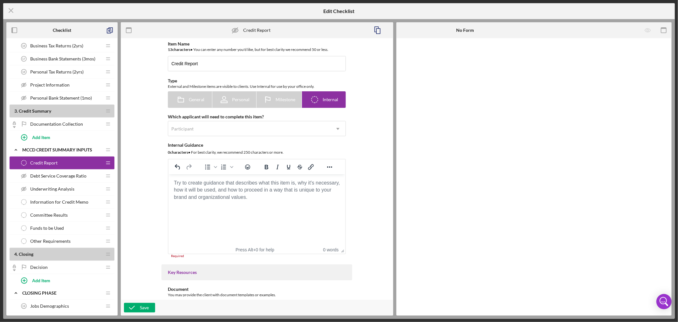
click at [285, 186] on body "Rich Text Area. Press ALT-0 for help." at bounding box center [257, 182] width 167 height 7
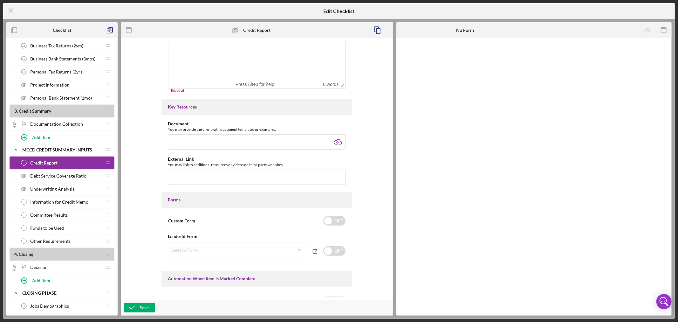
scroll to position [61, 0]
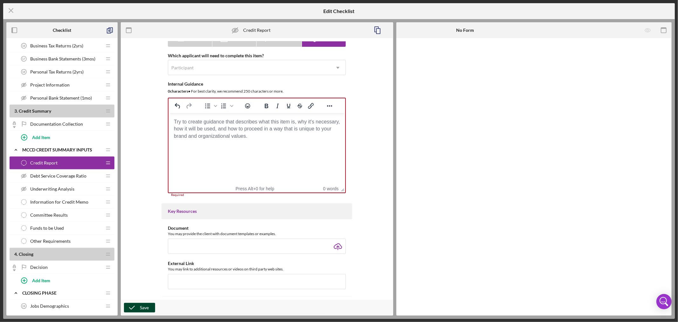
click at [145, 308] on div "Save" at bounding box center [144, 308] width 9 height 10
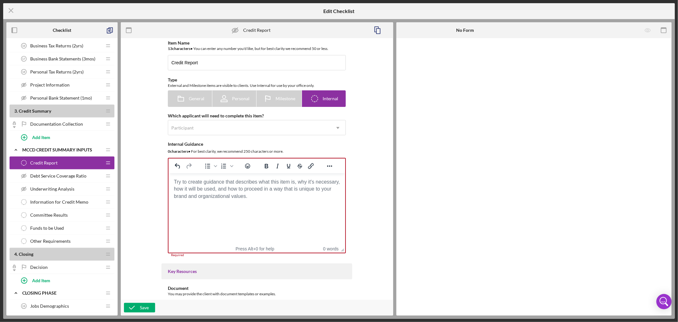
scroll to position [0, 0]
click at [100, 162] on div "Credit Report Credit Report" at bounding box center [59, 162] width 84 height 13
click at [144, 307] on div "Save" at bounding box center [144, 308] width 9 height 10
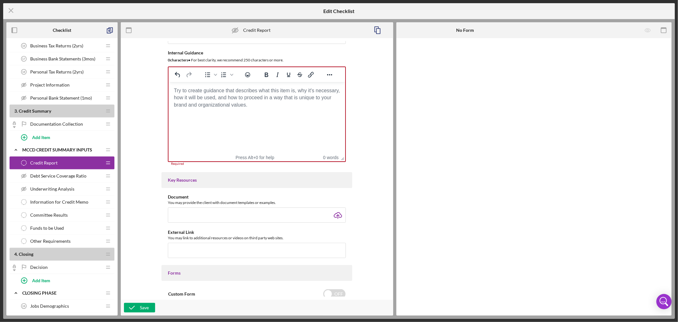
scroll to position [85, 0]
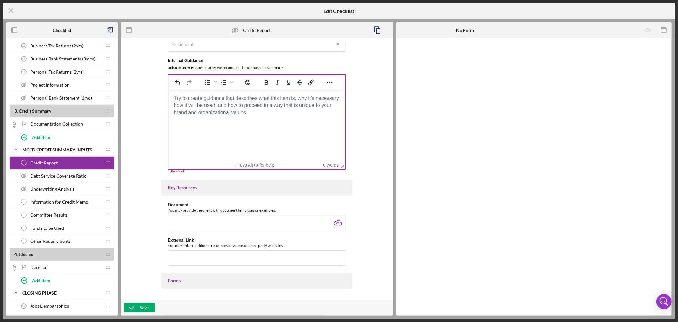
click at [253, 102] on body "Rich Text Area. Press ALT-0 for help." at bounding box center [257, 98] width 167 height 7
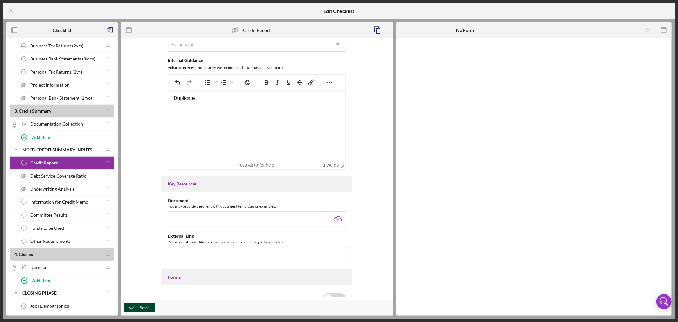
click at [144, 307] on div "Save" at bounding box center [144, 308] width 9 height 10
click at [13, 10] on icon "Icon/Menu Close" at bounding box center [11, 11] width 16 height 16
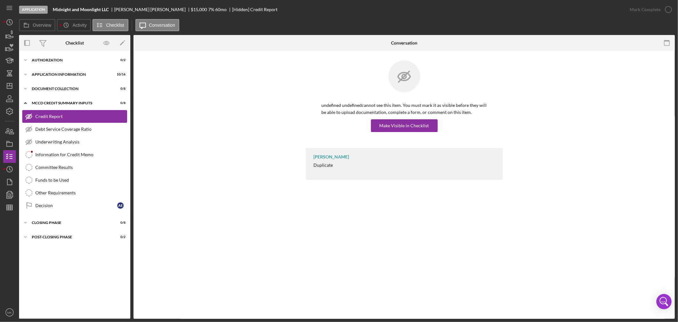
click at [115, 118] on div "Credit Report" at bounding box center [81, 116] width 92 height 5
click at [26, 74] on icon "Icon/Expander" at bounding box center [25, 74] width 13 height 13
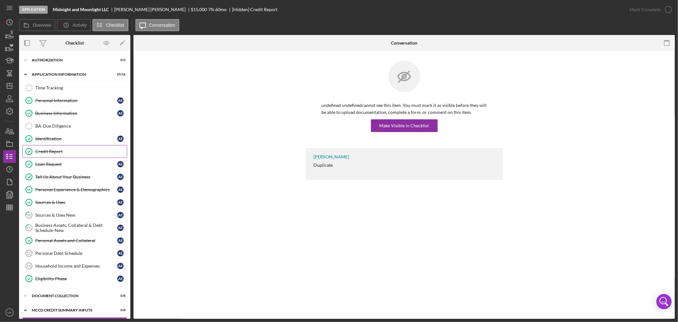
click at [59, 151] on div "Credit Report" at bounding box center [81, 151] width 92 height 5
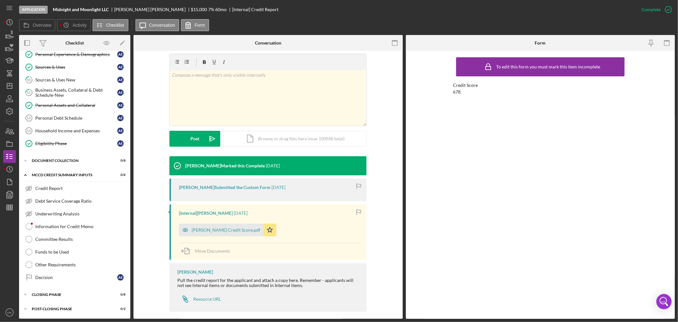
scroll to position [91, 0]
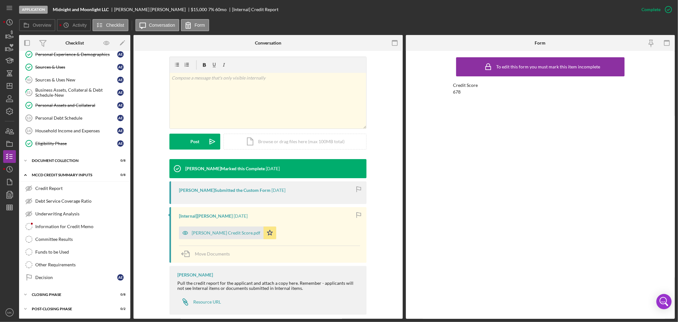
drag, startPoint x: 128, startPoint y: 147, endPoint x: 129, endPoint y: 139, distance: 7.3
click at [129, 140] on div "Icon/Expander Authorzation 0 / 2 Icon/Expander Application Information 10 / 16 …" at bounding box center [74, 185] width 111 height 268
click at [122, 39] on icon "Icon/Edit" at bounding box center [122, 43] width 14 height 14
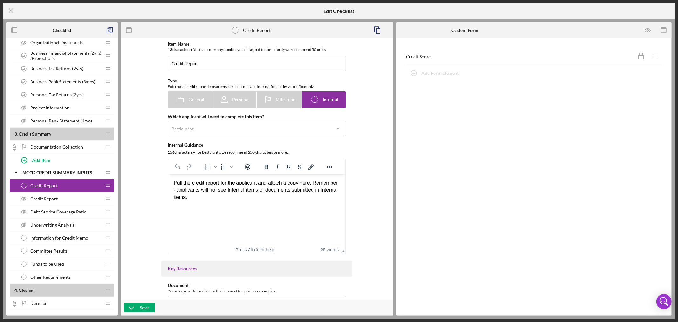
scroll to position [318, 0]
click at [141, 307] on div "Save" at bounding box center [144, 308] width 9 height 10
click at [11, 8] on icon "Icon/Menu Close" at bounding box center [11, 11] width 16 height 16
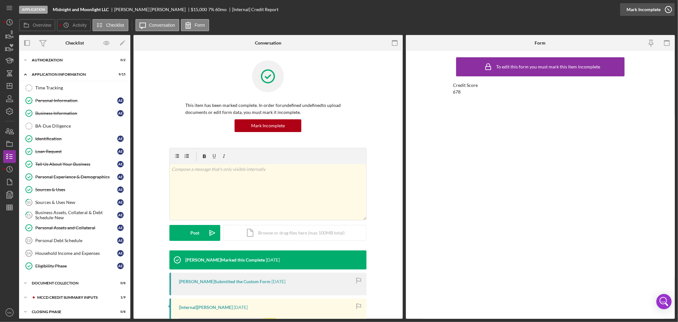
click at [668, 7] on icon "button" at bounding box center [669, 10] width 16 height 16
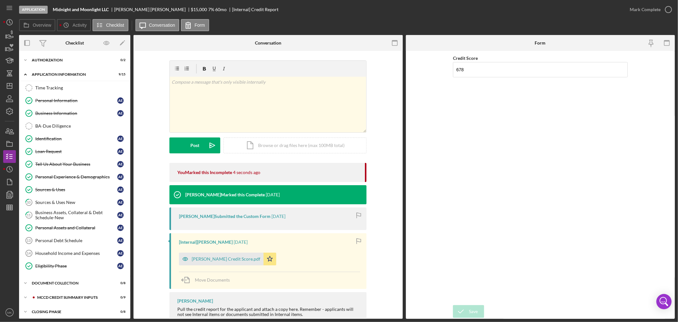
click at [481, 125] on div "Credit Score 678" at bounding box center [540, 178] width 175 height 248
click at [123, 42] on polygon "button" at bounding box center [122, 43] width 4 height 4
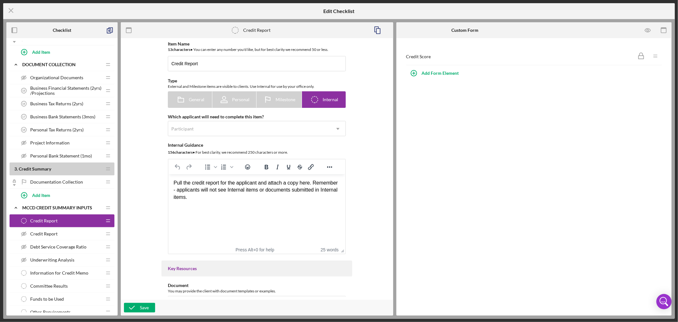
scroll to position [318, 0]
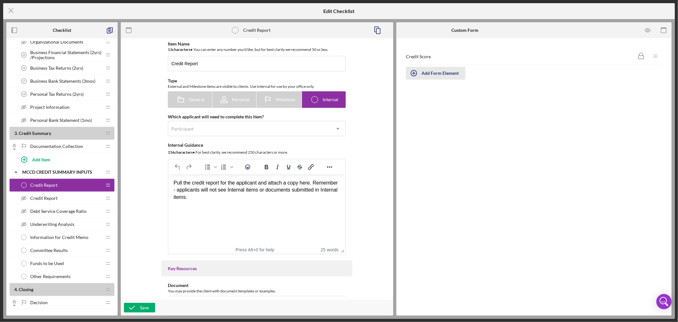
click at [414, 73] on icon "button" at bounding box center [413, 73] width 3 height 3
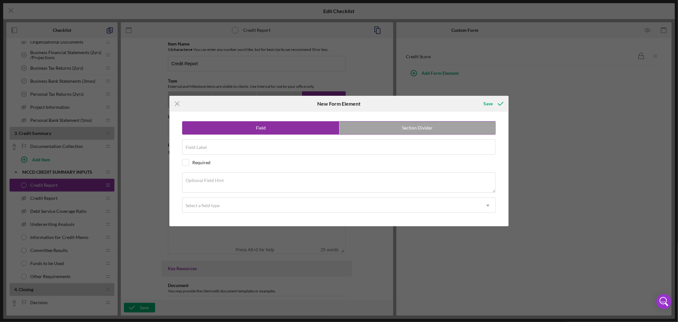
click at [418, 129] on label "Section Divider" at bounding box center [418, 127] width 156 height 13
radio input "false"
radio input "true"
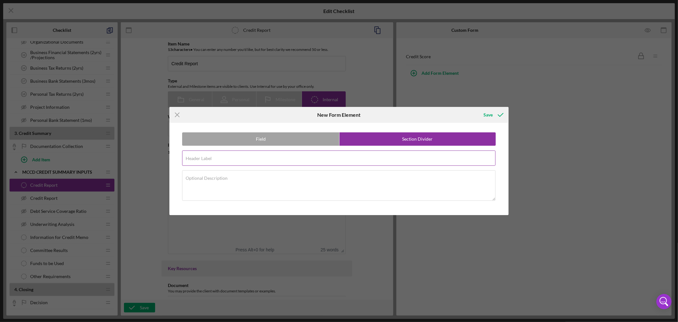
click at [231, 156] on div "Header Label Required" at bounding box center [339, 158] width 314 height 16
paste input "Debt Totals"
type input "Debt Totals"
click at [252, 179] on textarea "Optional Description" at bounding box center [339, 185] width 314 height 31
paste textarea "Please enter into each debt category the information from the credit report. Th…"
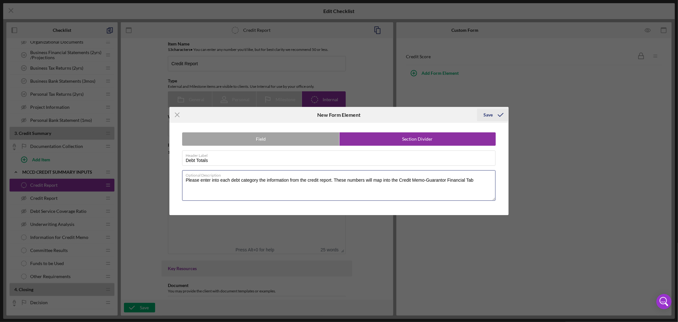
type textarea "Please enter into each debt category the information from the credit report. Th…"
click at [488, 112] on div "Save" at bounding box center [488, 114] width 9 height 13
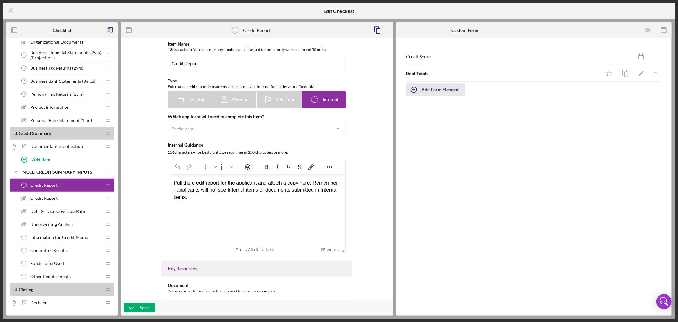
click at [416, 89] on icon "button" at bounding box center [414, 90] width 16 height 16
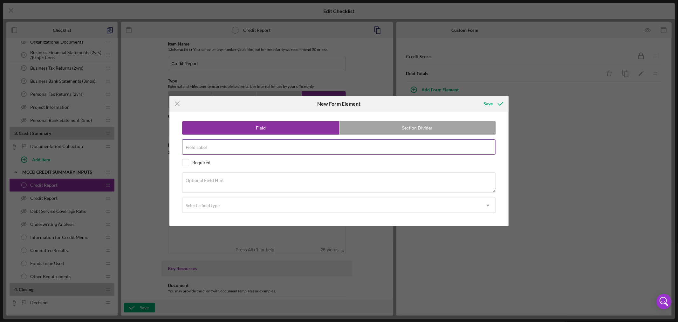
click at [225, 145] on div "Field Label" at bounding box center [339, 147] width 314 height 16
paste input "Revolving Debt"
type input "Revolving Debt"
click at [240, 180] on textarea "Optional Field Hint" at bounding box center [339, 182] width 314 height 20
paste textarea "What is the balance of revolving debt from Credit Report?"
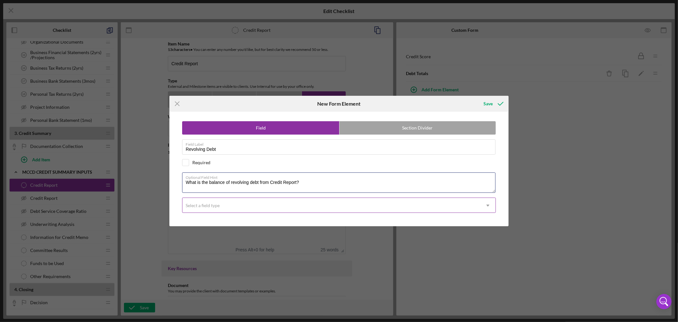
type textarea "What is the balance of revolving debt from Credit Report?"
click at [488, 205] on use at bounding box center [487, 205] width 3 height 2
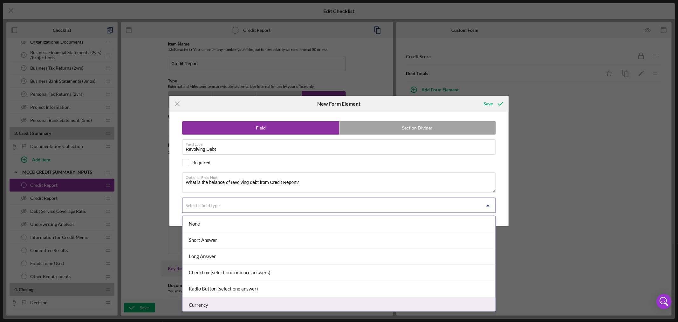
click at [394, 304] on div "Currency" at bounding box center [339, 305] width 313 height 16
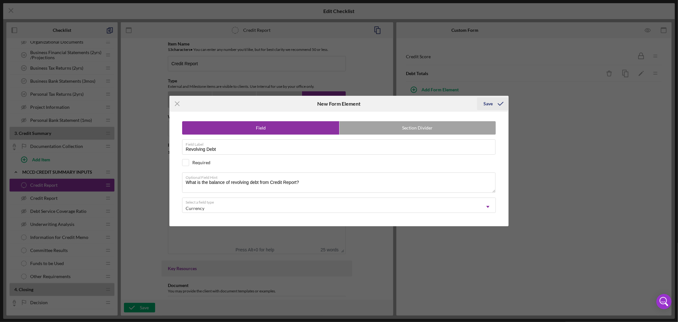
click at [489, 103] on div "Save" at bounding box center [488, 103] width 9 height 13
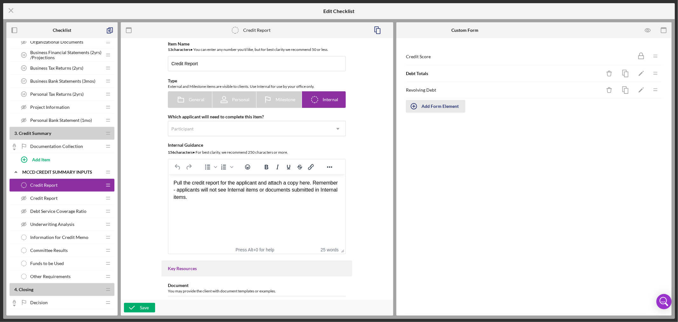
click at [437, 104] on div "Add Form Element" at bounding box center [440, 106] width 37 height 13
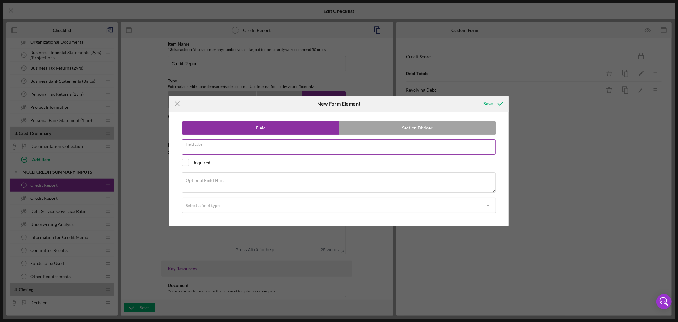
click at [226, 144] on div "Field Label" at bounding box center [339, 147] width 314 height 16
paste input "Monthly Payment -RD"
type input "Monthly Payment -RD"
click at [240, 178] on div "Optional Field Hint" at bounding box center [339, 182] width 314 height 21
paste textarea "What is monthly payment for revolving debt?"
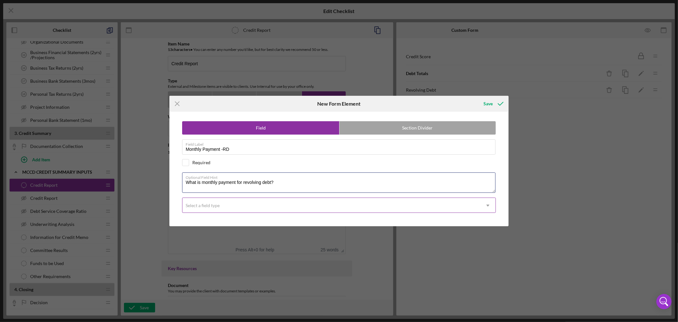
type textarea "What is monthly payment for revolving debt?"
click at [489, 204] on icon "Icon/Dropdown Arrow" at bounding box center [487, 205] width 15 height 15
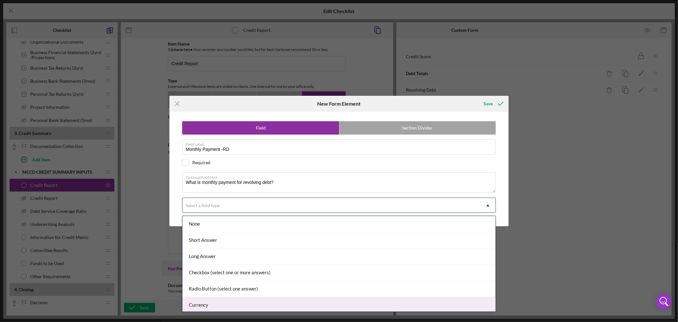
click at [413, 304] on div "Currency" at bounding box center [339, 305] width 313 height 16
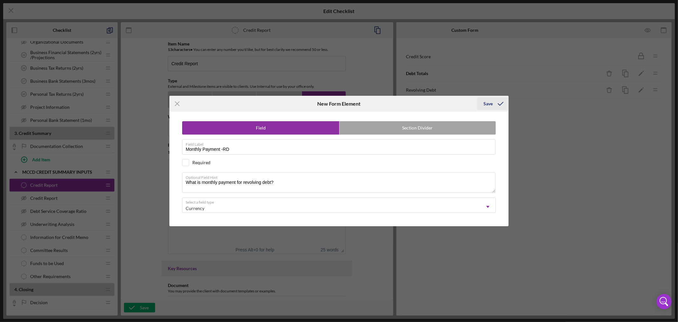
click at [488, 103] on div "Save" at bounding box center [488, 103] width 9 height 13
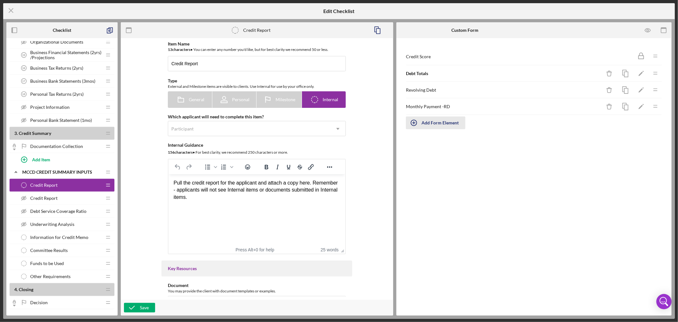
click at [438, 123] on div "Add Form Element" at bounding box center [440, 122] width 37 height 13
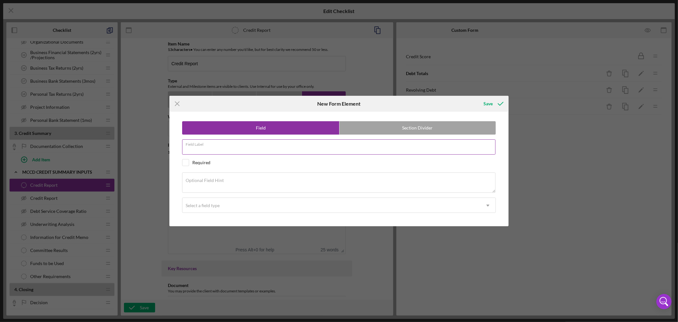
click at [248, 146] on div "Field Label" at bounding box center [339, 147] width 314 height 16
paste input "Installment Debt"
type input "Installment Debt"
click at [239, 178] on div "Optional Field Hint" at bounding box center [339, 182] width 314 height 21
paste textarea "What is the balance of Installment Debt?"
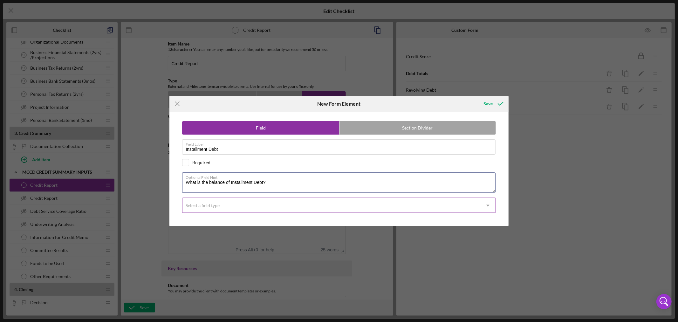
type textarea "What is the balance of Installment Debt?"
click at [488, 204] on icon "Icon/Dropdown Arrow" at bounding box center [487, 205] width 15 height 15
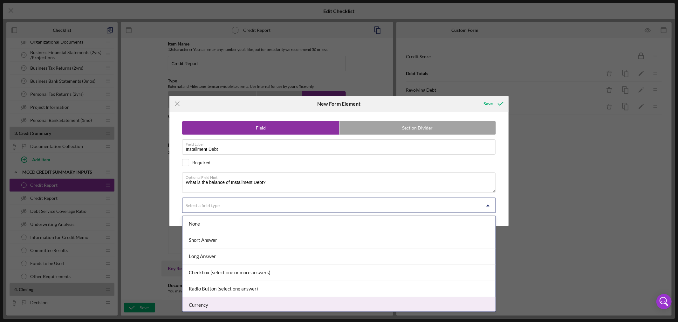
click at [445, 304] on div "Currency" at bounding box center [339, 305] width 313 height 16
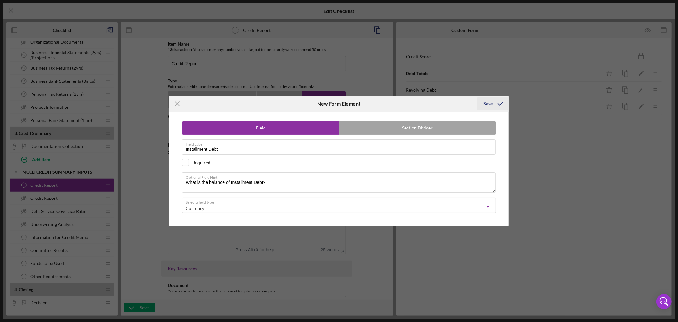
click at [486, 102] on div "Save" at bounding box center [488, 103] width 9 height 13
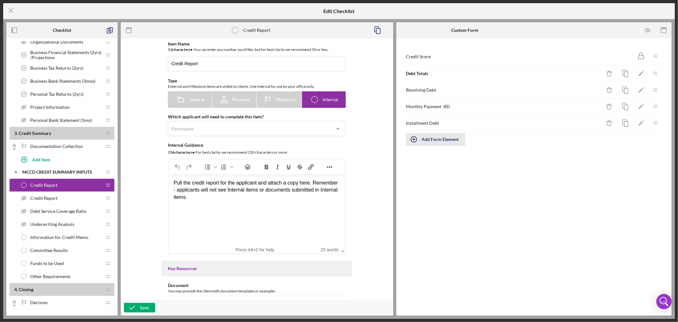
click at [434, 139] on div "Add Form Element" at bounding box center [440, 139] width 37 height 13
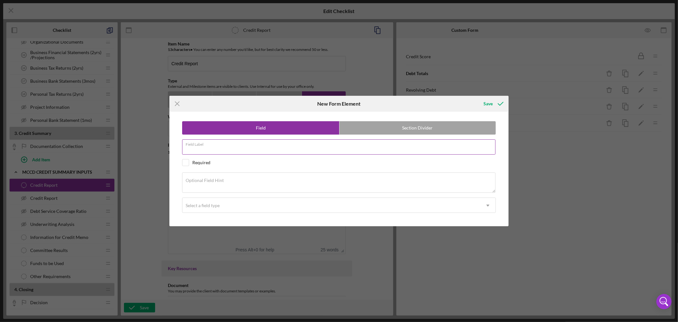
click at [224, 144] on div "Field Label" at bounding box center [339, 147] width 314 height 16
paste input "Monthly Payment-Installment"
type input "Monthly Payment-Installment"
click at [245, 181] on textarea "Optional Field Hint" at bounding box center [339, 182] width 314 height 20
paste textarea "What is the monthly payment on installment debt?"
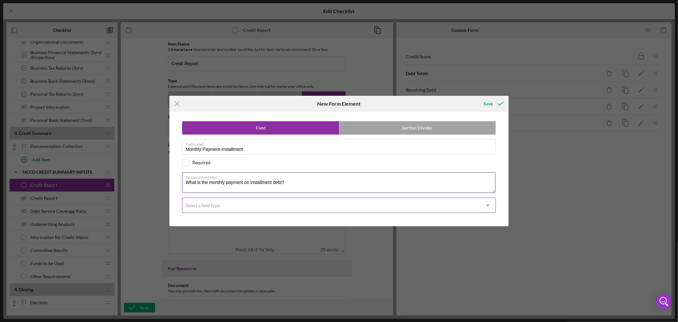
type textarea "What is the monthly payment on installment debt?"
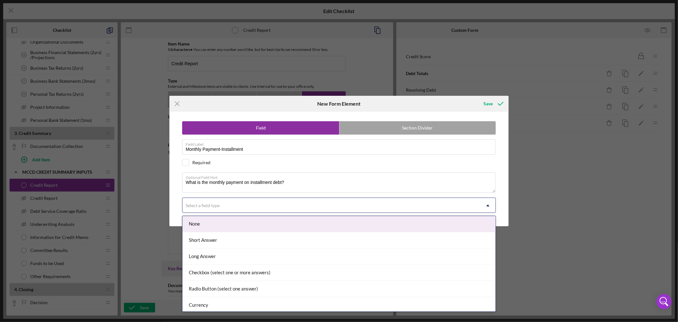
click at [488, 204] on icon "Icon/Dropdown Arrow" at bounding box center [487, 205] width 15 height 15
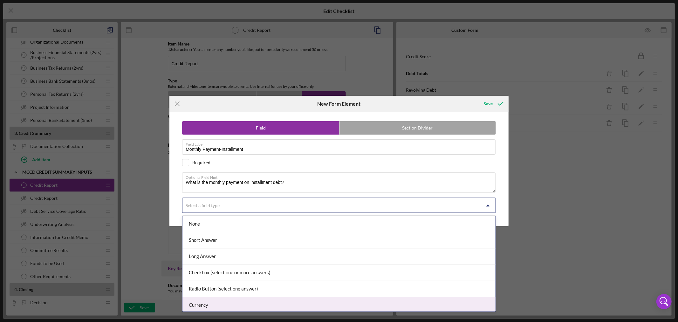
click at [439, 304] on div "Currency" at bounding box center [339, 305] width 313 height 16
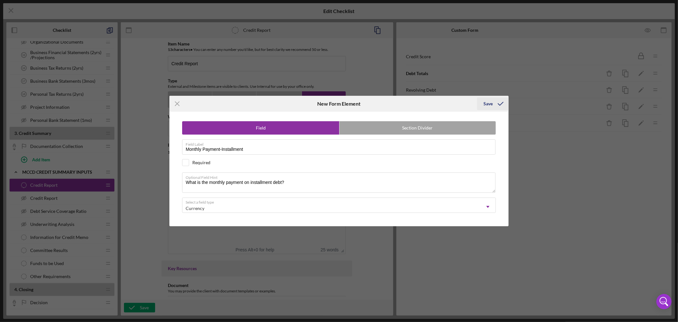
click at [487, 101] on div "Save" at bounding box center [488, 103] width 9 height 13
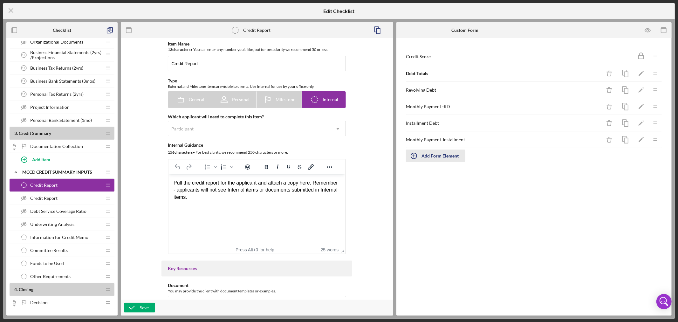
click at [431, 155] on div "Add Form Element" at bounding box center [440, 155] width 37 height 13
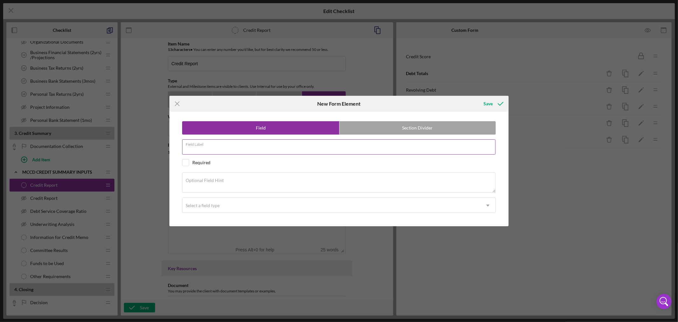
click at [210, 148] on input "Field Label" at bounding box center [339, 146] width 314 height 15
paste input "Mortgage"
type input "Mortgage"
click at [235, 182] on textarea "Optional Field Hint" at bounding box center [339, 182] width 314 height 20
paste textarea "What is the balance on personal mortgage?"
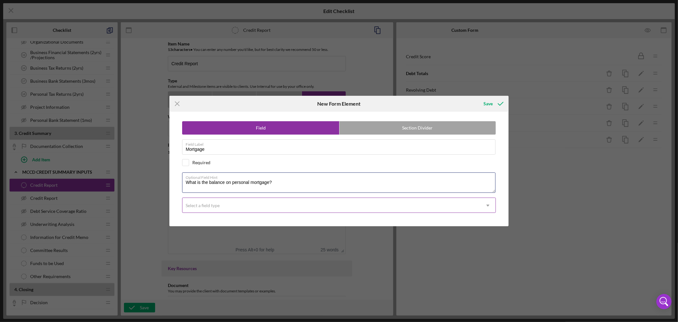
type textarea "What is the balance on personal mortgage?"
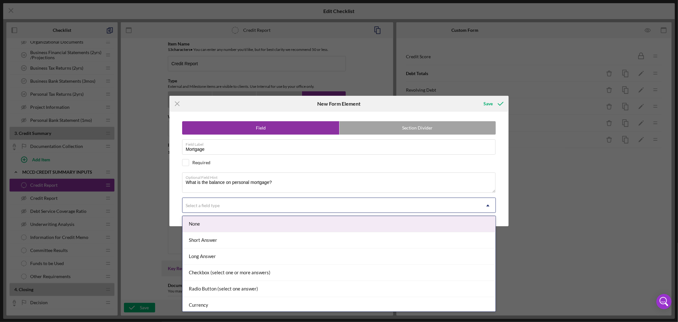
click at [489, 206] on icon "Icon/Dropdown Arrow" at bounding box center [487, 205] width 15 height 15
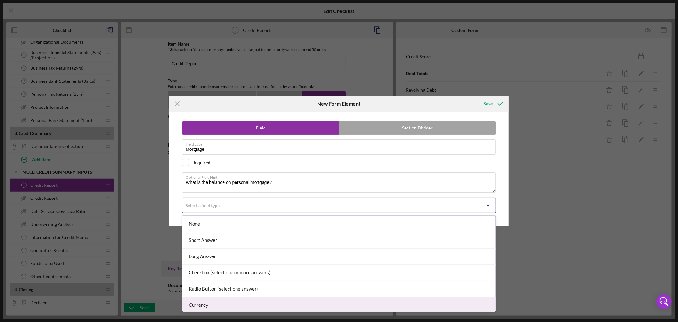
click at [460, 304] on div "Currency" at bounding box center [339, 305] width 313 height 16
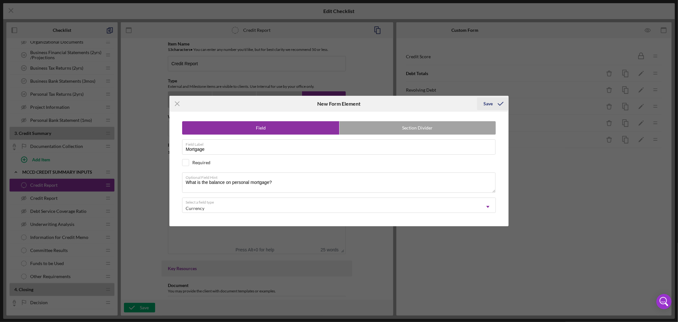
click at [486, 102] on div "Save" at bounding box center [488, 103] width 9 height 13
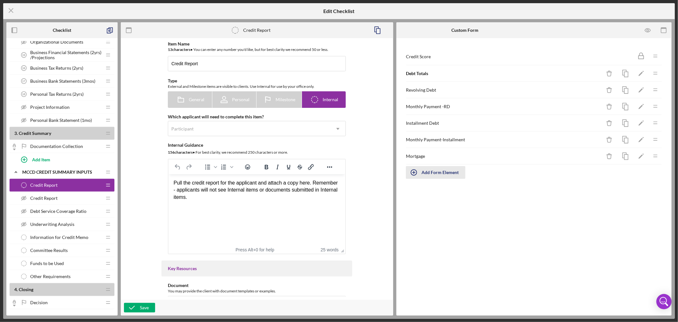
click at [439, 173] on div "Add Form Element" at bounding box center [440, 172] width 37 height 13
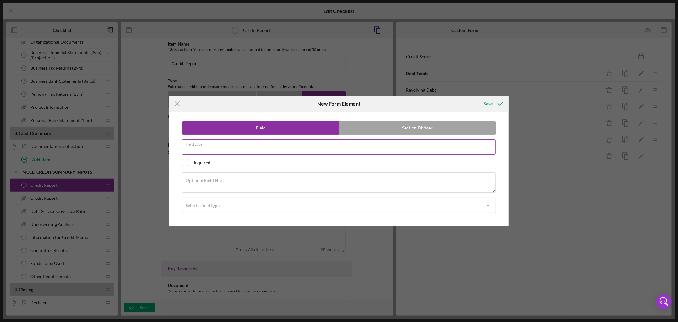
click at [226, 150] on input "Field Label" at bounding box center [339, 146] width 314 height 15
paste input "Monthly Payment-Mortgage Optional Field Hint What is monthly mortgage payment?"
drag, startPoint x: 243, startPoint y: 148, endPoint x: 387, endPoint y: 155, distance: 144.5
click at [387, 155] on div "Field Section Divider Field Label Monthly Payment-Mortgage Optional Field Hint …" at bounding box center [339, 169] width 333 height 114
type input "Monthly Payment-Mortgage"
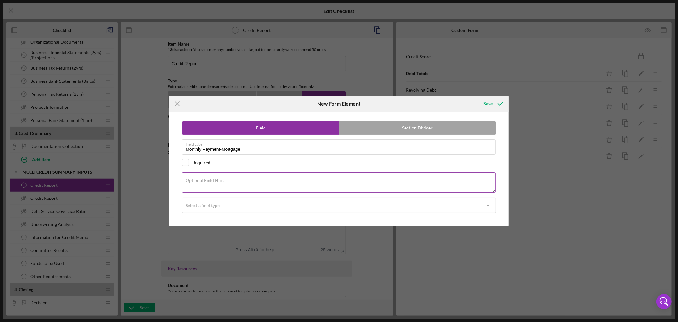
click at [229, 179] on div "Optional Field Hint" at bounding box center [339, 182] width 314 height 21
click at [223, 182] on label "Optional Field Hint" at bounding box center [205, 180] width 38 height 5
click at [223, 182] on textarea "Optional Field Hint" at bounding box center [339, 182] width 314 height 20
paste textarea "What is monthly mortgage payment?"
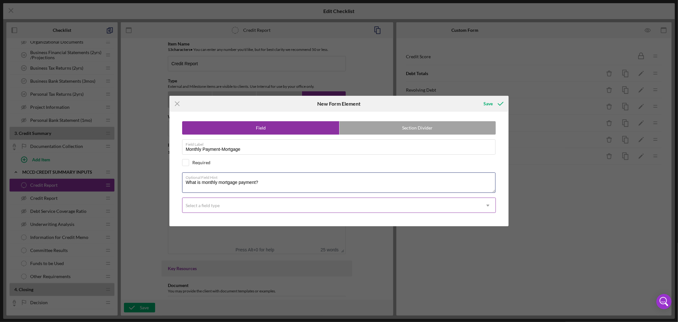
type textarea "What is monthly mortgage payment?"
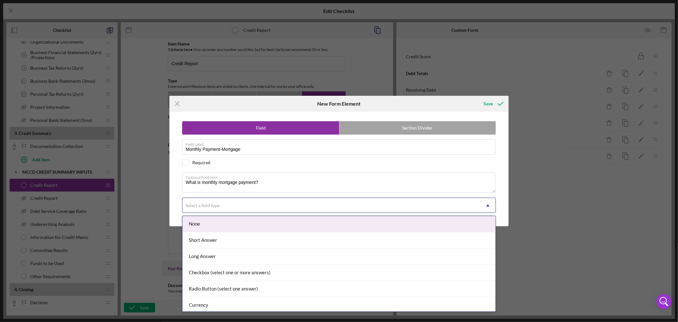
click at [487, 205] on icon "Icon/Dropdown Arrow" at bounding box center [487, 205] width 15 height 15
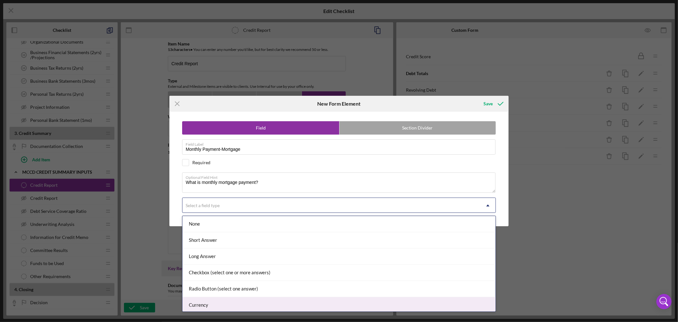
click at [433, 303] on div "Currency" at bounding box center [339, 305] width 313 height 16
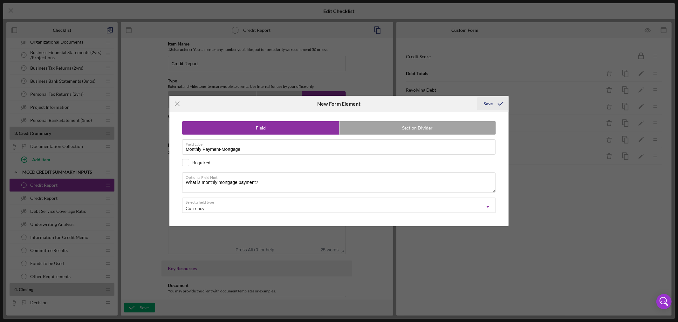
click at [490, 103] on div "Save" at bounding box center [488, 103] width 9 height 13
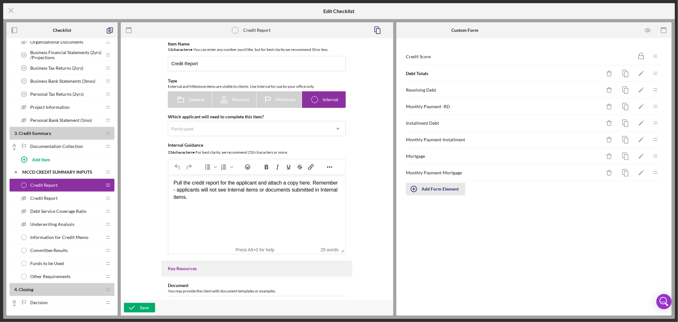
click at [443, 192] on div "Add Form Element" at bounding box center [440, 189] width 37 height 13
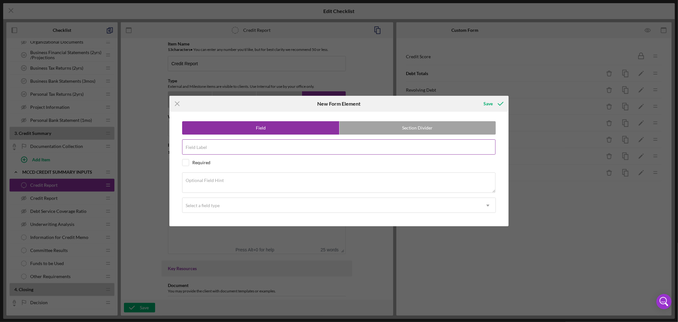
click at [224, 146] on div "Field Label" at bounding box center [339, 147] width 314 height 16
paste input "Match Borrower Information"
type input "Match Borrower Information"
click at [438, 130] on label "Section Divider" at bounding box center [418, 127] width 156 height 13
radio input "false"
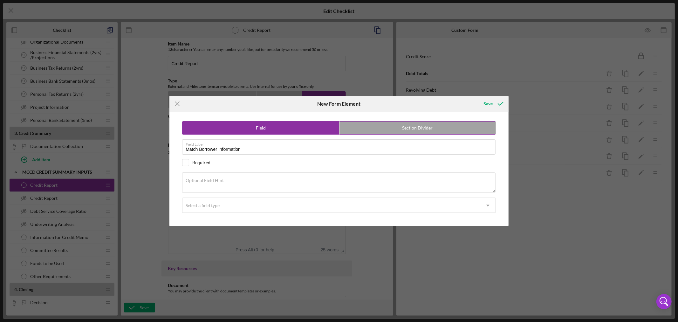
radio input "true"
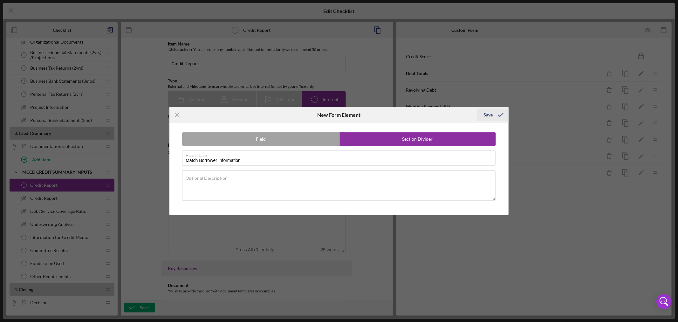
click at [490, 113] on div "Save" at bounding box center [488, 114] width 9 height 13
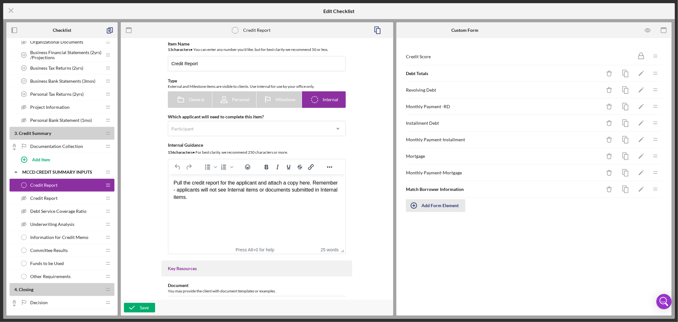
click at [439, 205] on div "Add Form Element" at bounding box center [440, 205] width 37 height 13
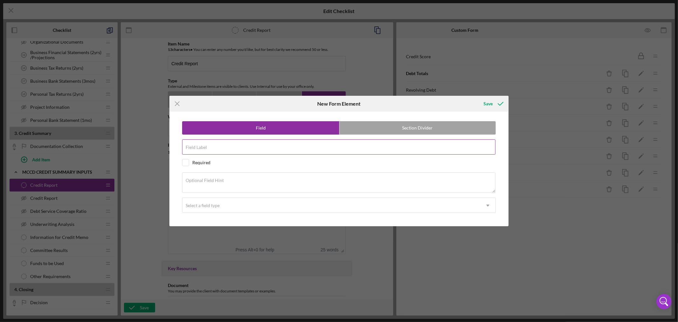
click at [237, 148] on input "Field Label" at bounding box center [339, 146] width 314 height 15
paste input "Amounts Match?"
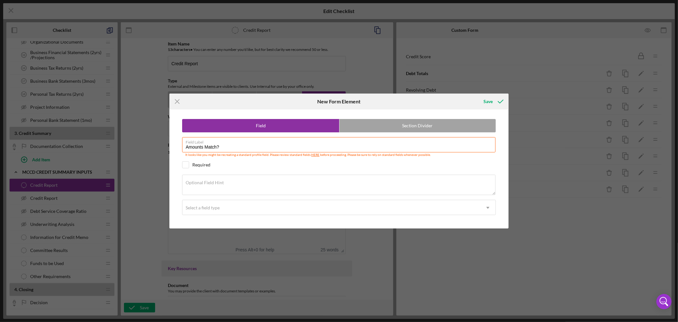
type input "Amounts Match?"
click at [249, 185] on textarea "Optional Field Hint" at bounding box center [339, 185] width 314 height 20
paste textarea "Do the above debt breakdowns match what the applicant answered in the Personal …"
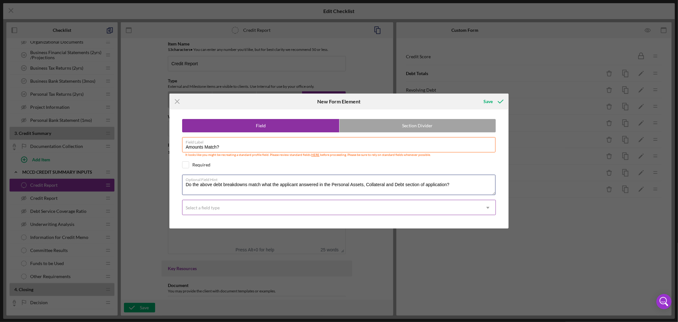
type textarea "Do the above debt breakdowns match what the applicant answered in the Personal …"
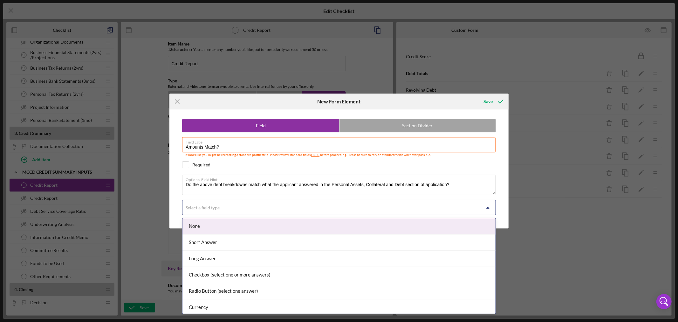
click at [489, 207] on icon "Icon/Dropdown Arrow" at bounding box center [487, 207] width 15 height 15
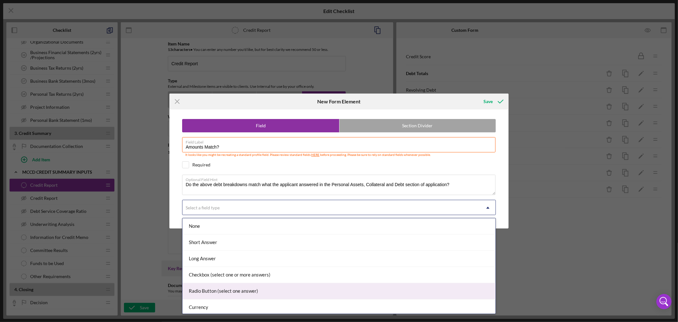
click at [415, 290] on div "Radio Button (select one answer)" at bounding box center [339, 291] width 313 height 16
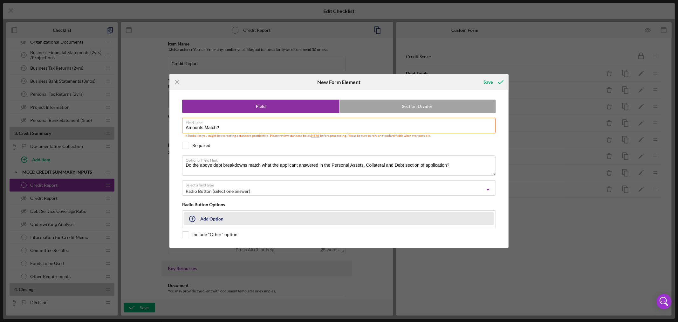
click at [195, 219] on icon "button" at bounding box center [192, 219] width 16 height 16
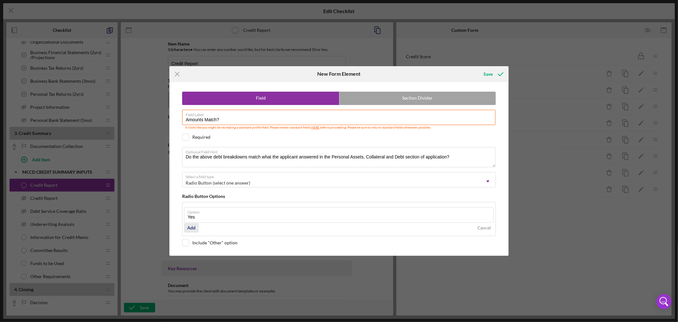
type input "Yes"
click at [190, 228] on div "Add" at bounding box center [191, 228] width 8 height 10
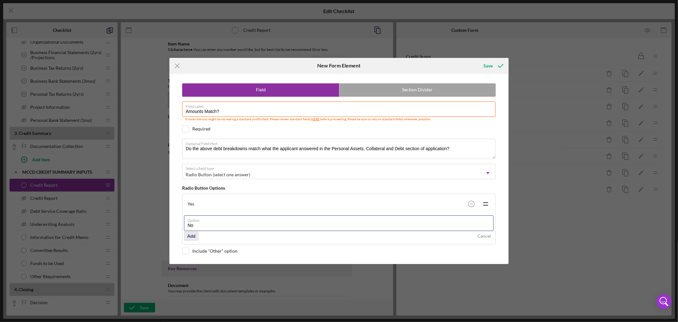
type input "No"
click at [191, 236] on div "Add" at bounding box center [191, 236] width 8 height 10
click at [489, 56] on div "Icon/Menu Close New Form Element Save Field Section Divider Field Label Amounts…" at bounding box center [339, 161] width 678 height 322
click at [487, 64] on div "Save" at bounding box center [488, 65] width 9 height 13
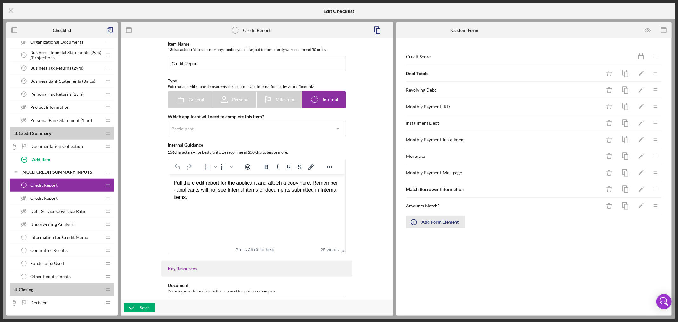
click at [446, 224] on div "Add Form Element" at bounding box center [440, 222] width 37 height 13
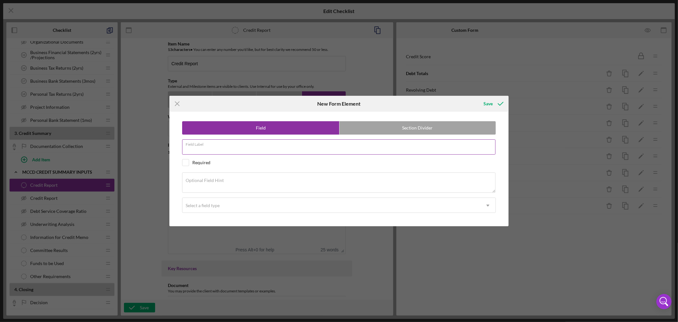
click at [227, 147] on input "Field Label" at bounding box center [339, 146] width 314 height 15
paste input "Items not on Credit Report"
type input "Items not on Credit Report"
click at [257, 180] on textarea "Optional Field Hint" at bounding box center [339, 182] width 314 height 20
paste textarea "For items not on credit report adjust the amounts in the debt totals above and …"
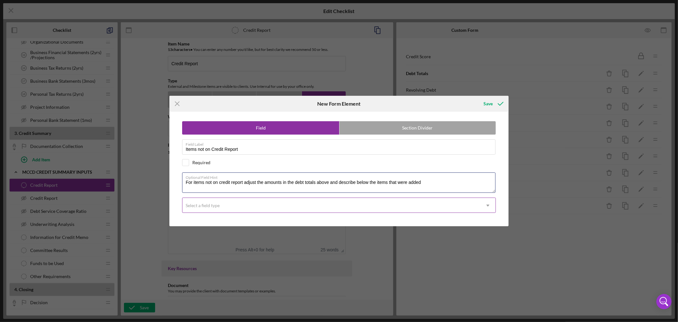
type textarea "For items not on credit report adjust the amounts in the debt totals above and …"
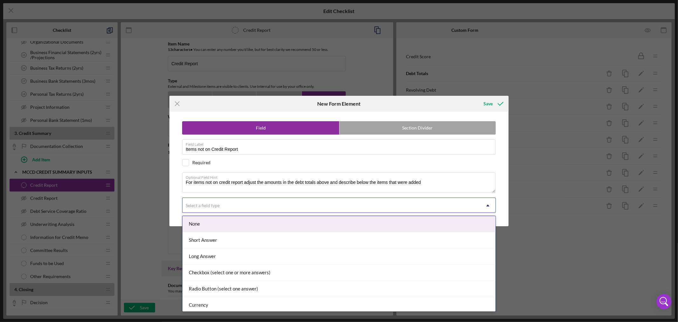
click at [487, 205] on icon "Icon/Dropdown Arrow" at bounding box center [487, 205] width 15 height 15
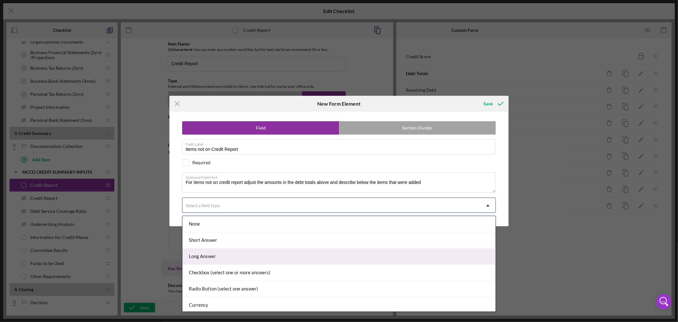
click at [466, 254] on div "Long Answer" at bounding box center [339, 256] width 313 height 16
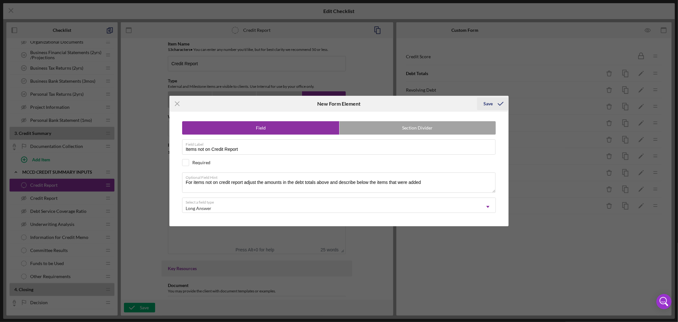
click at [486, 103] on div "Save" at bounding box center [488, 103] width 9 height 13
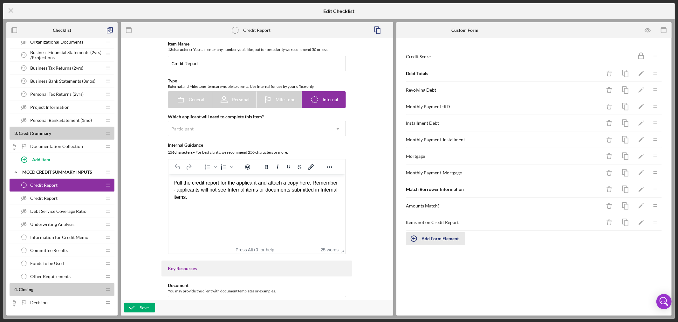
click at [439, 239] on div "Add Form Element" at bounding box center [440, 238] width 37 height 13
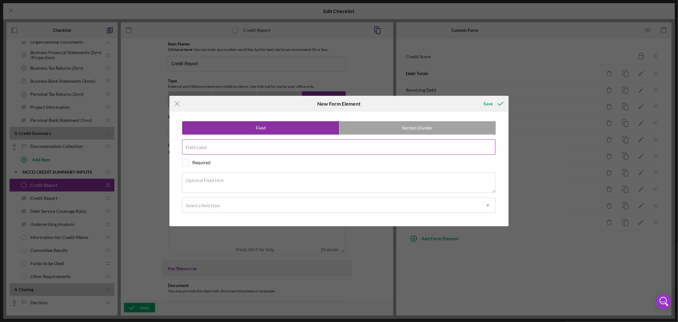
click at [219, 145] on div "Field Label" at bounding box center [339, 147] width 314 height 16
paste input "Payment History"
type input "Payment History"
click at [426, 126] on label "Section Divider" at bounding box center [418, 127] width 156 height 13
radio input "false"
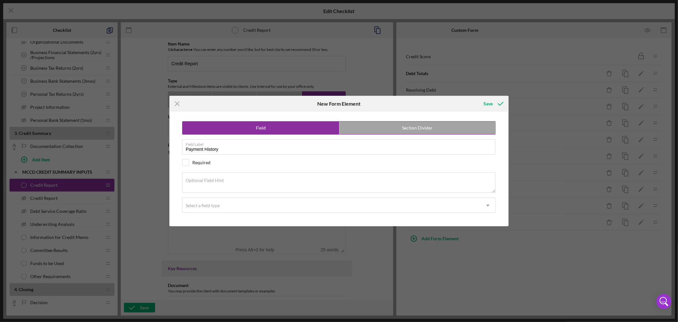
radio input "true"
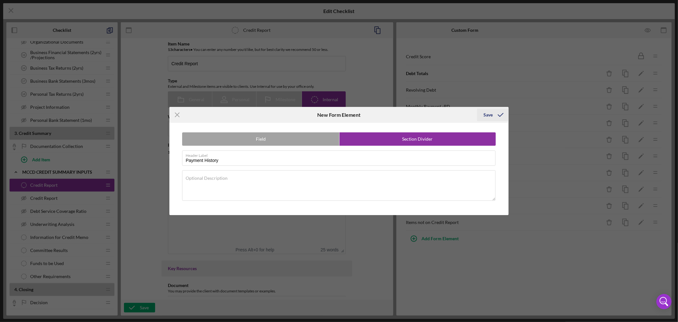
click at [491, 114] on div "Save" at bounding box center [488, 114] width 9 height 13
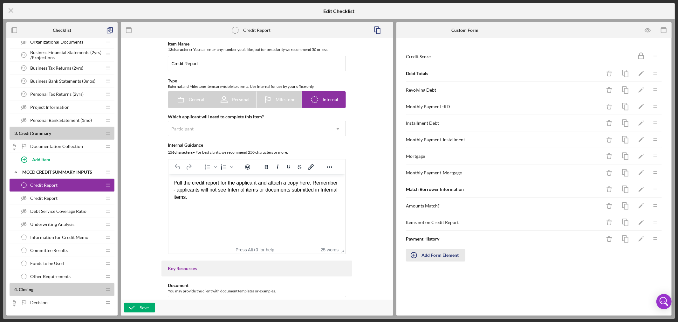
click at [416, 254] on icon "button" at bounding box center [414, 255] width 16 height 16
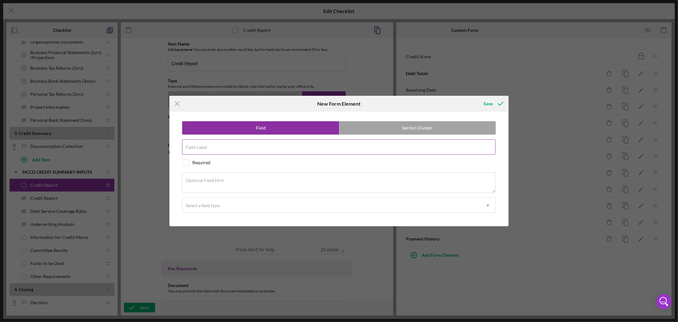
click at [219, 146] on div "Field Label" at bounding box center [339, 147] width 314 height 16
paste input "Payment Comments"
type input "Payment Comments"
drag, startPoint x: 345, startPoint y: 172, endPoint x: 377, endPoint y: 179, distance: 32.4
click at [386, 177] on div "Icon/Menu Close New Form Element Save Field Section Divider Field Label Payment…" at bounding box center [339, 161] width 678 height 322
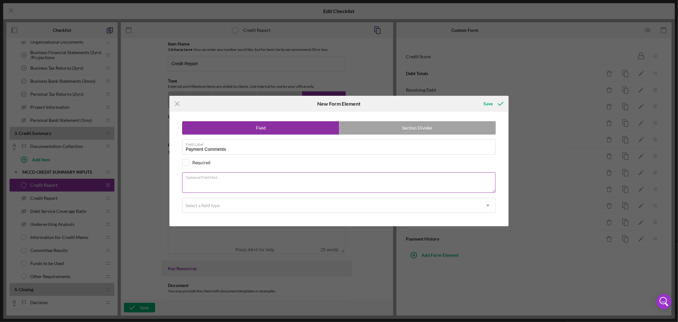
click at [266, 179] on div "Optional Field Hint" at bounding box center [339, 182] width 314 height 21
click at [229, 179] on div "Optional Field Hint" at bounding box center [339, 182] width 314 height 21
click at [218, 185] on textarea "Optional Field Hint" at bounding box center [339, 182] width 314 height 20
paste textarea "Payment Comments"
type textarea "Payment Comments"
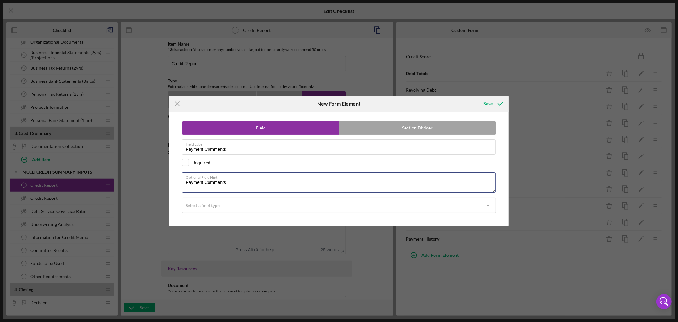
drag, startPoint x: 227, startPoint y: 180, endPoint x: 119, endPoint y: 182, distance: 108.4
click at [119, 182] on div "Icon/Menu Close New Form Element Save Field Section Divider Field Label Payment…" at bounding box center [339, 161] width 678 height 322
click at [217, 183] on label "Optional Field Hint" at bounding box center [205, 180] width 38 height 5
click at [217, 183] on textarea "Optional Field Hint" at bounding box center [339, 182] width 314 height 20
paste textarea "Please add payment history and/or missed payments, collections, charge-offs, fo…"
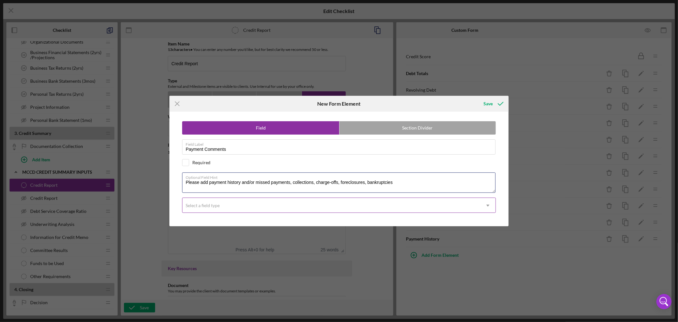
type textarea "Please add payment history and/or missed payments, collections, charge-offs, fo…"
click at [488, 204] on icon "Icon/Dropdown Arrow" at bounding box center [487, 205] width 15 height 15
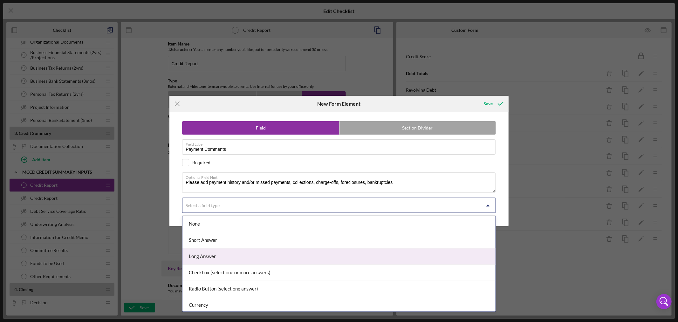
click at [468, 254] on div "Long Answer" at bounding box center [339, 256] width 313 height 16
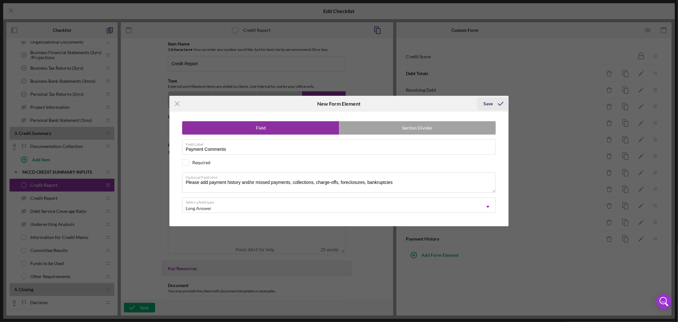
click at [490, 102] on div "Save" at bounding box center [488, 103] width 9 height 13
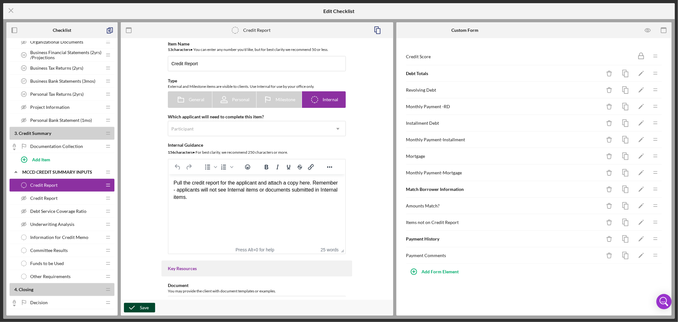
click at [141, 308] on div "Save" at bounding box center [144, 308] width 9 height 10
click at [10, 10] on icon "Icon/Menu Close" at bounding box center [11, 11] width 16 height 16
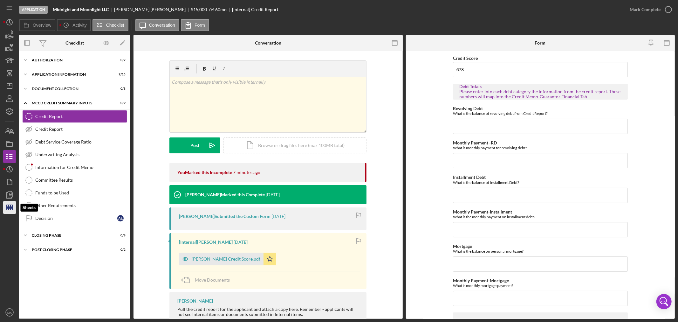
click at [11, 207] on line "button" at bounding box center [10, 207] width 6 height 0
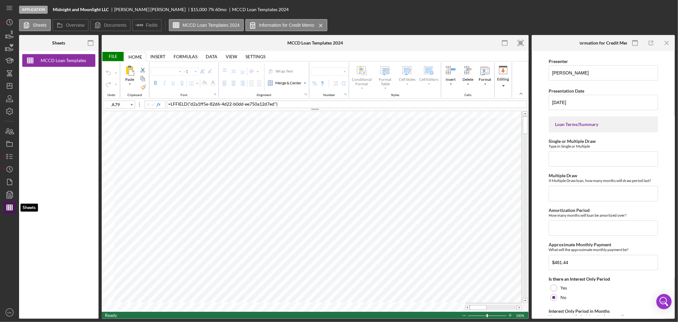
type input "Calibri"
type input "11"
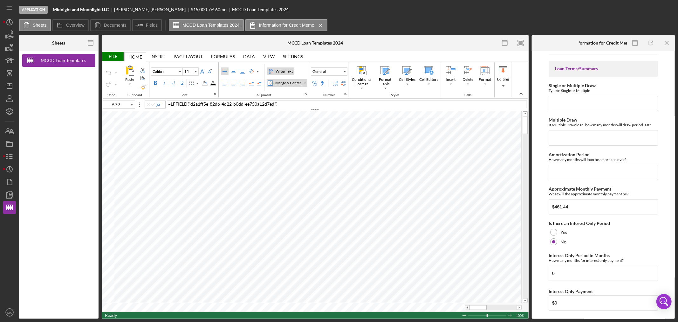
scroll to position [35, 0]
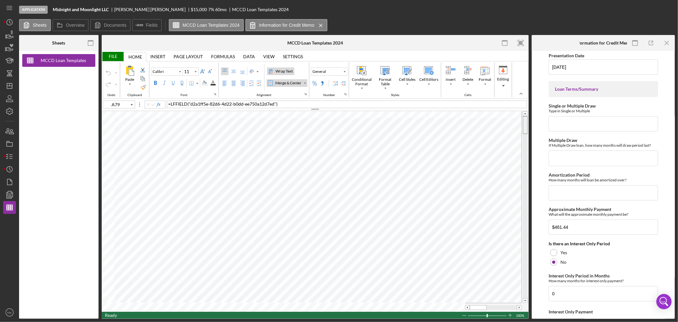
drag, startPoint x: 525, startPoint y: 126, endPoint x: 526, endPoint y: 118, distance: 8.0
click at [526, 118] on div at bounding box center [525, 125] width 5 height 18
click at [666, 42] on icon "Icon/Menu Close" at bounding box center [667, 43] width 14 height 14
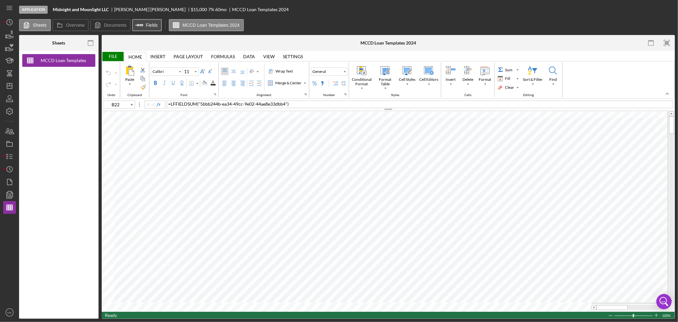
click at [146, 26] on label "Fields" at bounding box center [152, 25] width 12 height 5
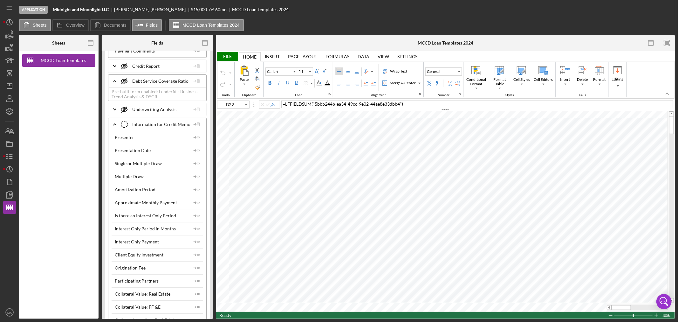
scroll to position [4204, 0]
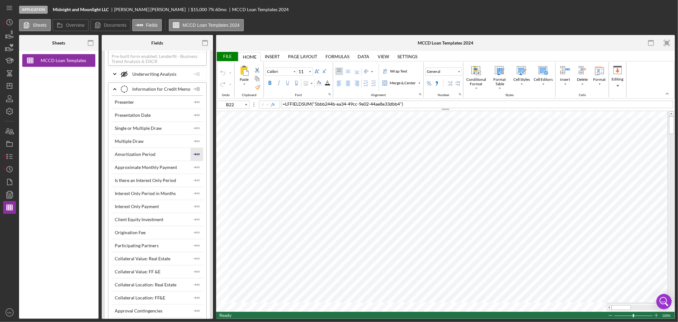
click at [197, 161] on icon "Icon/Insert Field" at bounding box center [196, 154] width 13 height 13
click at [194, 134] on icon "Icon/Insert Field" at bounding box center [196, 128] width 13 height 13
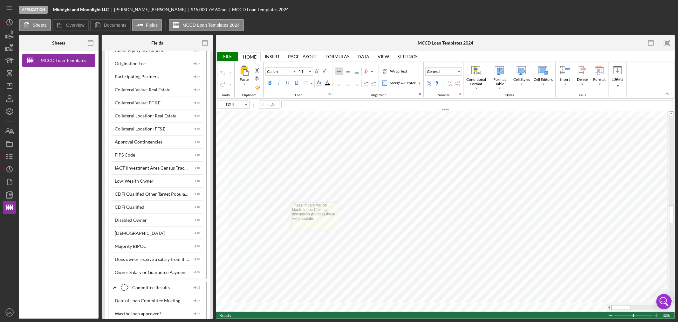
scroll to position [4380, 0]
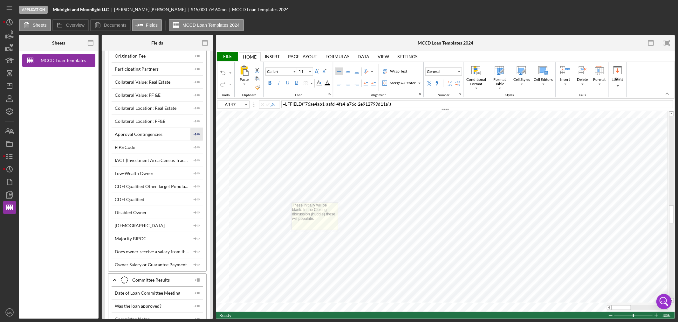
click at [197, 141] on icon "Icon/Insert Field" at bounding box center [196, 134] width 13 height 13
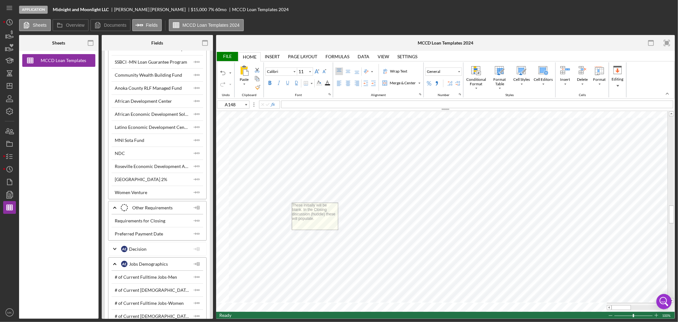
scroll to position [4769, 0]
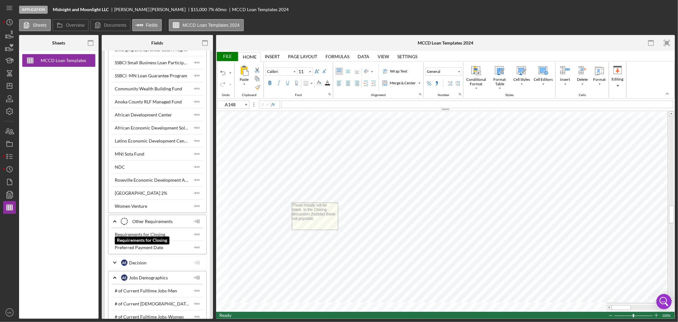
click at [172, 237] on div "Requirements for Closing" at bounding box center [152, 234] width 74 height 5
click at [195, 241] on icon "Icon/Insert Field" at bounding box center [196, 234] width 13 height 13
type input "B159"
type input "Calibri"
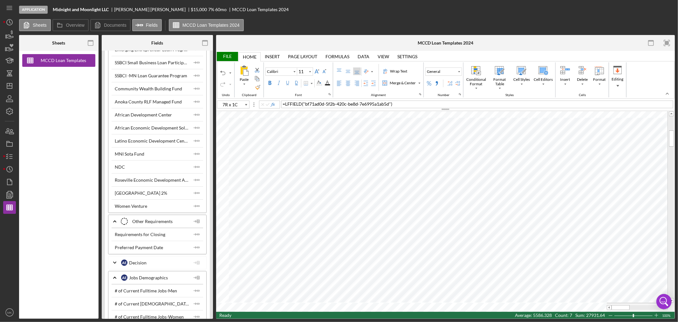
type input "F37"
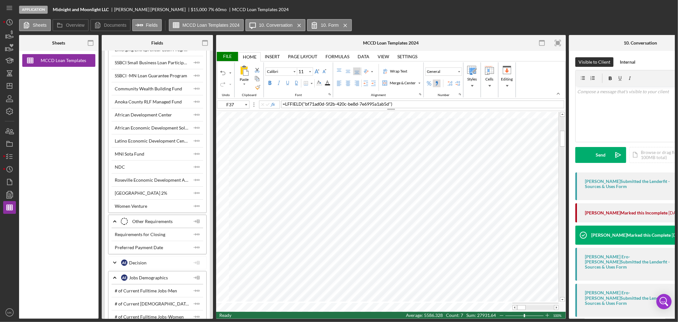
click at [439, 82] on div "Comma Style" at bounding box center [436, 83] width 5 height 5
type input "Calibri"
type input "G30"
type input "Calibri"
type input "F44"
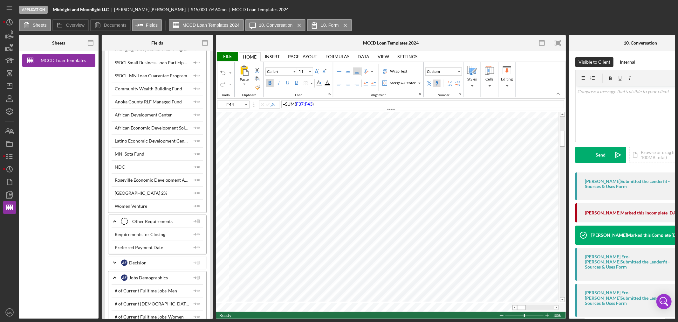
click at [439, 81] on div "Comma Style" at bounding box center [436, 83] width 5 height 5
type input "Calibri"
type input "D17"
type input "Calibri"
type input "H34"
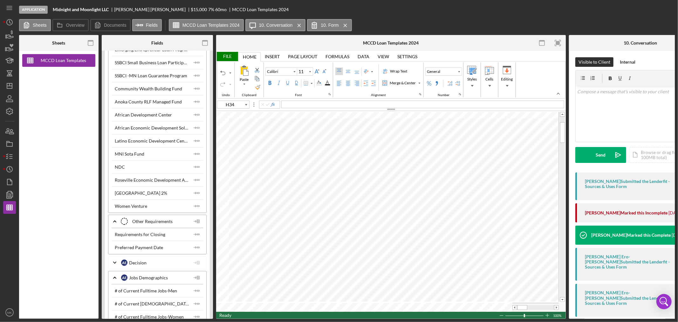
type input "Calibri"
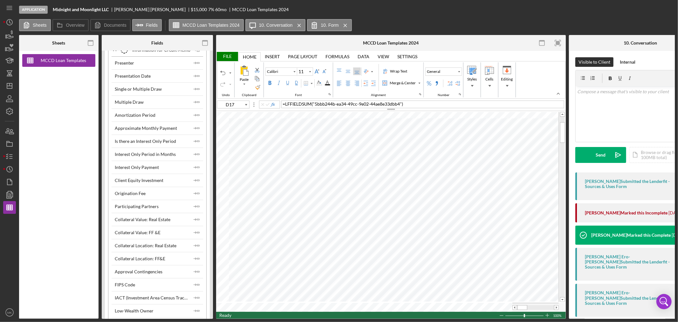
scroll to position [4239, 0]
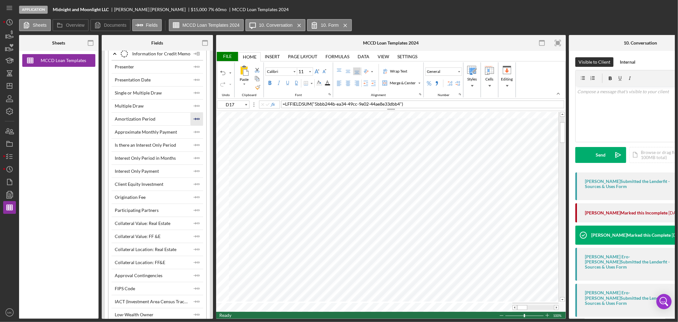
click at [196, 125] on icon "Icon/Insert Field" at bounding box center [196, 119] width 13 height 13
type input "I56"
type input "Calibri"
type input "B1"
type input "20"
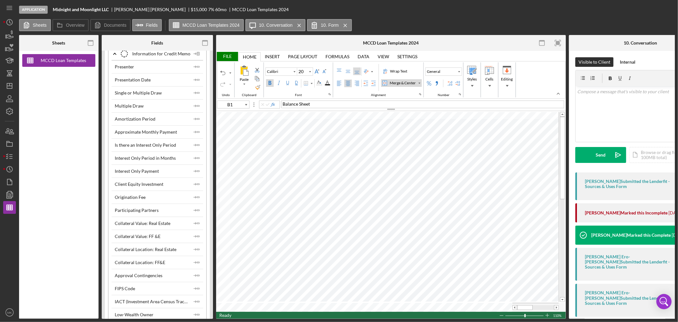
type input "I27"
type input "11"
click at [555, 306] on span at bounding box center [557, 307] width 4 height 4
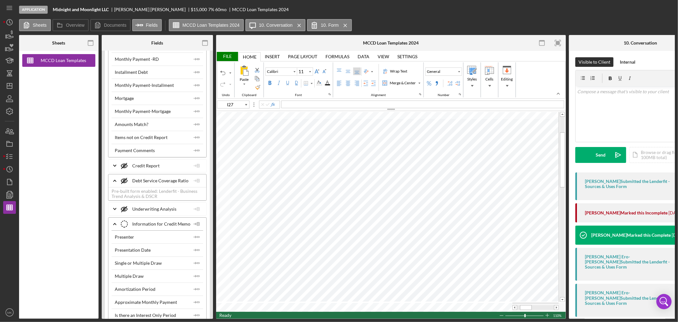
scroll to position [4027, 0]
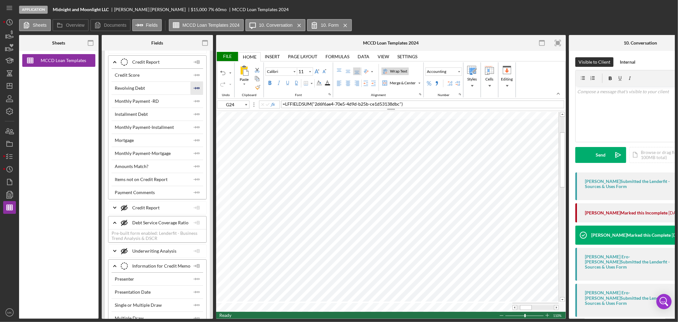
click at [193, 94] on icon "Icon/Insert Field" at bounding box center [196, 88] width 13 height 13
click at [196, 107] on icon "Icon/Insert Field" at bounding box center [196, 101] width 13 height 13
click at [195, 115] on polyline "button" at bounding box center [196, 114] width 2 height 2
click at [197, 127] on polygon "button" at bounding box center [198, 127] width 2 height 1
click at [196, 147] on icon "Icon/Insert Field" at bounding box center [196, 140] width 13 height 13
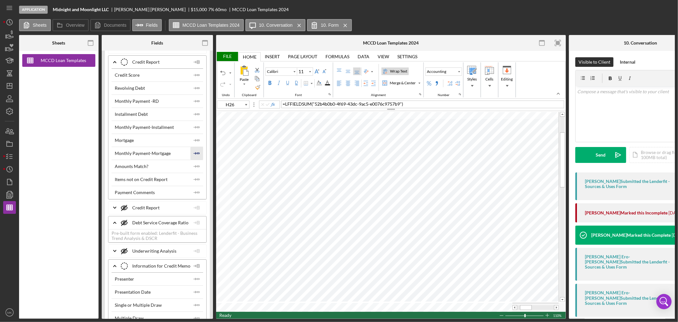
click at [197, 154] on polygon "button" at bounding box center [198, 153] width 2 height 1
click at [513, 305] on div at bounding box center [515, 307] width 5 height 5
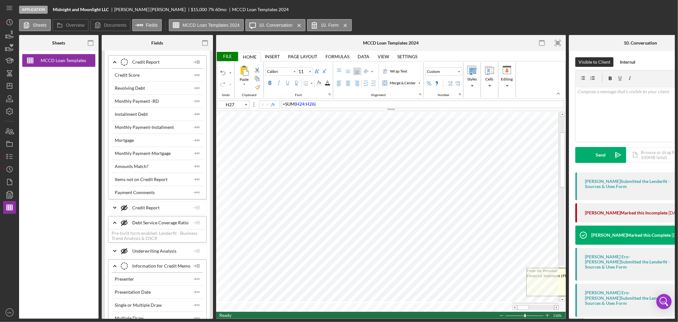
click at [555, 305] on span at bounding box center [557, 307] width 4 height 4
click at [195, 89] on polyline "button" at bounding box center [196, 88] width 2 height 2
click at [195, 121] on icon "Icon/Insert Field" at bounding box center [196, 114] width 13 height 13
click at [196, 147] on icon "Icon/Insert Field" at bounding box center [196, 140] width 13 height 13
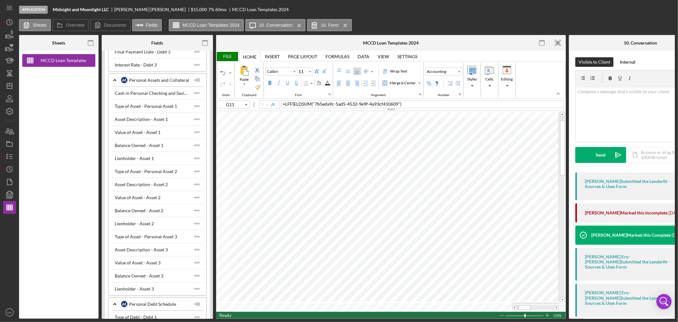
scroll to position [2720, 0]
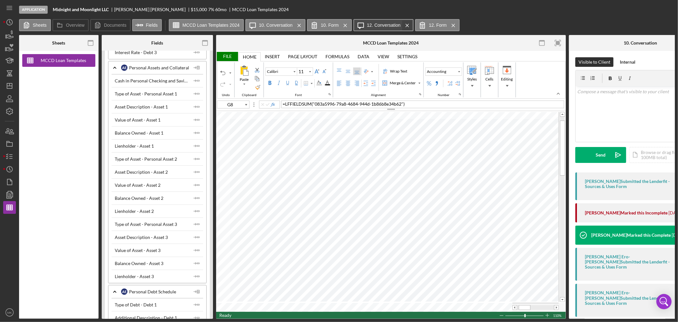
click at [403, 26] on icon "Icon/Menu Close" at bounding box center [407, 25] width 11 height 16
click at [344, 24] on line at bounding box center [345, 25] width 3 height 3
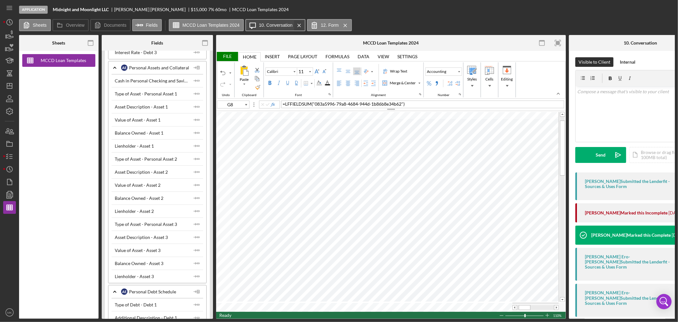
click at [297, 22] on icon "Icon/Menu Close" at bounding box center [299, 25] width 11 height 16
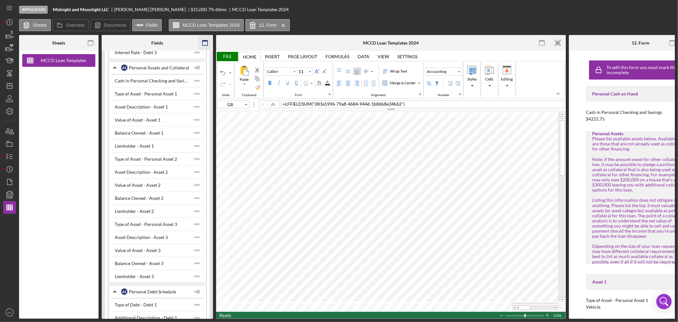
click at [203, 44] on icon "button" at bounding box center [205, 43] width 14 height 14
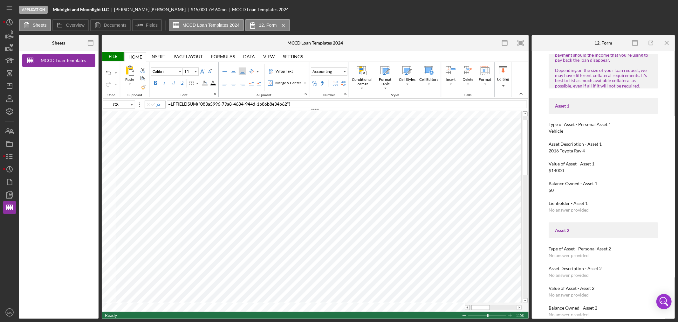
scroll to position [176, 0]
drag, startPoint x: 669, startPoint y: 220, endPoint x: 666, endPoint y: 233, distance: 13.7
click at [666, 233] on div "To edit this form you must mark this item incomplete Personal Cash on Hand Cash…" at bounding box center [603, 184] width 137 height 261
drag, startPoint x: 670, startPoint y: 242, endPoint x: 666, endPoint y: 262, distance: 20.6
click at [666, 262] on div "To edit this form you must mark this item incomplete Personal Cash on Hand Cash…" at bounding box center [603, 184] width 137 height 261
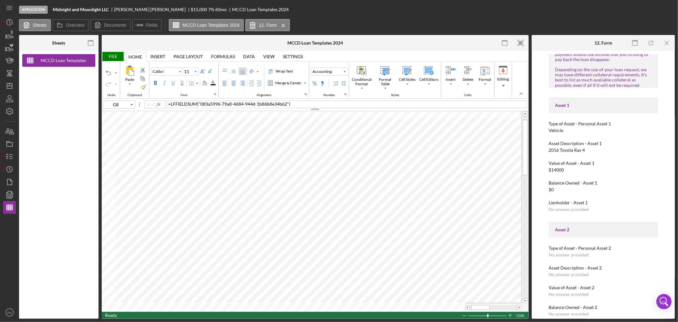
click at [639, 177] on div "Personal Cash on Hand Cash in Personal Checking and Savings $4255.75 Personal A…" at bounding box center [603, 184] width 109 height 551
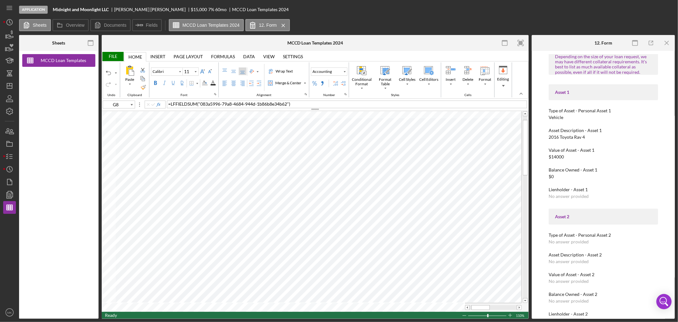
scroll to position [188, 0]
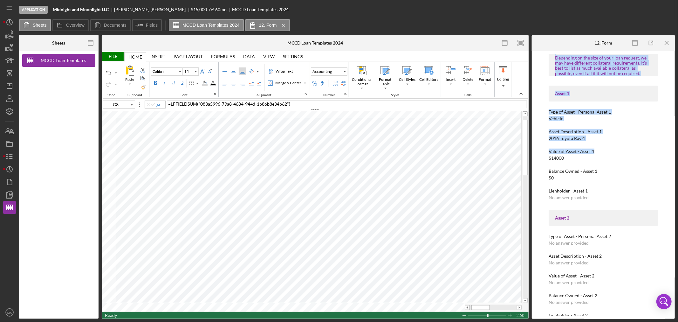
drag, startPoint x: 669, startPoint y: 152, endPoint x: 672, endPoint y: 59, distance: 93.5
click at [672, 59] on div "To edit this form you must mark this item incomplete Personal Cash on Hand Cash…" at bounding box center [603, 184] width 137 height 261
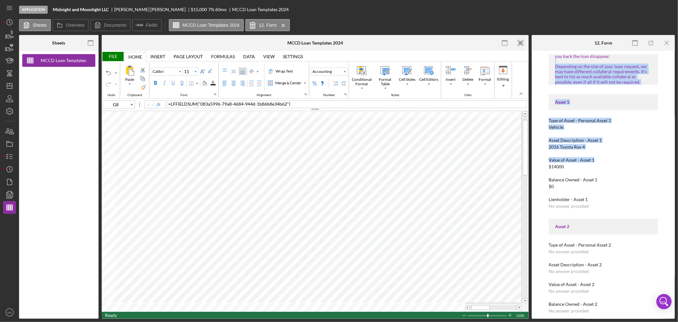
click at [655, 128] on div "Type of Asset - Personal Asset 1 Vehicle" at bounding box center [603, 124] width 109 height 12
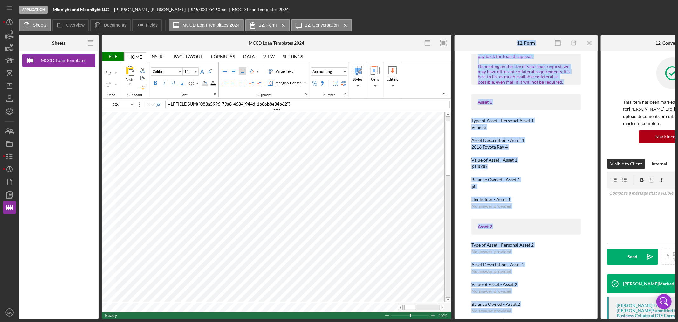
drag, startPoint x: 630, startPoint y: 45, endPoint x: 495, endPoint y: 48, distance: 135.2
click at [495, 48] on div "Sheets MCCD Loan Templates 2024 Overview Internal Workflow Stage Application Ic…" at bounding box center [347, 177] width 656 height 284
click at [91, 40] on rect "button" at bounding box center [90, 40] width 5 height 1
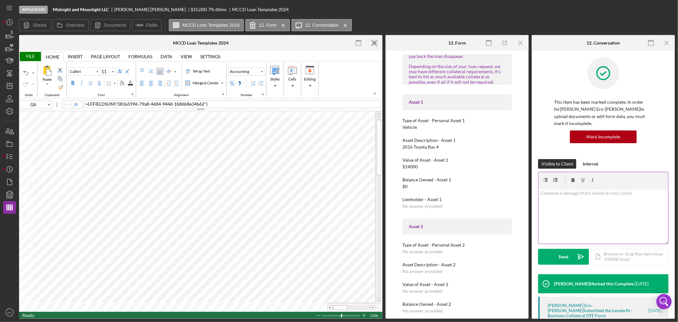
click at [601, 203] on div "v Color teal Color pink Remove color Add row above Add row below Add column bef…" at bounding box center [604, 216] width 130 height 56
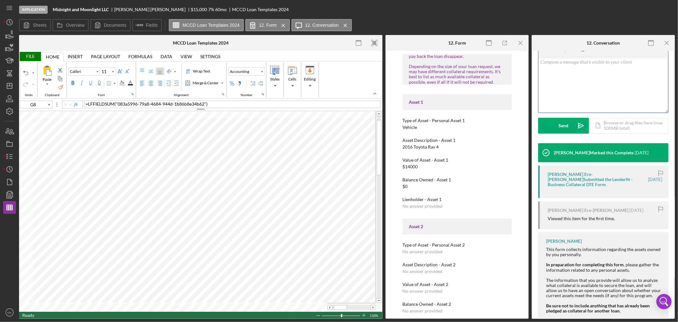
scroll to position [129, 0]
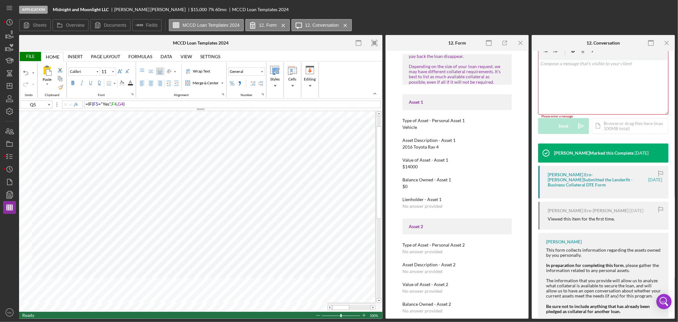
type input "F13"
type input "Arial"
type input "10"
type input "J46"
type input "Calibri"
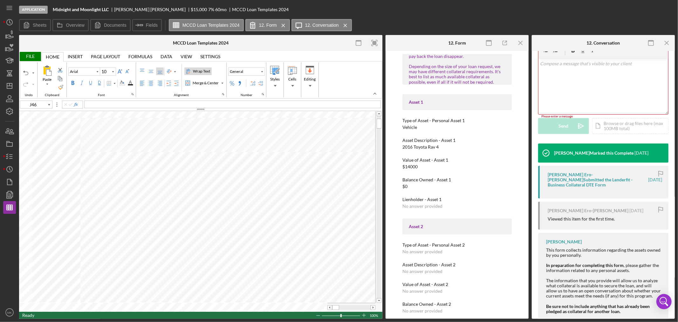
type input "11"
drag, startPoint x: 378, startPoint y: 133, endPoint x: 379, endPoint y: 114, distance: 19.1
click at [379, 114] on div at bounding box center [379, 206] width 5 height 191
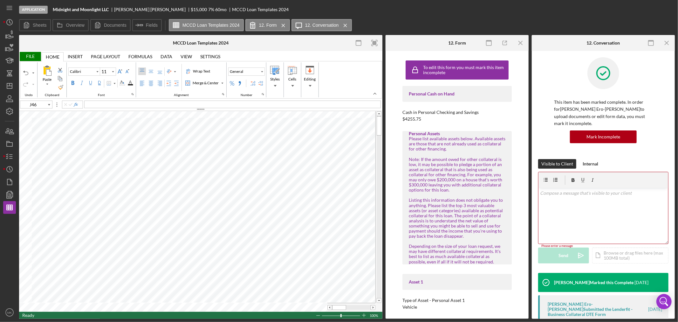
scroll to position [129, 0]
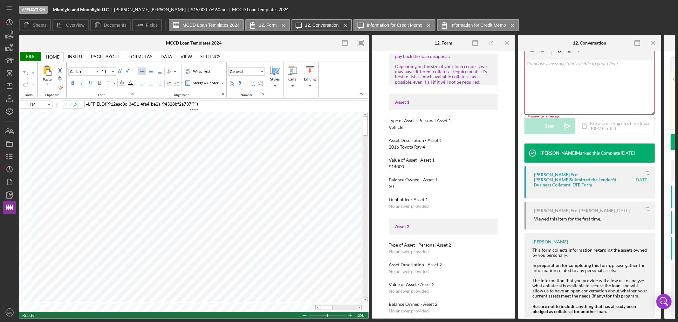
click at [341, 24] on icon "Icon/Menu Close" at bounding box center [345, 25] width 11 height 16
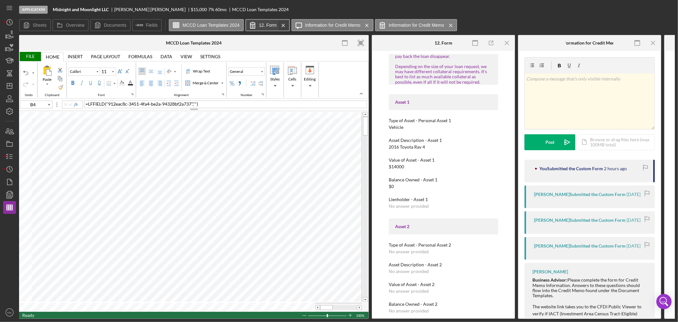
click at [278, 25] on icon "Icon/Menu Close" at bounding box center [283, 25] width 11 height 16
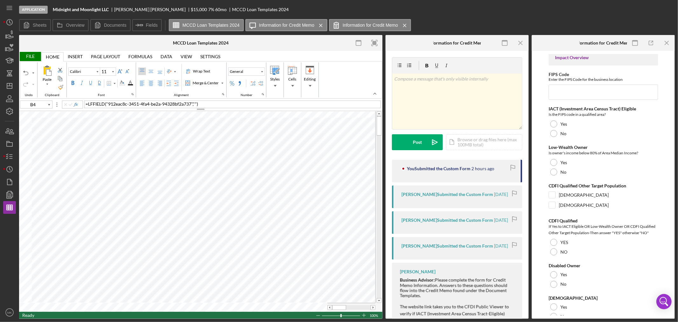
scroll to position [726, 0]
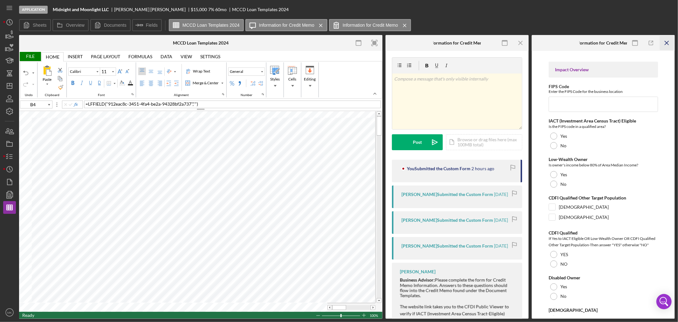
click at [667, 42] on icon "Icon/Menu Close" at bounding box center [667, 43] width 14 height 14
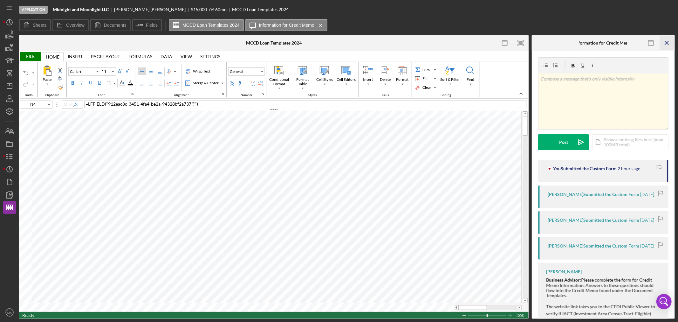
click at [666, 41] on icon "Icon/Menu Close" at bounding box center [667, 43] width 14 height 14
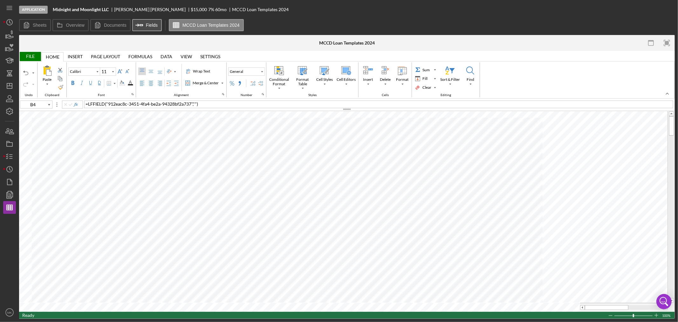
click at [149, 23] on label "Fields" at bounding box center [152, 25] width 12 height 5
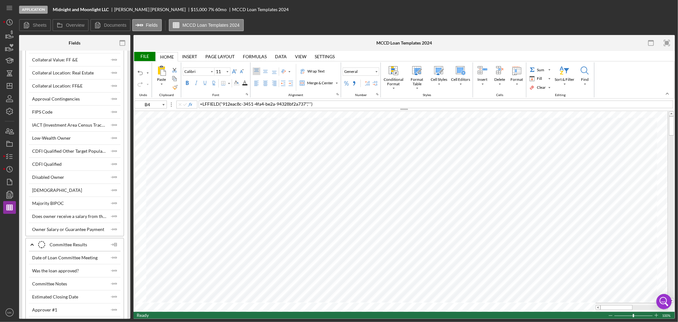
scroll to position [4380, 0]
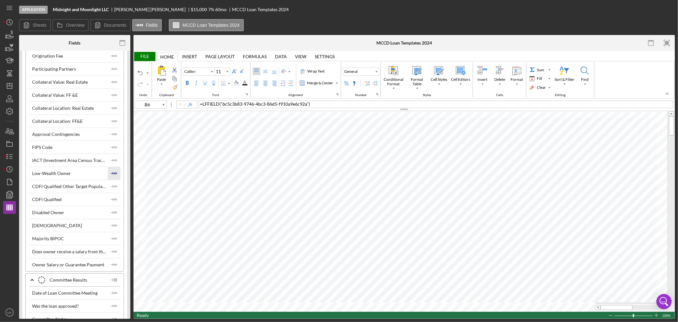
click at [112, 180] on icon "Icon/Insert Field" at bounding box center [114, 173] width 13 height 13
type input "I16"
click at [147, 56] on div "File" at bounding box center [145, 56] width 22 height 9
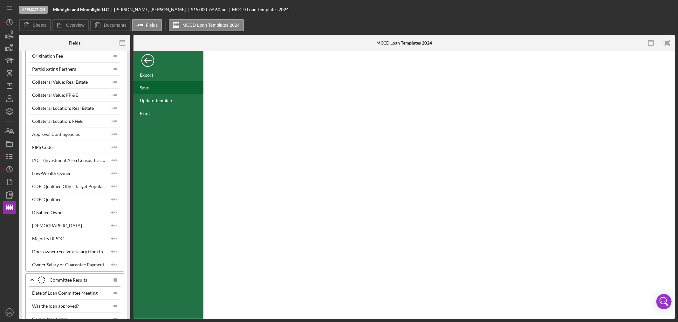
click at [148, 87] on div "Save" at bounding box center [144, 87] width 9 height 5
click at [11, 155] on icon "button" at bounding box center [10, 156] width 16 height 16
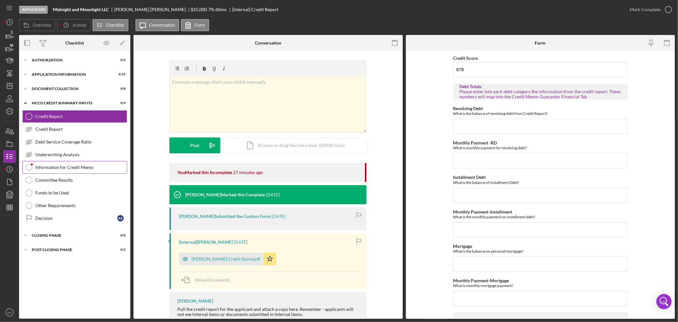
click at [84, 167] on div "Information for Credit Memo" at bounding box center [81, 167] width 92 height 5
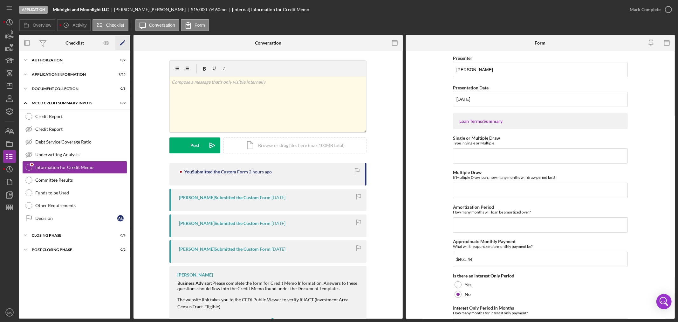
click at [124, 41] on icon "Icon/Edit" at bounding box center [122, 43] width 14 height 14
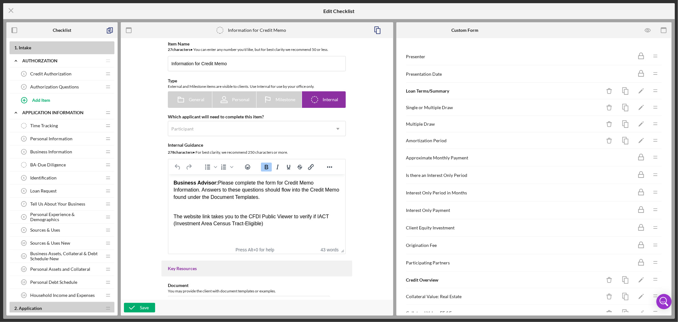
click at [521, 215] on div "Interest Only Payment Icon/Drag" at bounding box center [534, 209] width 257 height 17
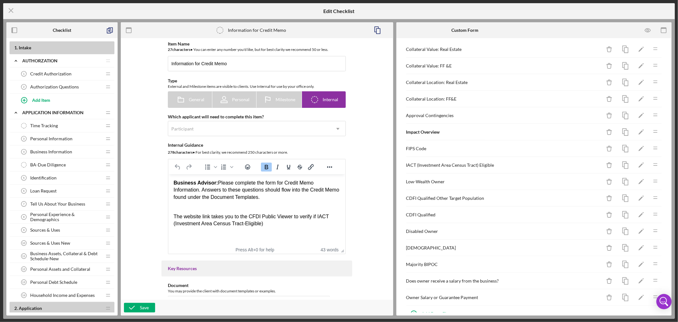
scroll to position [265, 0]
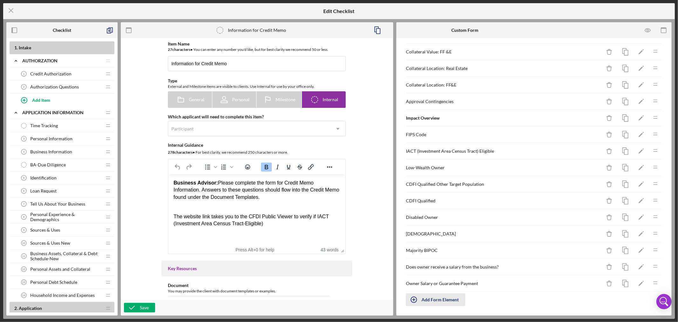
click at [414, 299] on icon "button" at bounding box center [414, 300] width 16 height 16
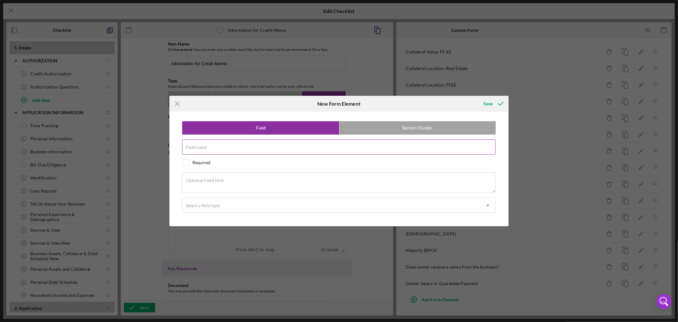
click at [212, 147] on input "Field Label" at bounding box center [339, 146] width 314 height 15
paste input "Income Level"
type input "Income Level"
click at [234, 179] on div "Optional Field Hint" at bounding box center [339, 182] width 314 height 21
paste textarea "Use Income Limits Chart"
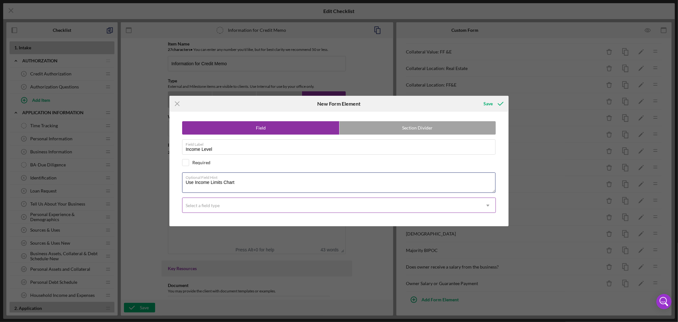
type textarea "Use Income Limits Chart"
click at [487, 204] on icon "Icon/Dropdown Arrow" at bounding box center [487, 205] width 15 height 15
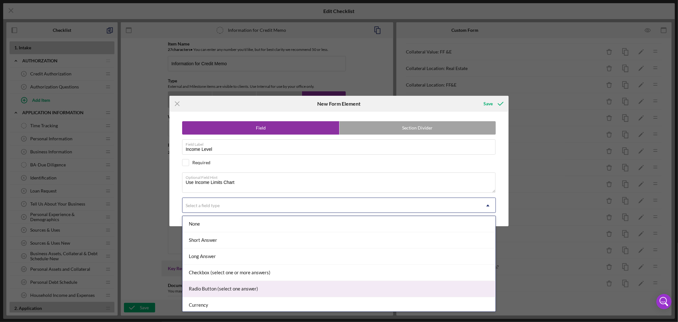
click at [288, 289] on div "Radio Button (select one answer)" at bounding box center [339, 289] width 313 height 16
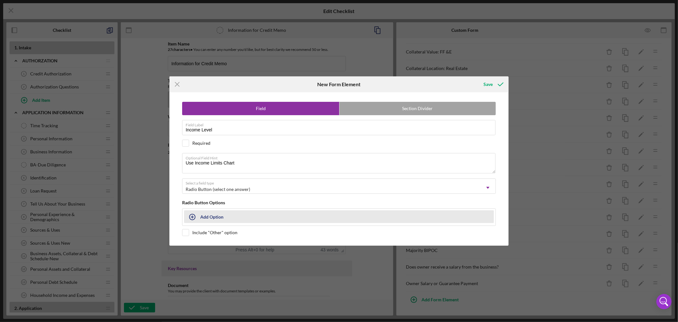
click at [193, 215] on icon "button" at bounding box center [192, 217] width 16 height 16
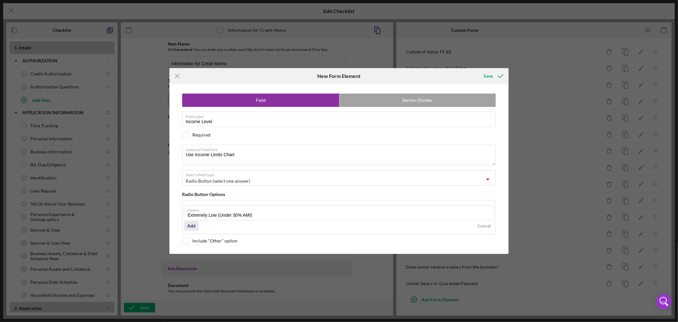
type input "Extremely Low (Under 30% AMI)"
click at [193, 224] on div "Add" at bounding box center [191, 226] width 8 height 10
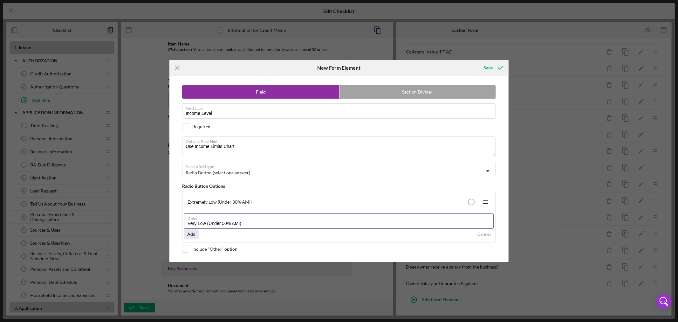
type input "Very Low (Under 50% AMI)"
click at [194, 235] on div "Add" at bounding box center [191, 234] width 8 height 10
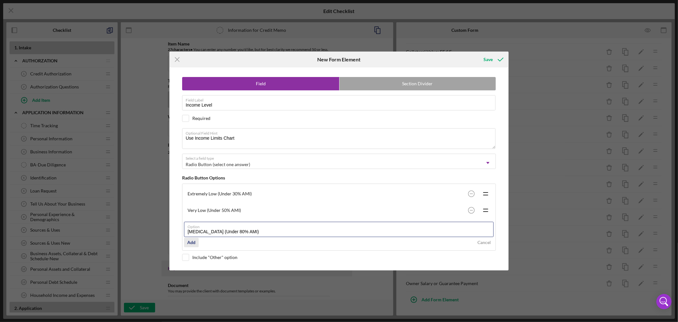
type input "Low Income (Under 80% AMI)"
click at [194, 243] on div "Add" at bounding box center [191, 243] width 8 height 10
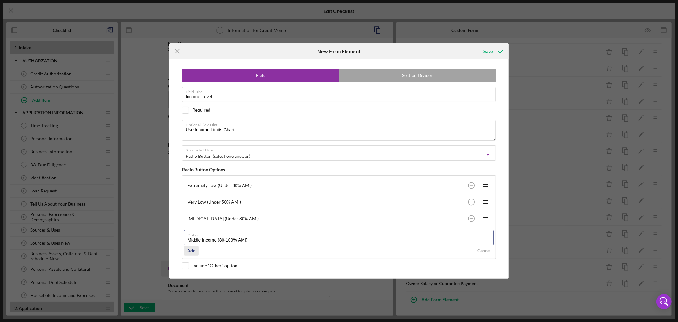
type input "Middle Income (80-100% AMI)"
click at [193, 250] on div "Add" at bounding box center [191, 251] width 8 height 10
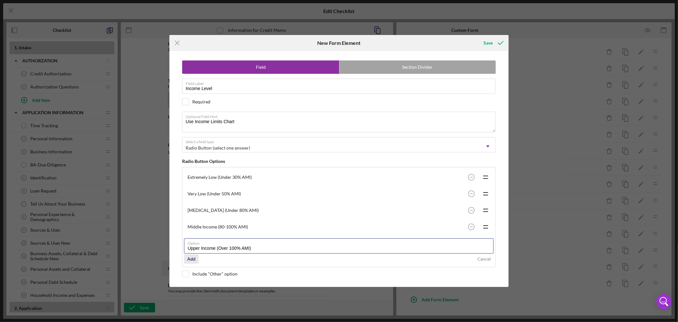
type input "Upper Income (Over 100% AMI)"
click at [194, 258] on div "Add" at bounding box center [191, 259] width 8 height 10
click at [491, 38] on div "Save" at bounding box center [488, 43] width 9 height 13
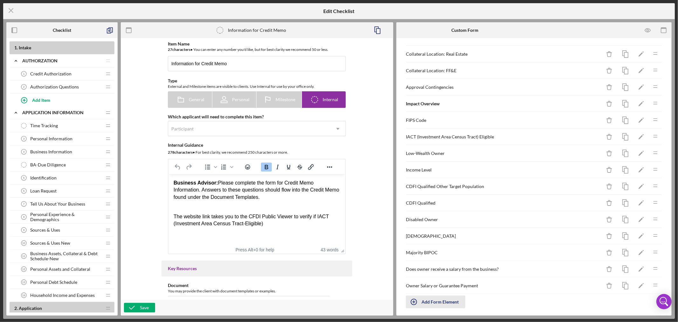
click at [437, 304] on div "Add Form Element" at bounding box center [440, 301] width 37 height 13
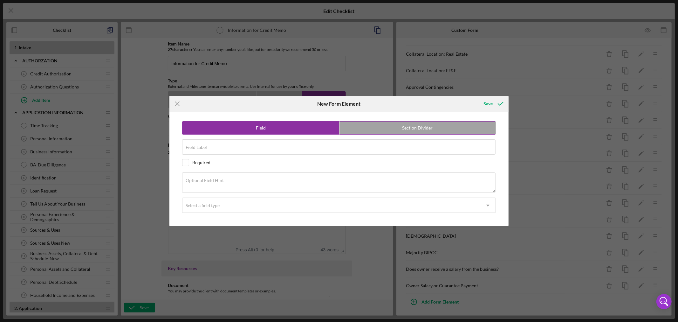
click at [411, 128] on label "Section Divider" at bounding box center [418, 127] width 156 height 13
radio input "false"
radio input "true"
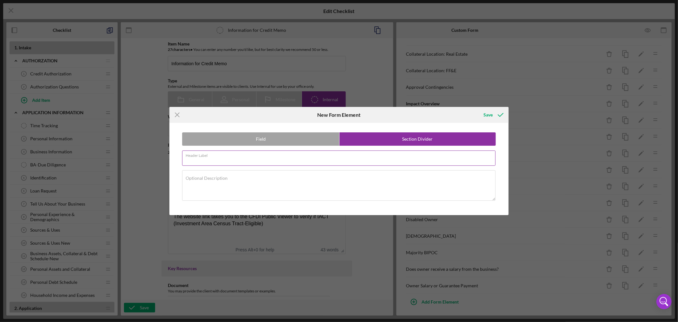
click at [231, 156] on div "Header Label Required" at bounding box center [339, 158] width 314 height 16
paste input "Commercial Real Estate"
type input "Commercial Real Estate"
click at [237, 180] on textarea "Optional Description" at bounding box center [339, 185] width 314 height 31
paste textarea "If this loan is for a Commercial Real Estate purchase; please answer the follow…"
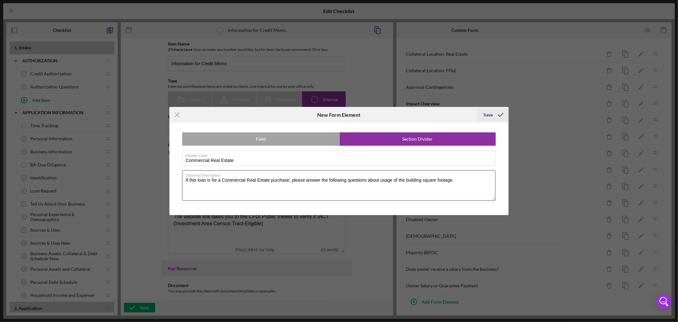
type textarea "If this loan is for a Commercial Real Estate purchase; please answer the follow…"
click at [489, 113] on div "Save" at bounding box center [488, 114] width 9 height 13
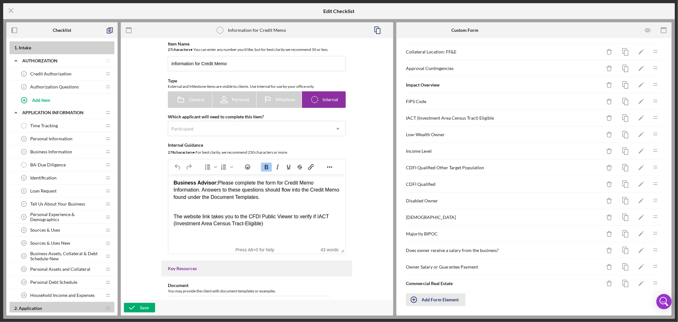
click at [437, 299] on div "Add Form Element" at bounding box center [440, 299] width 37 height 13
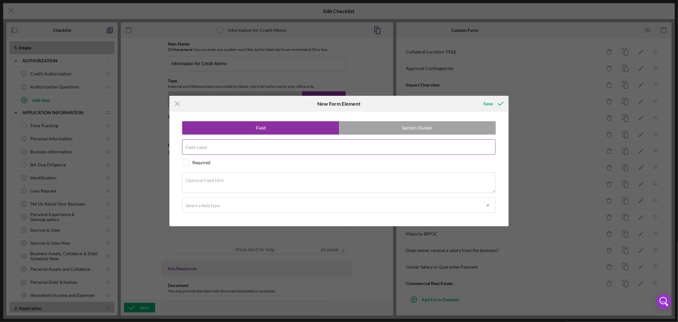
click at [244, 147] on input "Field Label" at bounding box center [339, 146] width 314 height 15
paste input "Manufacturing Square footage"
type input "Manufacturing Square footage"
click at [222, 183] on textarea "Optional Field Hint" at bounding box center [339, 182] width 314 height 20
paste textarea "How many square feet of building is used for manufacturing"
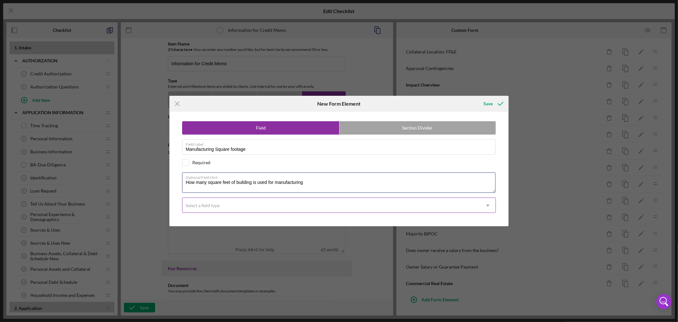
type textarea "How many square feet of building is used for manufacturing"
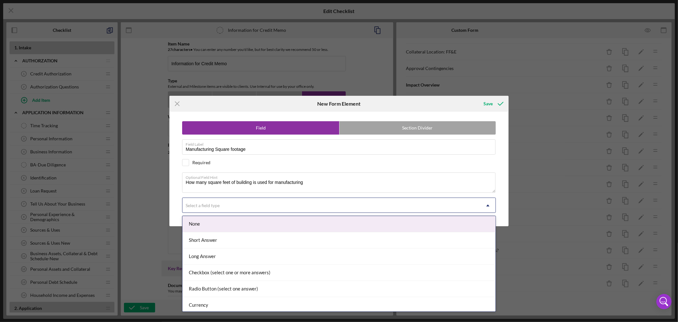
click at [488, 206] on icon "Icon/Dropdown Arrow" at bounding box center [487, 205] width 15 height 15
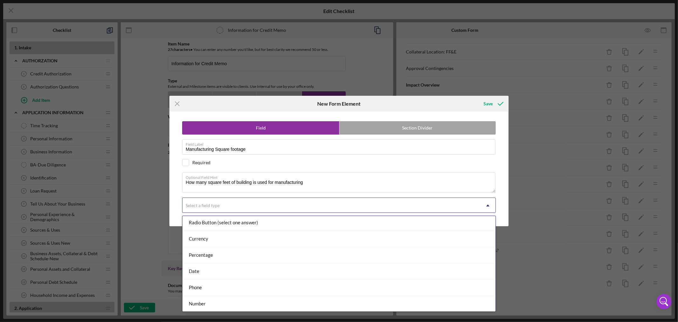
scroll to position [67, 0]
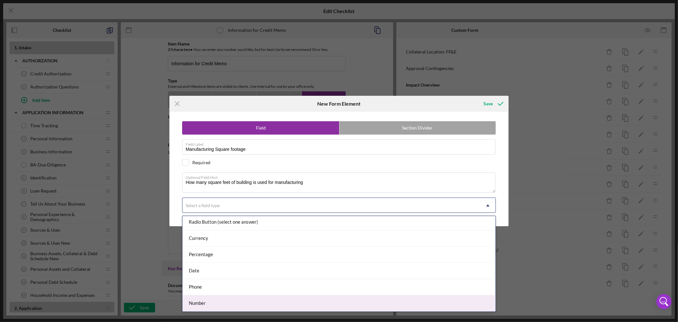
click at [406, 302] on div "Number" at bounding box center [339, 303] width 313 height 16
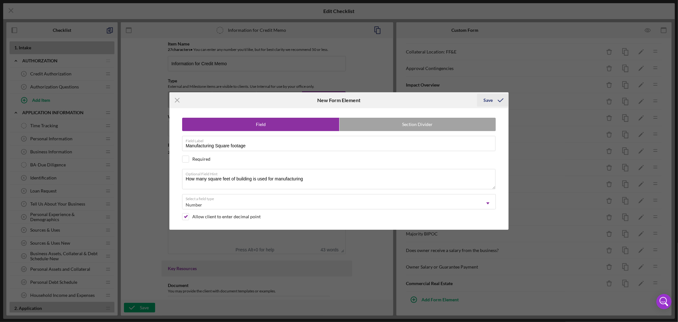
click at [488, 98] on div "Save" at bounding box center [488, 100] width 9 height 13
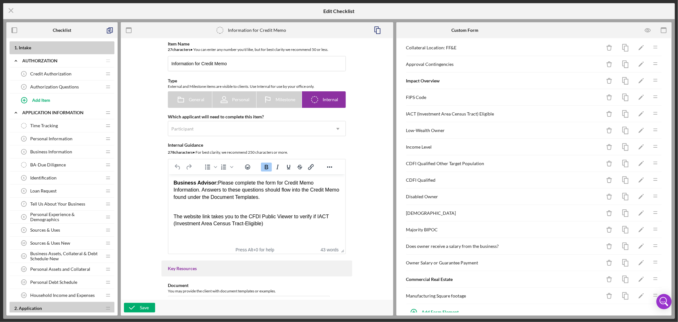
scroll to position [309, 0]
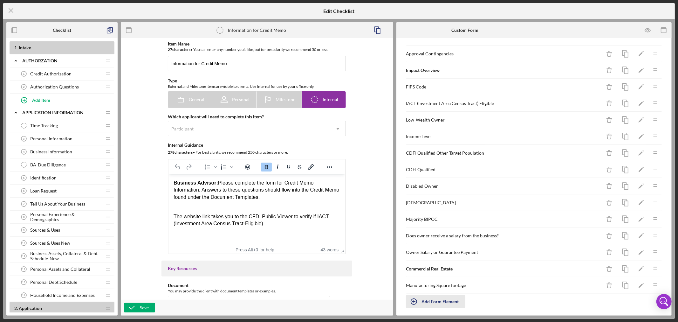
click at [438, 306] on div "Add Form Element" at bounding box center [440, 301] width 37 height 13
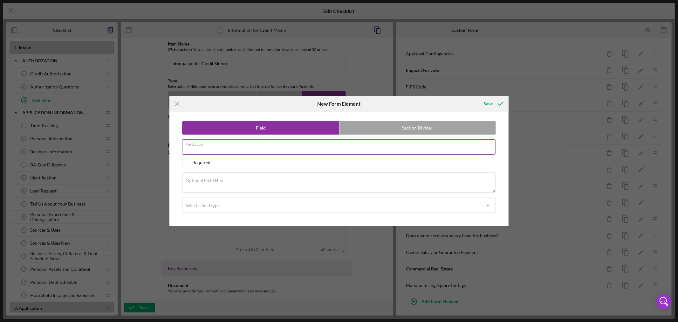
click at [226, 145] on div "Field Label" at bounding box center [339, 147] width 314 height 16
paste input "Office Square footage"
type input "Office Square footage"
click at [226, 182] on textarea "Optional Field Hint" at bounding box center [339, 182] width 314 height 20
paste textarea "How many square feet of building is used for office space"
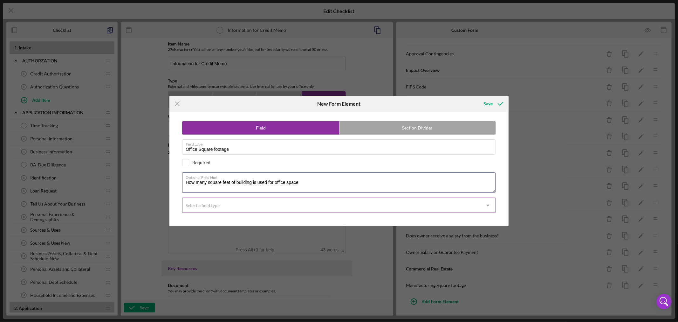
type textarea "How many square feet of building is used for office space"
click at [252, 205] on div "Select a field type" at bounding box center [332, 205] width 298 height 15
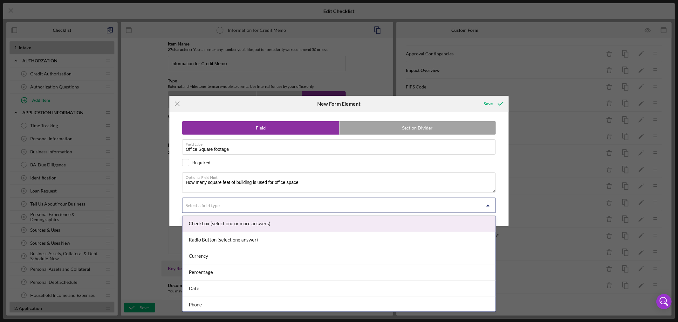
scroll to position [67, 0]
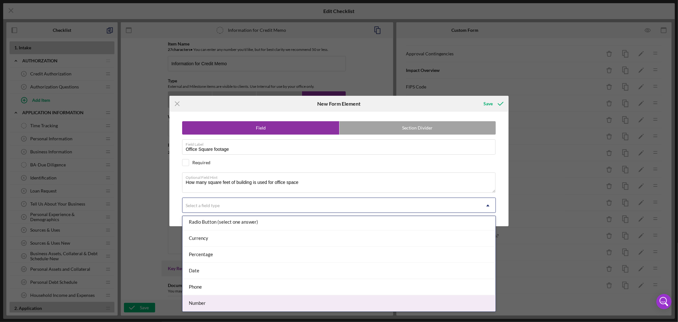
click at [395, 303] on div "Number" at bounding box center [339, 303] width 313 height 16
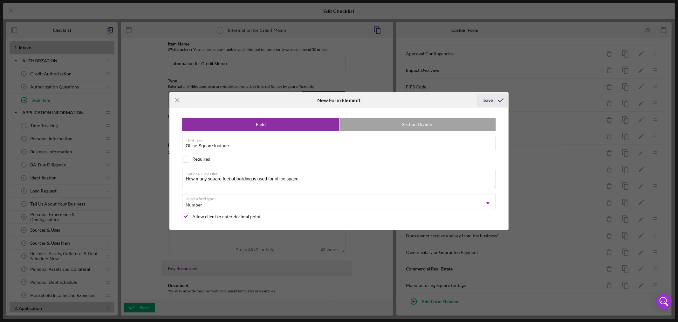
click at [488, 99] on div "Save" at bounding box center [488, 100] width 9 height 13
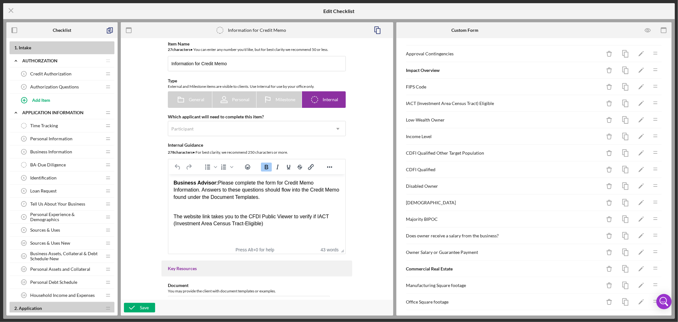
scroll to position [332, 0]
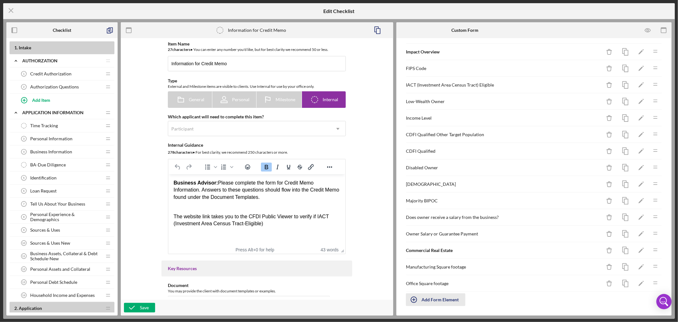
click at [439, 297] on div "Add Form Element" at bounding box center [440, 299] width 37 height 13
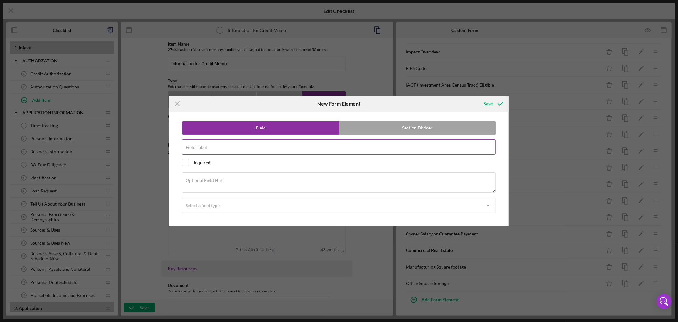
click at [229, 144] on div "Field Label" at bounding box center [339, 147] width 314 height 16
paste input "Retail Square footage"
type input "Retail Square footage"
click at [250, 179] on div "Optional Field Hint" at bounding box center [339, 182] width 314 height 21
paste textarea "How many square feet of building is used for retail space"
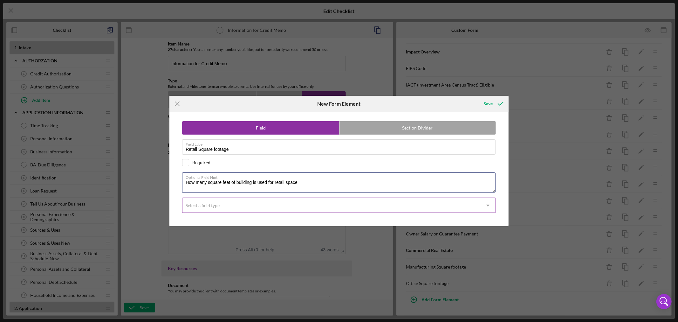
type textarea "How many square feet of building is used for retail space"
click at [488, 205] on icon "Icon/Dropdown Arrow" at bounding box center [487, 205] width 15 height 15
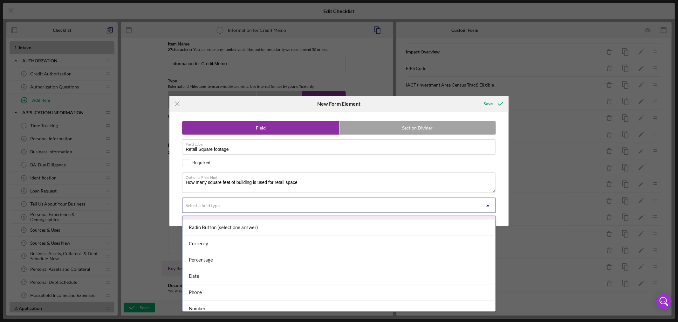
scroll to position [67, 0]
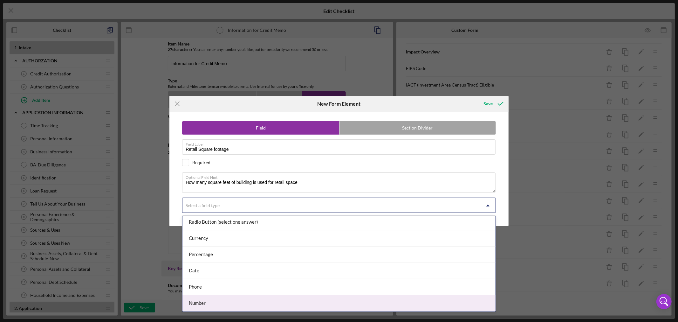
click at [433, 307] on div "Number" at bounding box center [339, 303] width 313 height 16
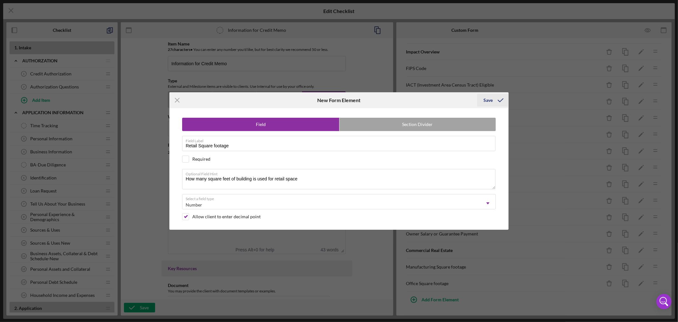
click at [490, 99] on div "Save" at bounding box center [488, 100] width 9 height 13
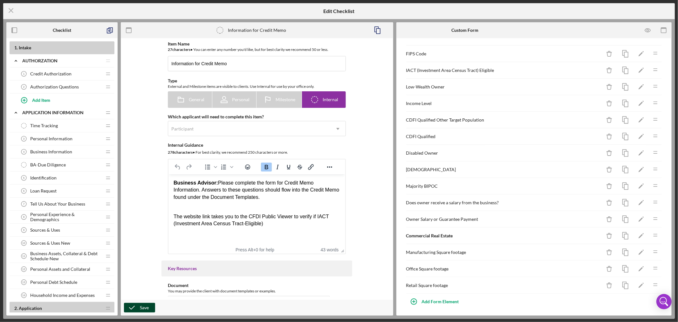
click at [146, 308] on div "Save" at bounding box center [144, 308] width 9 height 10
click at [144, 307] on div "Save" at bounding box center [144, 308] width 9 height 10
click at [80, 203] on span "Tell Us About Your Business" at bounding box center [57, 203] width 55 height 5
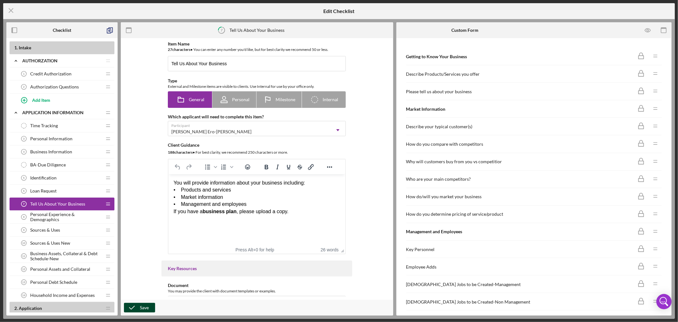
click at [141, 307] on div "Save" at bounding box center [144, 308] width 9 height 10
click at [10, 9] on line at bounding box center [11, 11] width 4 height 4
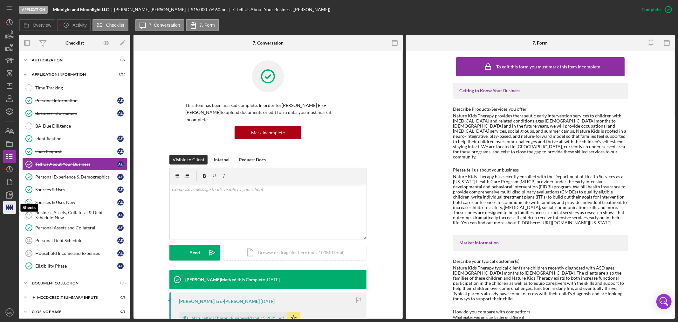
click at [11, 209] on line "button" at bounding box center [10, 209] width 6 height 0
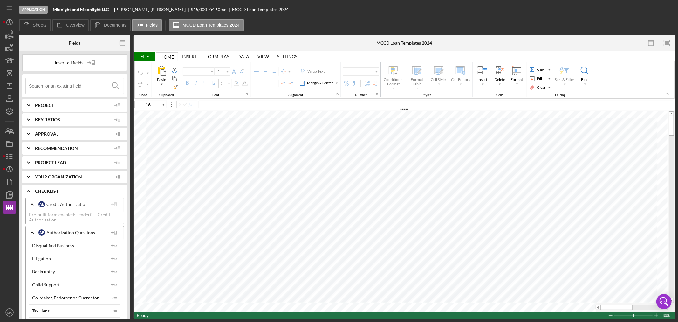
type input "Calibri"
type input "11"
click at [127, 158] on div "Insert all fields Icon/Expander Project Icon/Expander Key Ratios Icon/Expander …" at bounding box center [74, 185] width 111 height 268
click at [130, 58] on div "Sheets MCCD Loan Templates 2024 Overview Internal Workflow Stage Application Ic…" at bounding box center [347, 177] width 656 height 284
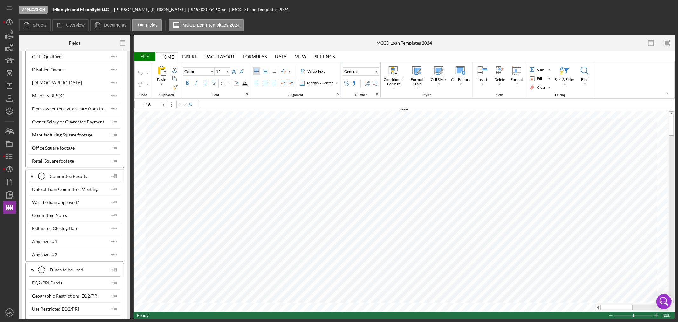
scroll to position [4544, 0]
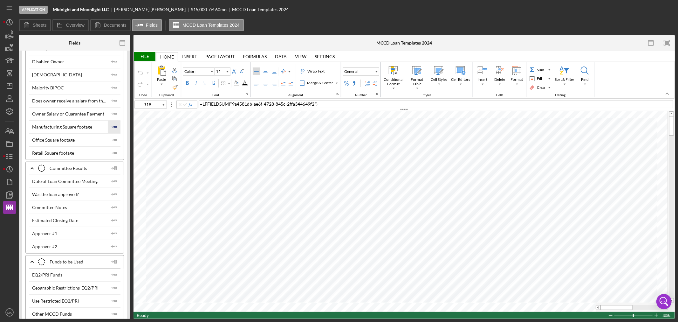
click at [115, 127] on polygon "button" at bounding box center [115, 126] width 2 height 1
click at [114, 146] on icon "Icon/Insert Field" at bounding box center [114, 140] width 13 height 13
click at [114, 153] on polygon "button" at bounding box center [115, 152] width 2 height 1
drag, startPoint x: 670, startPoint y: 131, endPoint x: 674, endPoint y: 146, distance: 15.5
click at [674, 146] on div at bounding box center [671, 206] width 7 height 191
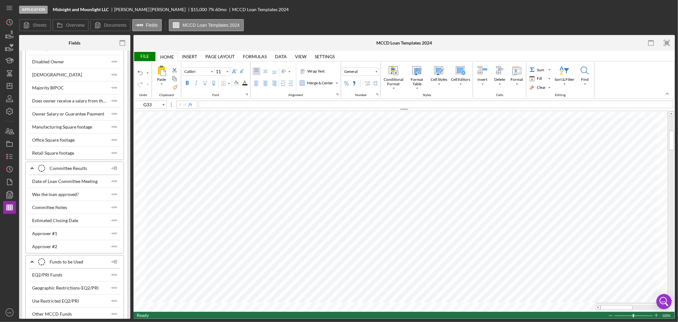
type input "G34"
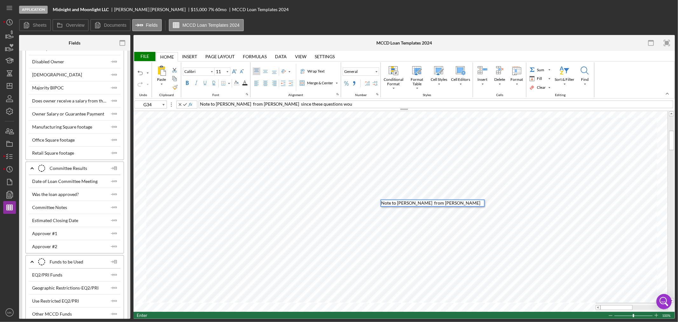
scroll to position [0, 0]
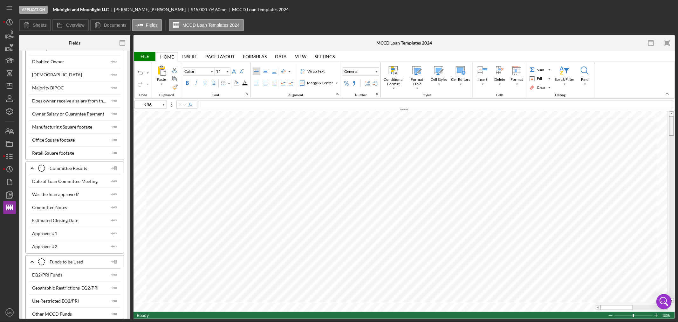
click at [660, 122] on tr at bounding box center [404, 206] width 541 height 191
type input "F13"
type input "Arial"
type input "10"
type input "Q5"
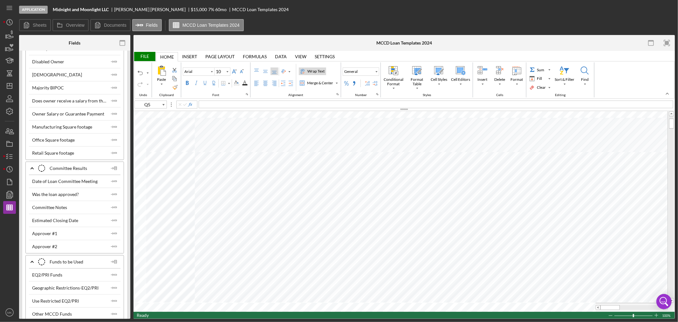
type input "Calibri"
type input "11"
type input "B1"
type input "20"
type input "I56"
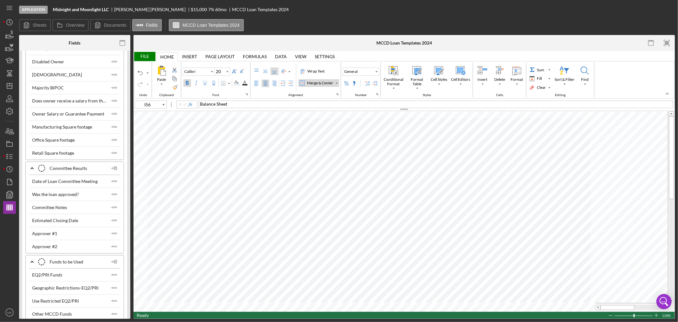
type input "11"
type input "D18"
type input "Calibri"
type input "K20"
click at [598, 307] on span at bounding box center [598, 307] width 4 height 4
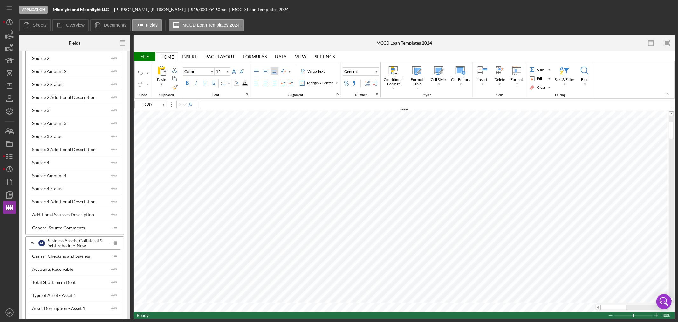
scroll to position [2052, 0]
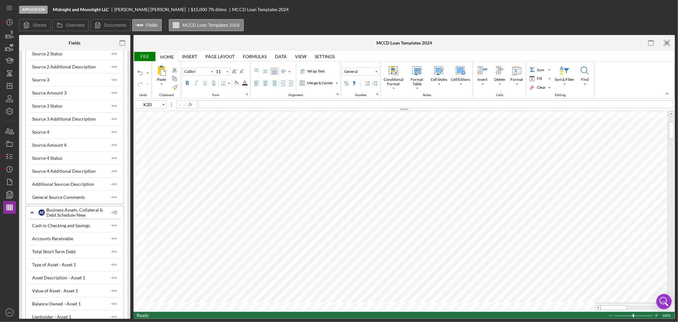
type input "Calibri"
type input "A22"
type input "Calibri"
type input "K14"
type input "Calibri"
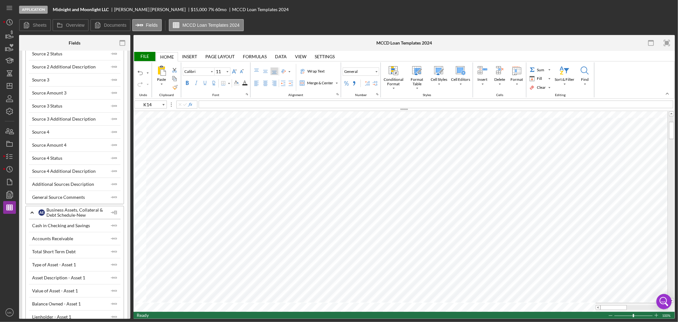
type input "J10"
drag, startPoint x: 672, startPoint y: 127, endPoint x: 669, endPoint y: 115, distance: 13.1
click at [669, 115] on div at bounding box center [671, 206] width 5 height 191
type input "Calibri"
type input "A10"
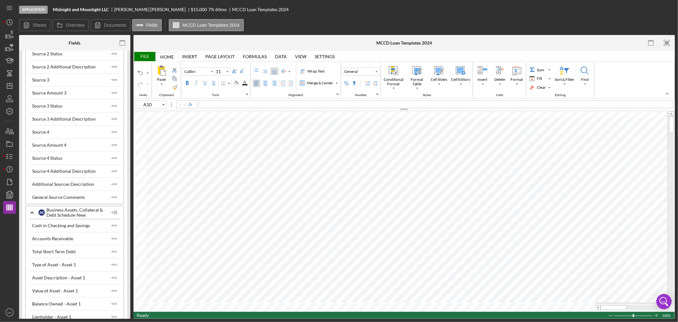
type input "Calibri"
type input "B10"
type input "Calibri"
type input "C10"
type input "Calibri"
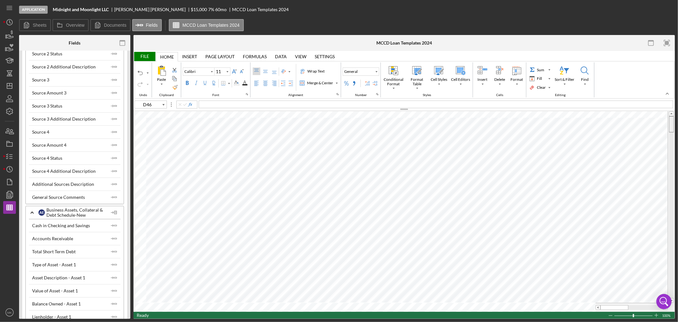
click at [665, 117] on tr at bounding box center [404, 206] width 541 height 191
type input "L14"
drag, startPoint x: 670, startPoint y: 128, endPoint x: 678, endPoint y: 81, distance: 47.1
click at [678, 81] on div "Application Midnight and Moonlight LLC Adrienne Ero-Phillips $15,000 $11,250 7 …" at bounding box center [339, 161] width 678 height 322
click at [144, 54] on div "File" at bounding box center [145, 56] width 22 height 9
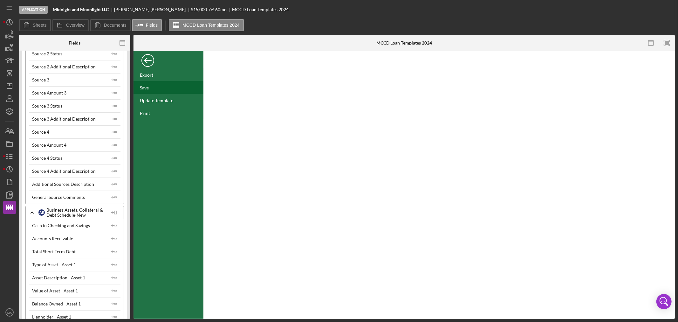
click at [153, 88] on div "Save" at bounding box center [169, 87] width 70 height 13
click at [147, 61] on div "Back" at bounding box center [147, 58] width 13 height 13
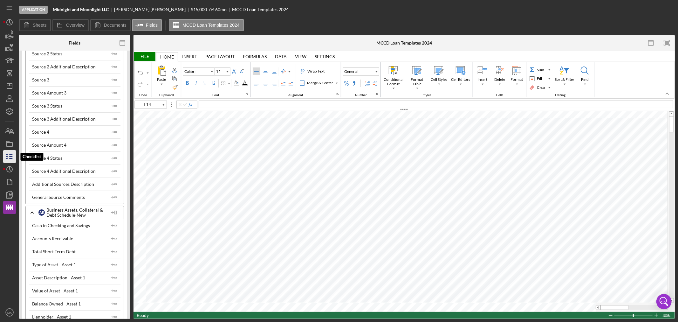
click at [8, 157] on icon "button" at bounding box center [10, 156] width 16 height 16
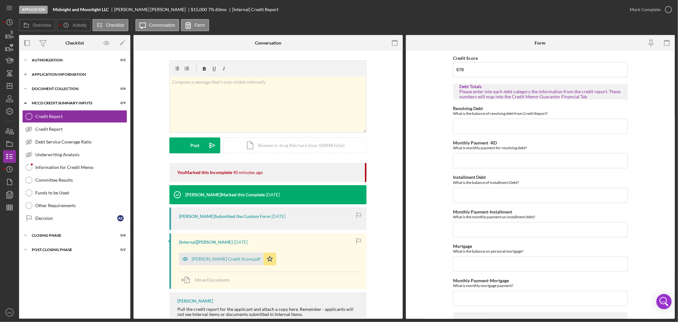
click at [25, 73] on icon "Icon/Expander" at bounding box center [25, 74] width 13 height 13
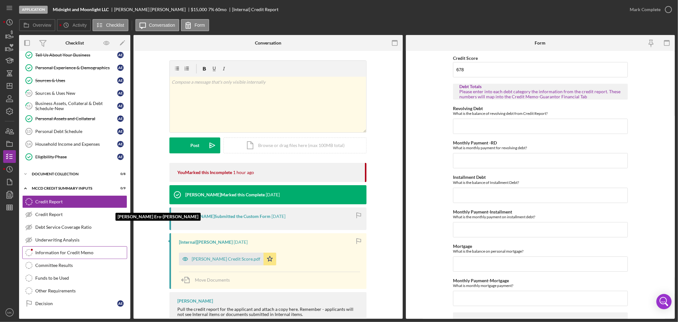
scroll to position [137, 0]
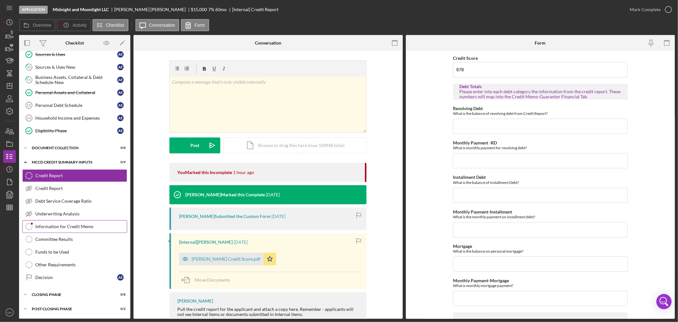
click at [87, 225] on div "Information for Credit Memo" at bounding box center [81, 226] width 92 height 5
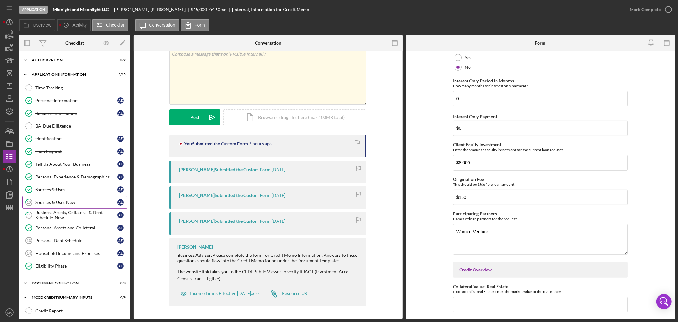
click at [83, 204] on div "Sources & Uses New" at bounding box center [76, 202] width 82 height 5
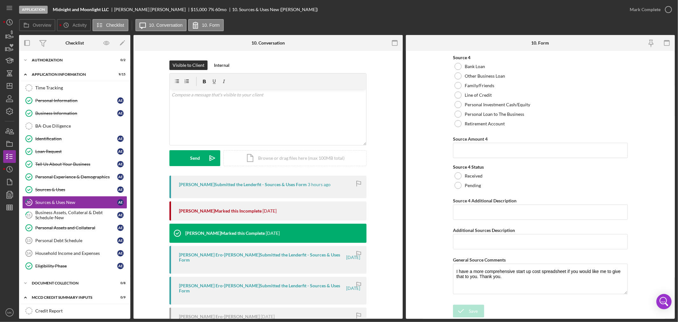
scroll to position [2714, 0]
click at [11, 209] on line "button" at bounding box center [10, 209] width 6 height 0
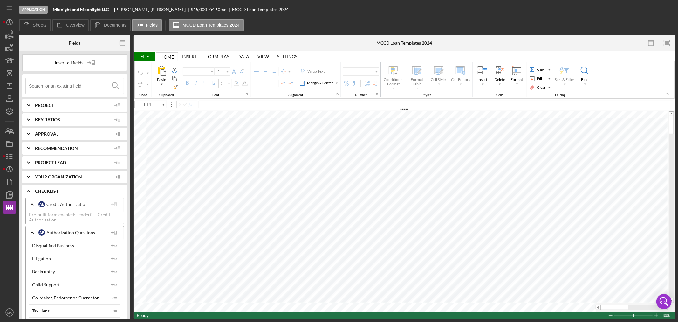
type input "Calibri"
type input "11"
click at [667, 147] on tr at bounding box center [404, 206] width 541 height 191
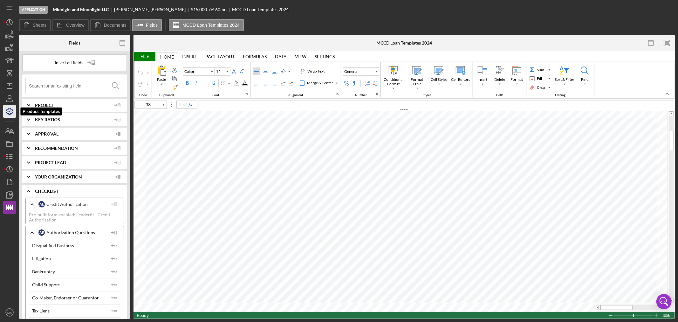
click at [8, 113] on icon "button" at bounding box center [10, 111] width 16 height 16
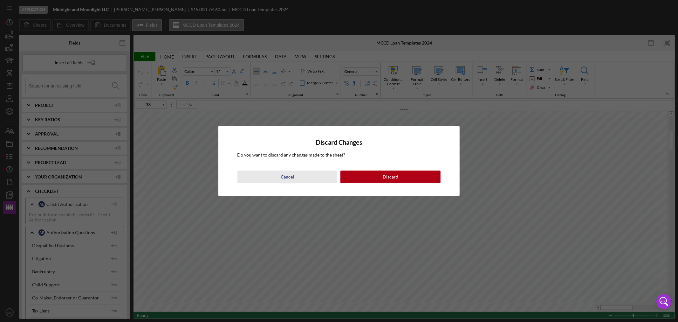
click at [298, 176] on button "Cancel" at bounding box center [288, 176] width 100 height 13
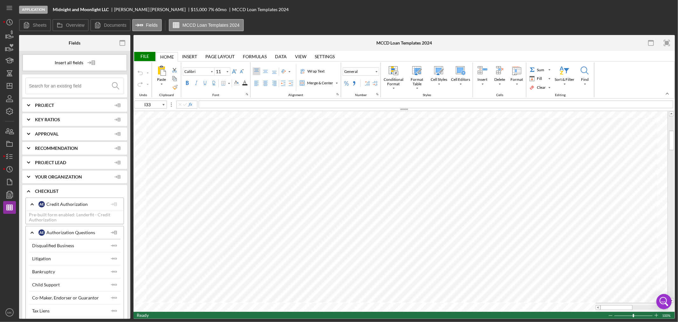
click at [144, 55] on div "File" at bounding box center [145, 56] width 22 height 9
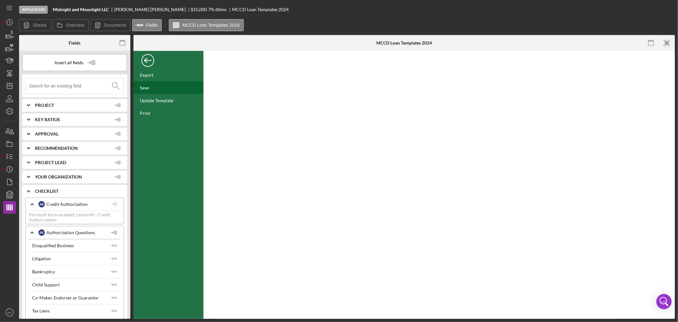
click at [144, 88] on div "Save" at bounding box center [144, 87] width 9 height 5
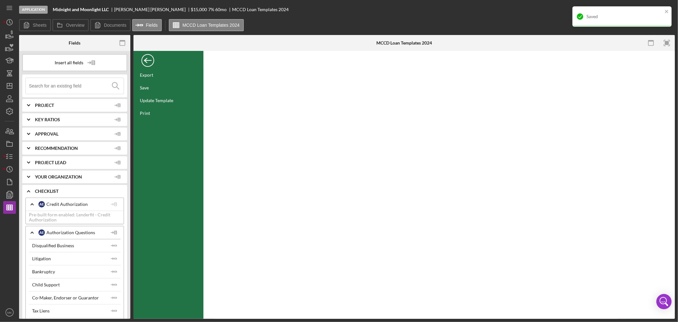
click at [147, 59] on div "Back" at bounding box center [147, 58] width 13 height 13
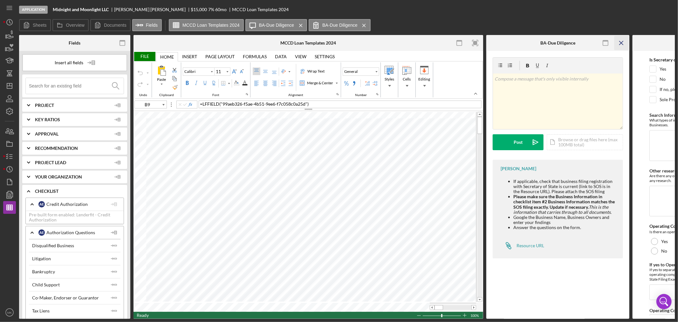
click at [621, 43] on icon "Icon/Menu Close" at bounding box center [622, 43] width 14 height 14
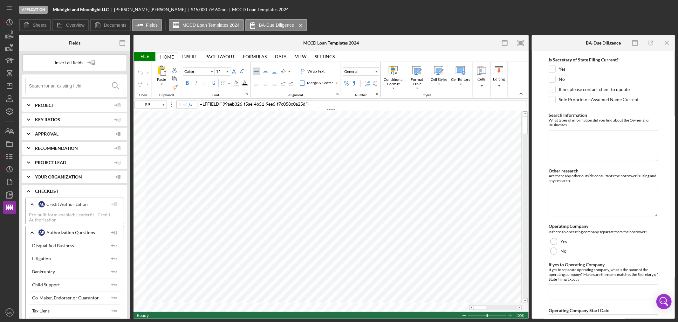
type input "I13"
click at [8, 110] on icon "button" at bounding box center [10, 111] width 16 height 16
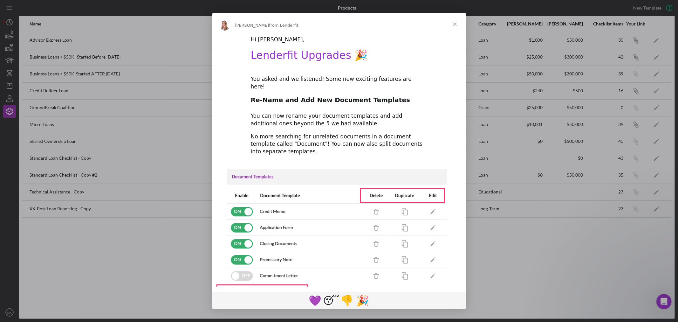
click at [235, 25] on span "Allison" at bounding box center [252, 25] width 34 height 5
drag, startPoint x: 237, startPoint y: 24, endPoint x: 289, endPoint y: 38, distance: 53.4
click at [289, 38] on div "Allison from Lenderfit Hi Mary, Lenderfit Upgrades 🎉 You asked and we listened!…" at bounding box center [339, 161] width 254 height 296
click at [231, 21] on div "Allison from Lenderfit" at bounding box center [339, 25] width 239 height 10
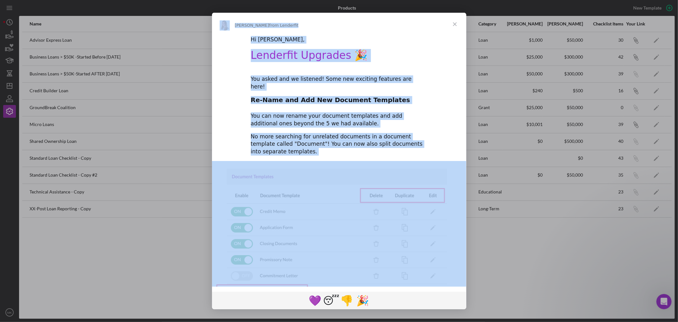
drag, startPoint x: 231, startPoint y: 23, endPoint x: 463, endPoint y: 285, distance: 350.9
click at [463, 285] on div "Allison from Lenderfit Hi Mary, Lenderfit Upgrades 🎉 You asked and we listened!…" at bounding box center [339, 161] width 254 height 296
copy div "Allison from Lenderfit Hi Mary, Lenderfit Upgrades 🎉 You asked and we listened!…"
click at [424, 65] on h1 "Lenderfit Upgrades 🎉" at bounding box center [339, 57] width 177 height 17
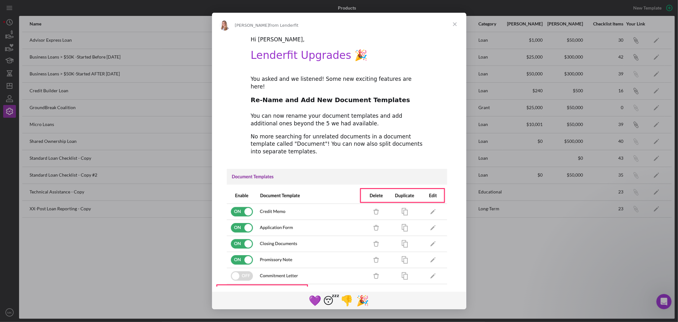
click at [455, 24] on span "Close" at bounding box center [455, 24] width 23 height 23
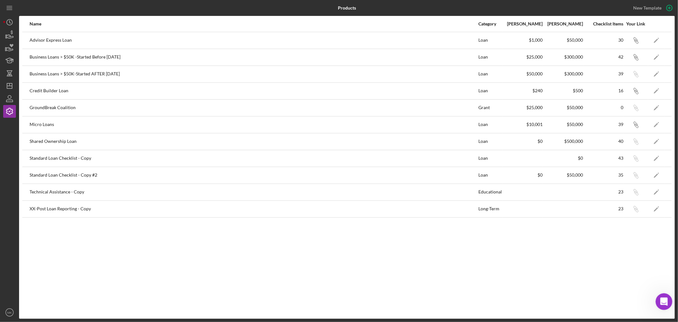
click at [664, 300] on icon "Open Intercom Messenger" at bounding box center [663, 300] width 4 height 5
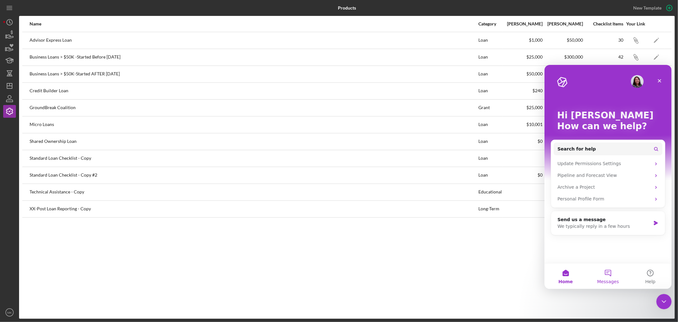
click at [609, 276] on button "Messages" at bounding box center [608, 275] width 42 height 25
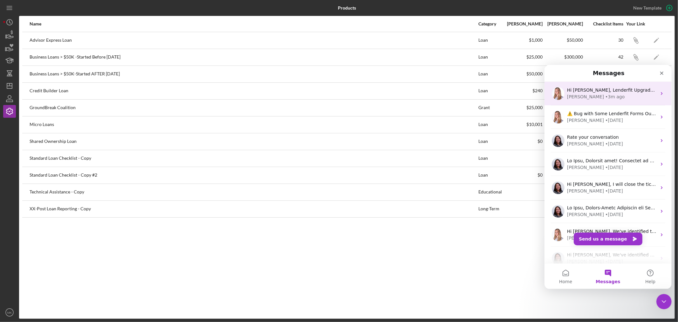
click at [606, 93] on div "Allison • 3m ago" at bounding box center [612, 96] width 90 height 7
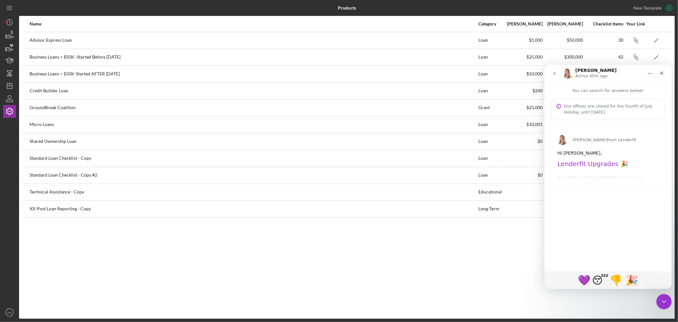
click at [590, 162] on h1 "Lenderfit Upgrades 🎉" at bounding box center [607, 165] width 101 height 12
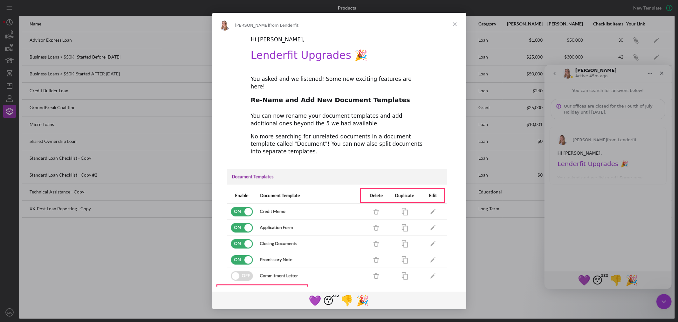
click at [455, 24] on span "Close" at bounding box center [455, 24] width 23 height 23
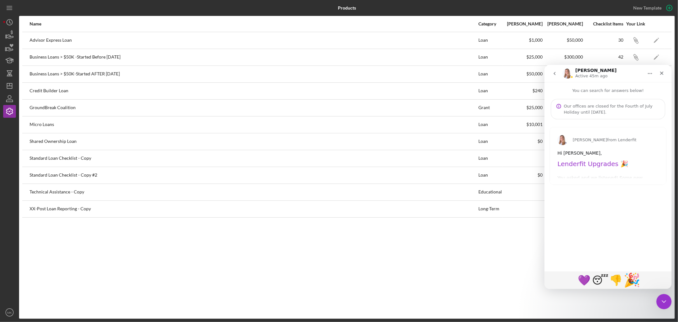
click at [631, 281] on span "🎉" at bounding box center [632, 280] width 17 height 16
click at [665, 301] on icon "Close Intercom Messenger" at bounding box center [663, 301] width 8 height 8
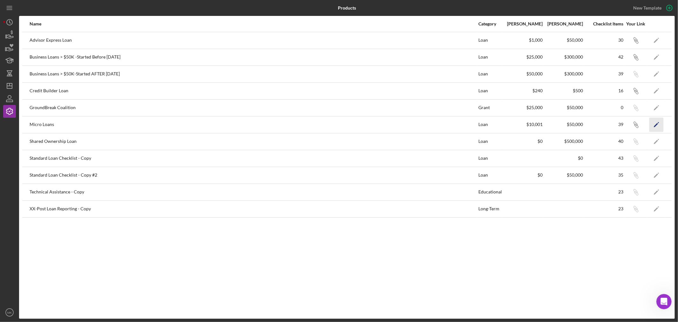
click at [656, 124] on icon "Icon/Edit" at bounding box center [657, 124] width 14 height 14
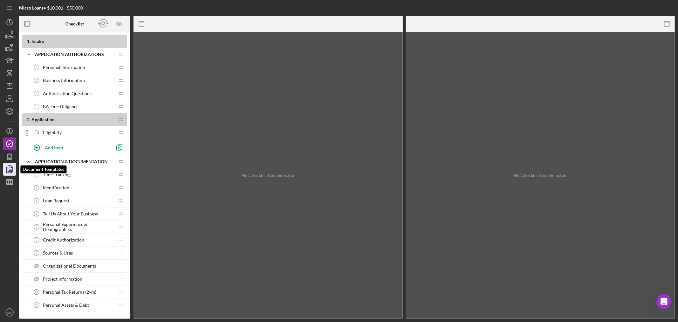
click at [11, 166] on polyline "button" at bounding box center [12, 167] width 2 height 2
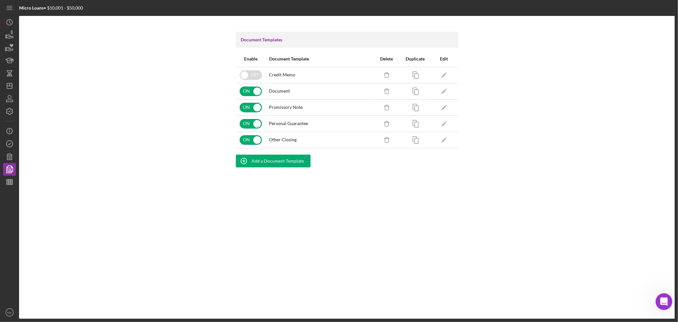
click at [663, 300] on icon "Open Intercom Messenger" at bounding box center [663, 300] width 10 height 10
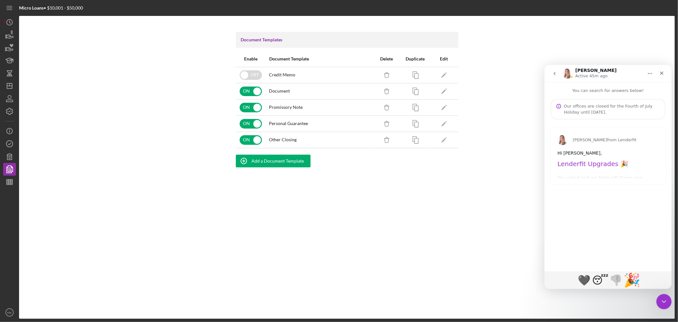
click at [585, 163] on h1 "Lenderfit Upgrades 🎉" at bounding box center [607, 165] width 101 height 12
